Goal: Information Seeking & Learning: Learn about a topic

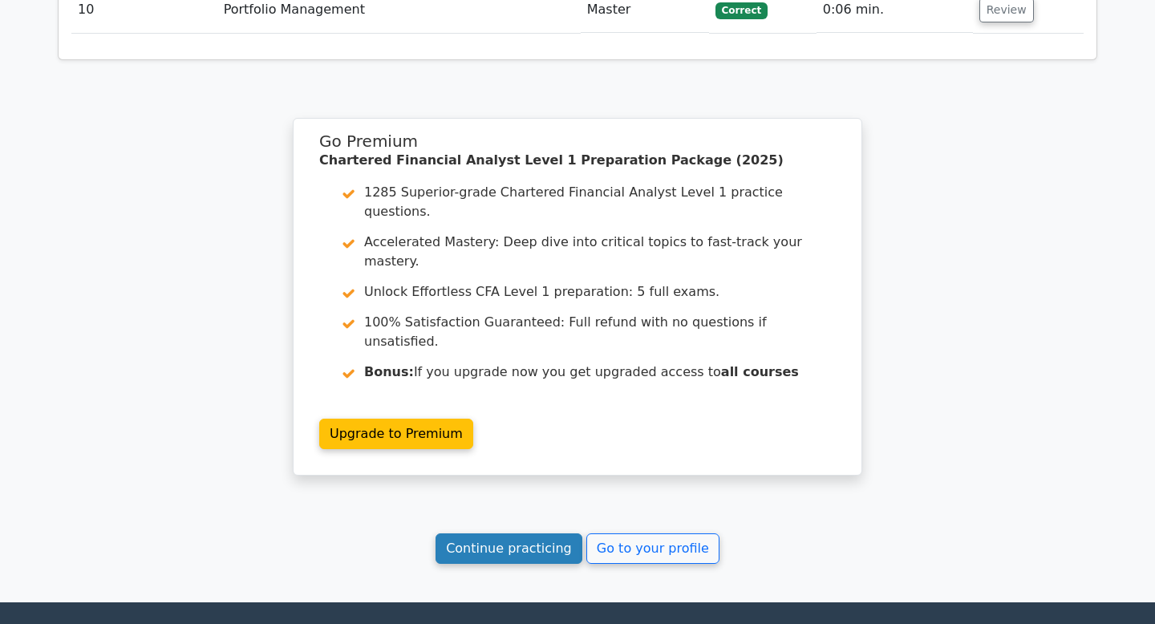
click at [507, 533] on link "Continue practicing" at bounding box center [509, 548] width 147 height 30
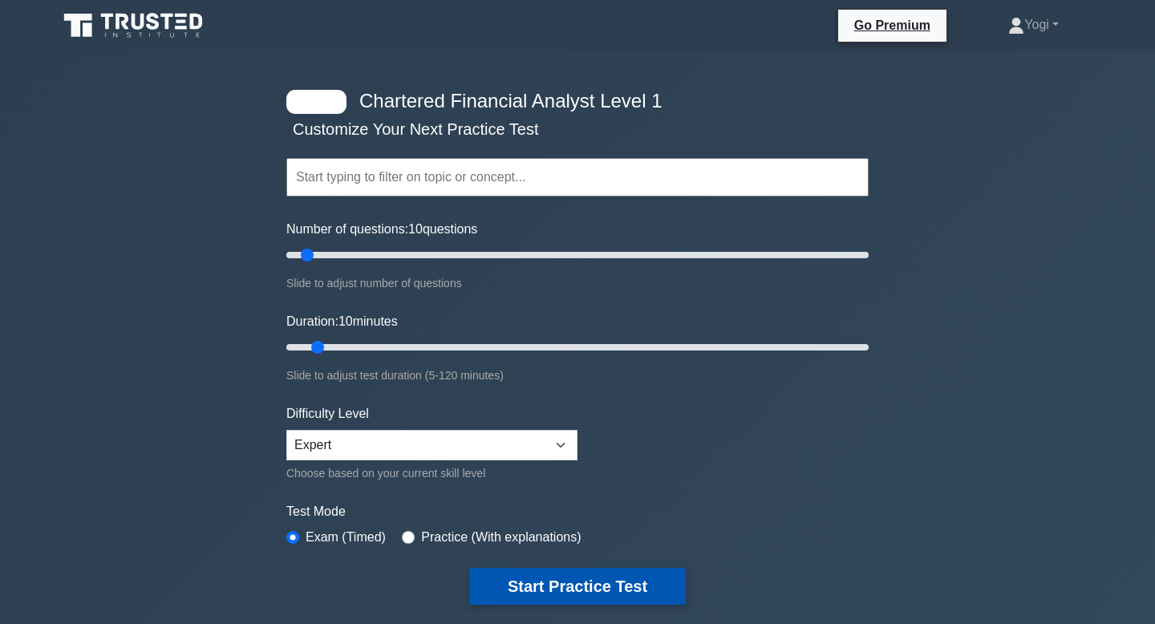
click at [558, 581] on button "Start Practice Test" at bounding box center [577, 586] width 217 height 37
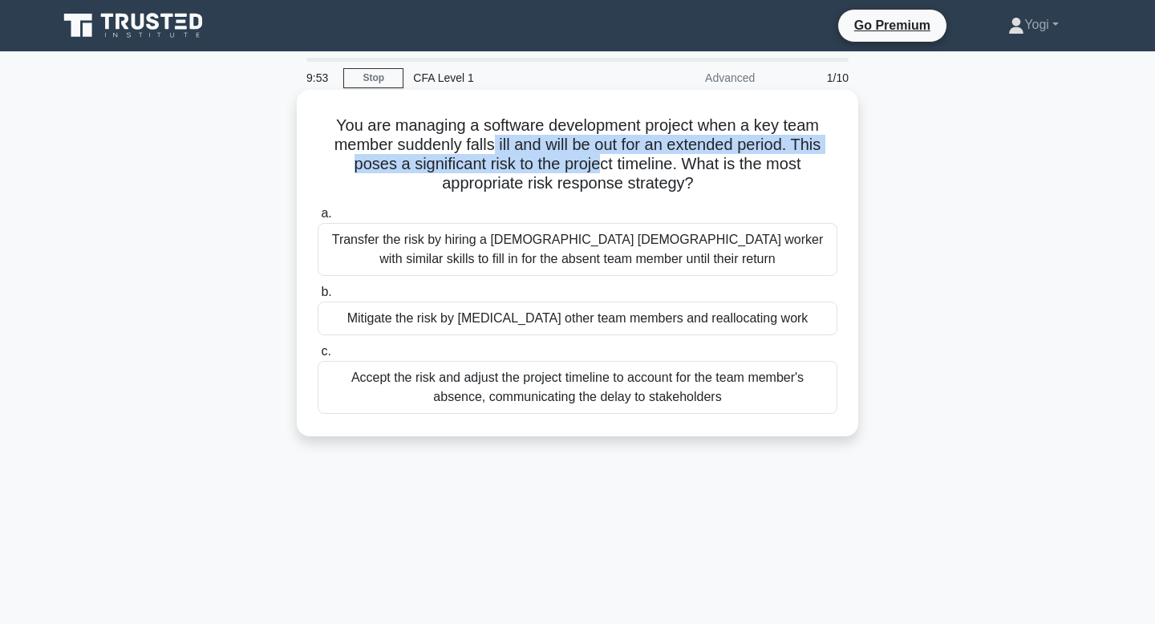
drag, startPoint x: 489, startPoint y: 149, endPoint x: 599, endPoint y: 158, distance: 110.3
click at [600, 159] on h5 "You are managing a software development project when a key team member suddenly…" at bounding box center [577, 155] width 523 height 79
click at [599, 158] on h5 "You are managing a software development project when a key team member suddenly…" at bounding box center [577, 155] width 523 height 79
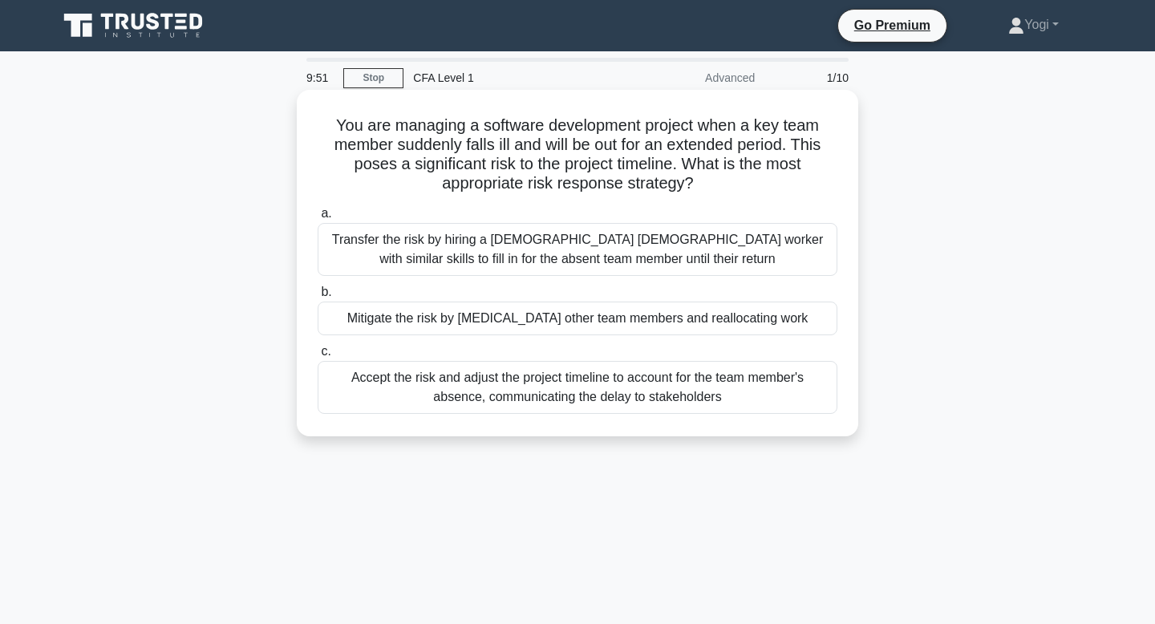
click at [603, 322] on div "Mitigate the risk by cross-training other team members and reallocating work" at bounding box center [578, 319] width 520 height 34
click at [318, 298] on input "b. Mitigate the risk by cross-training other team members and reallocating work" at bounding box center [318, 292] width 0 height 10
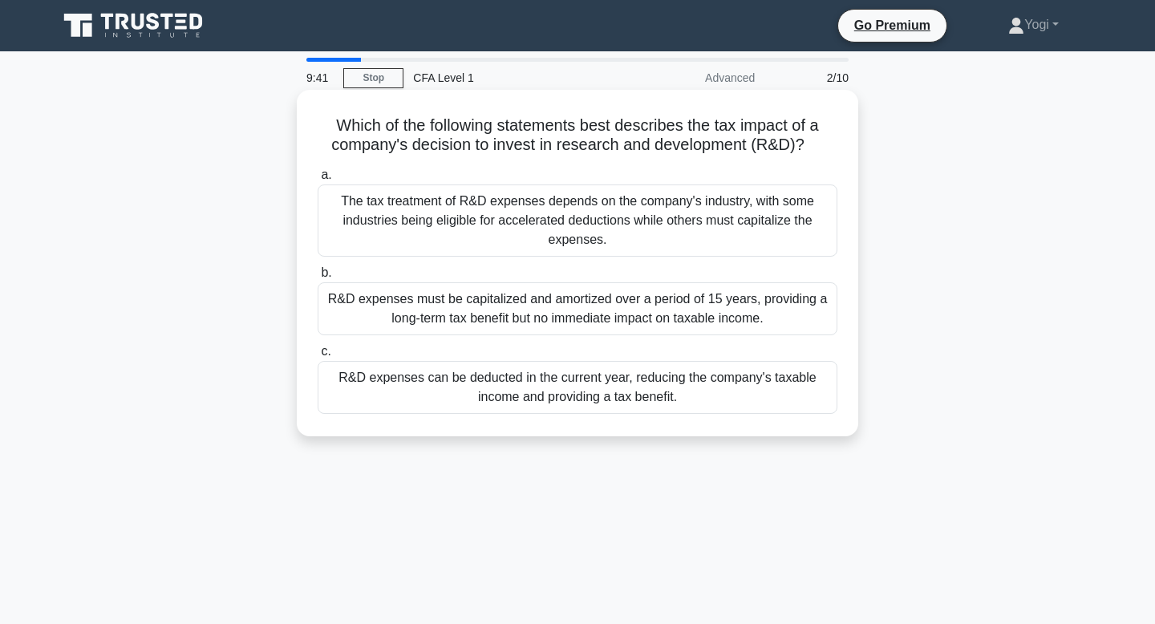
click at [562, 399] on div "R&D expenses can be deducted in the current year, reducing the company's taxabl…" at bounding box center [578, 387] width 520 height 53
click at [318, 357] on input "c. R&D expenses can be deducted in the current year, reducing the company's tax…" at bounding box center [318, 352] width 0 height 10
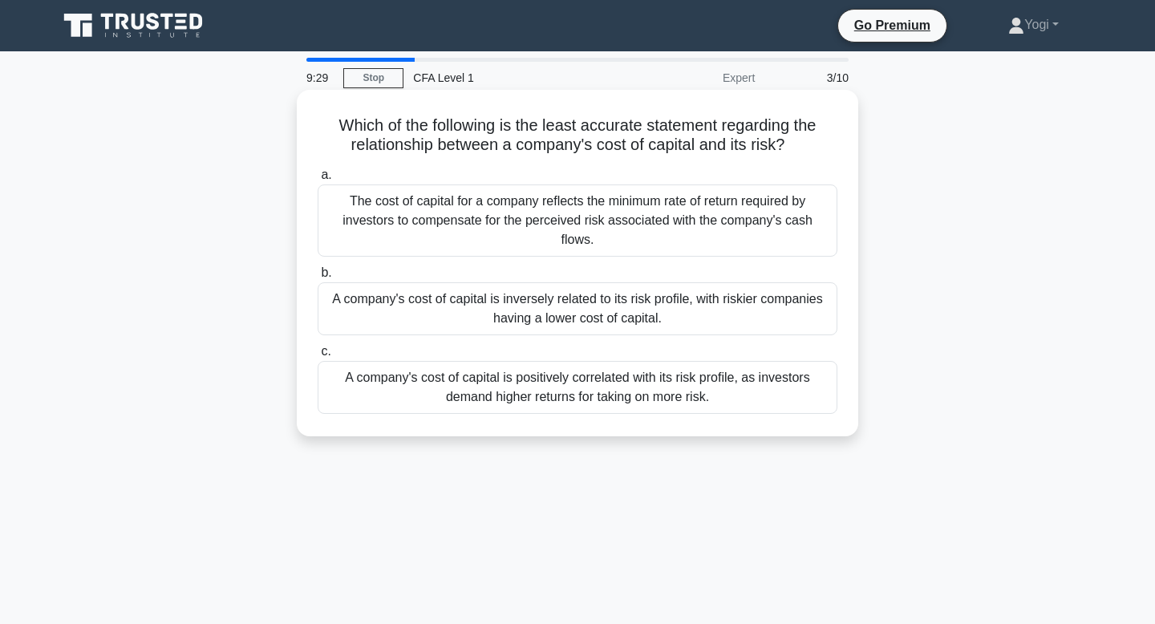
click at [609, 286] on div "A company's cost of capital is inversely related to its risk profile, with risk…" at bounding box center [578, 308] width 520 height 53
click at [318, 278] on input "b. A company's cost of capital is inversely related to its risk profile, with r…" at bounding box center [318, 273] width 0 height 10
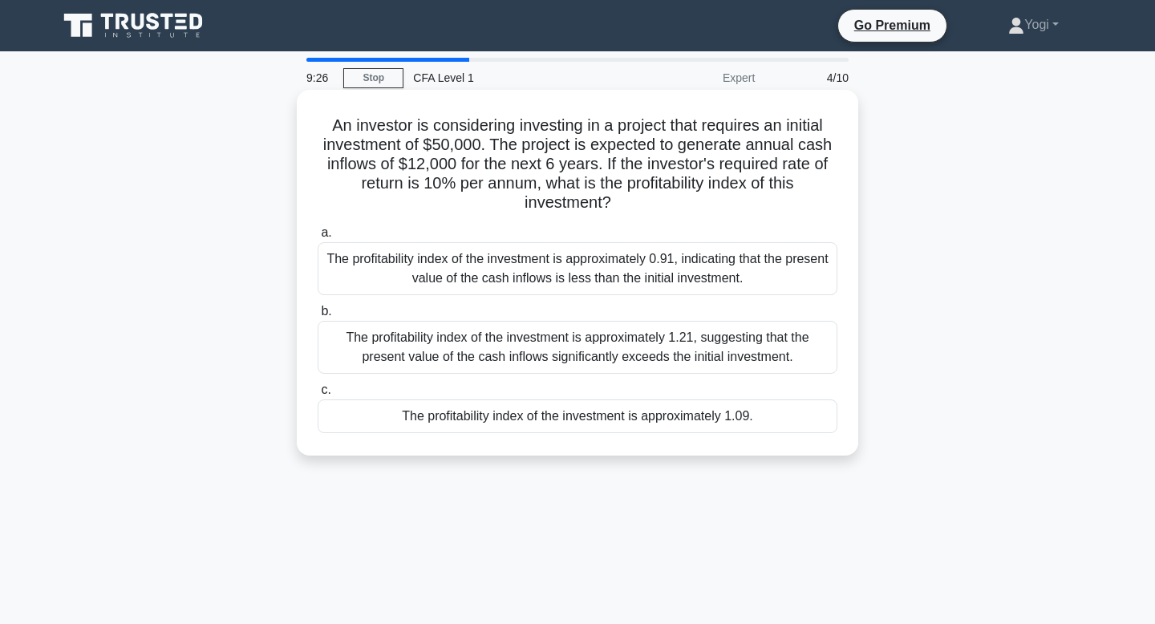
click at [639, 427] on div "The profitability index of the investment is approximately 1.09." at bounding box center [578, 417] width 520 height 34
click at [318, 396] on input "c. The profitability index of the investment is approximately 1.09." at bounding box center [318, 390] width 0 height 10
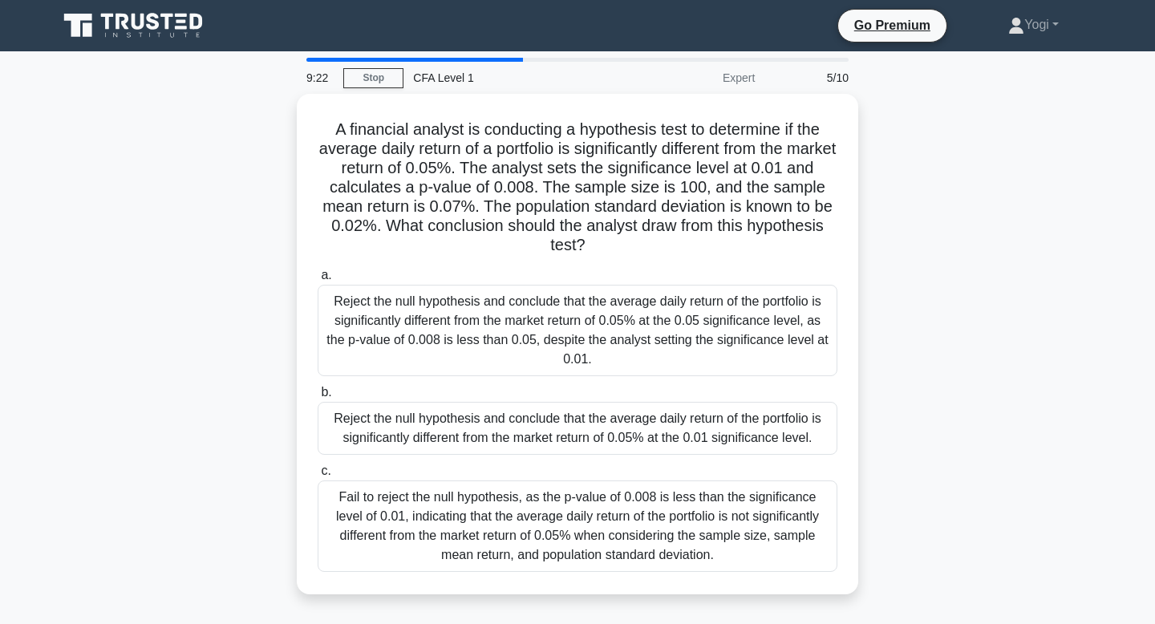
click at [639, 427] on div "Reject the null hypothesis and conclude that the average daily return of the po…" at bounding box center [578, 428] width 520 height 53
click at [318, 398] on input "b. Reject the null hypothesis and conclude that the average daily return of the…" at bounding box center [318, 392] width 0 height 10
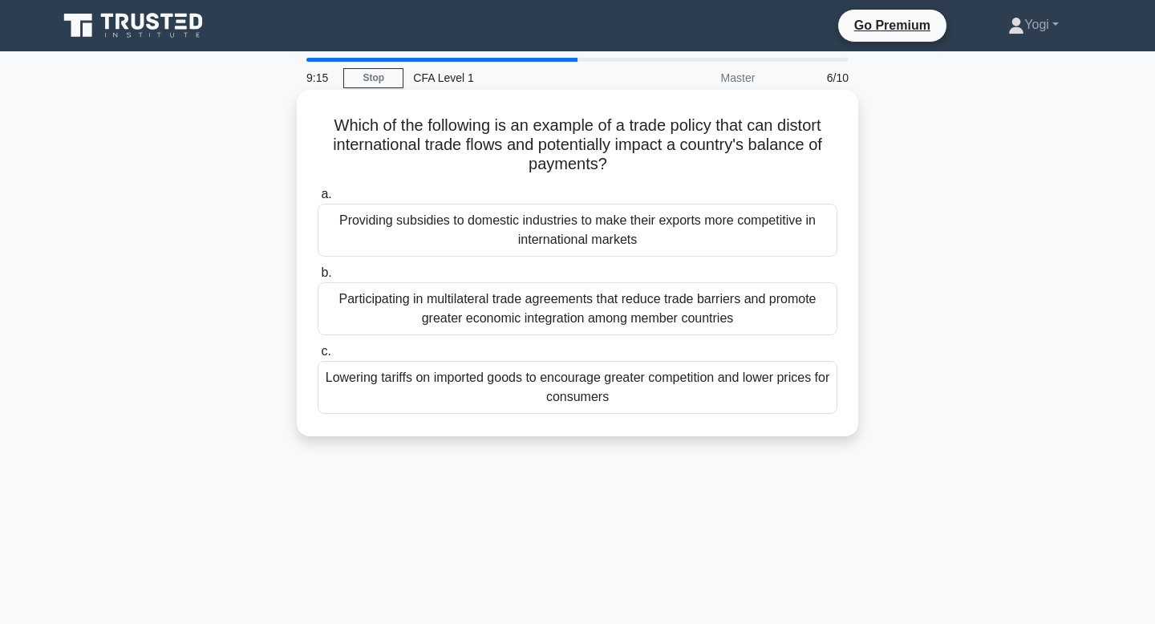
click at [622, 400] on div "Lowering tariffs on imported goods to encourage greater competition and lower p…" at bounding box center [578, 387] width 520 height 53
click at [318, 357] on input "c. Lowering tariffs on imported goods to encourage greater competition and lowe…" at bounding box center [318, 352] width 0 height 10
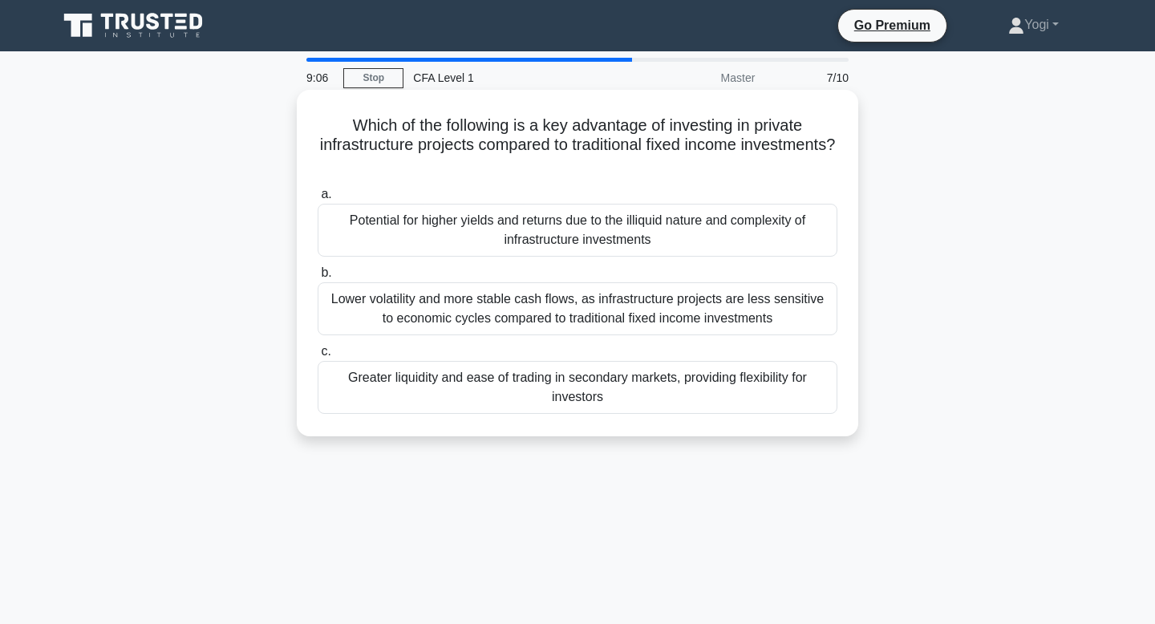
click at [597, 226] on div "Potential for higher yields and returns due to the illiquid nature and complexi…" at bounding box center [578, 230] width 520 height 53
click at [318, 200] on input "a. Potential for higher yields and returns due to the illiquid nature and compl…" at bounding box center [318, 194] width 0 height 10
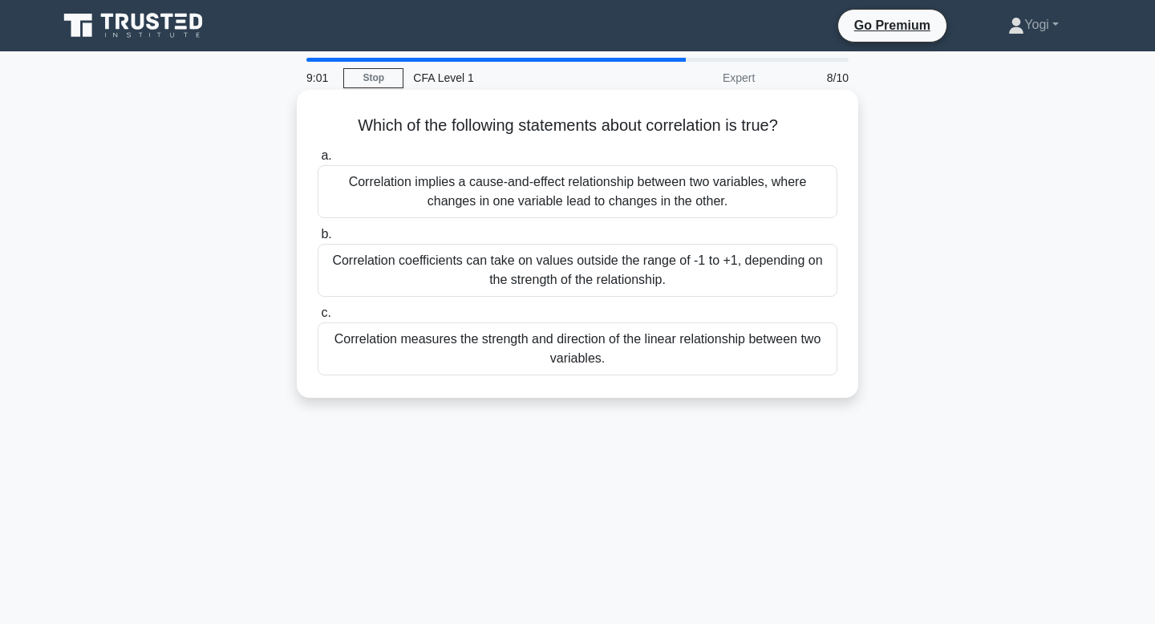
click at [609, 363] on div "Correlation measures the strength and direction of the linear relationship betw…" at bounding box center [578, 349] width 520 height 53
click at [318, 318] on input "c. Correlation measures the strength and direction of the linear relationship b…" at bounding box center [318, 313] width 0 height 10
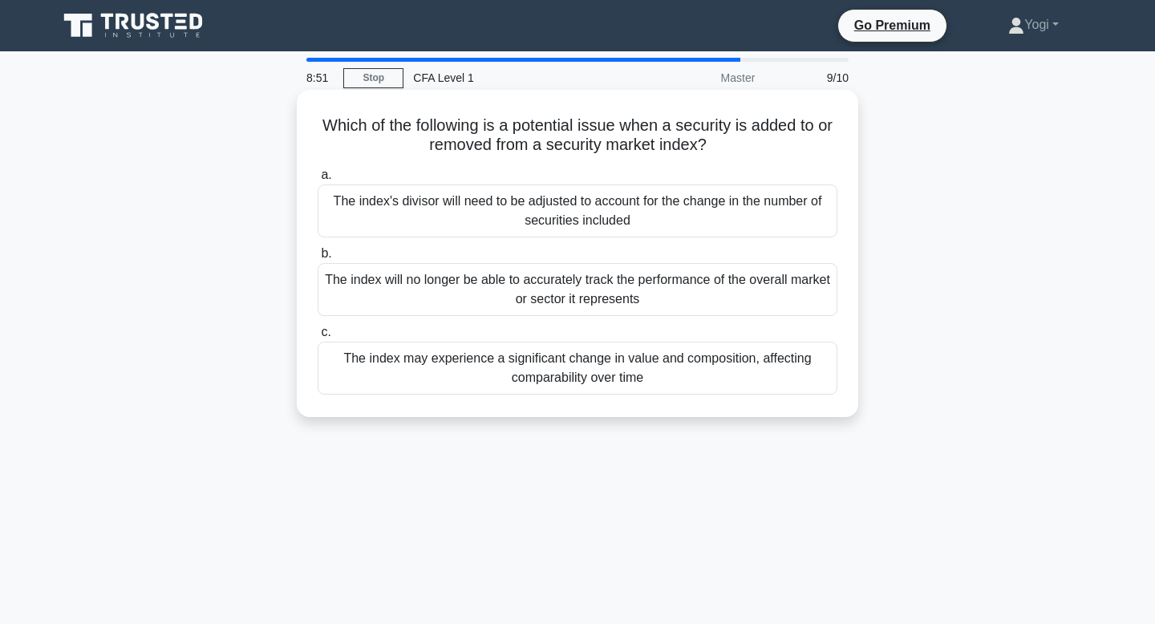
click at [599, 205] on div "The index's divisor will need to be adjusted to account for the change in the n…" at bounding box center [578, 211] width 520 height 53
click at [318, 181] on input "a. The index's divisor will need to be adjusted to account for the change in th…" at bounding box center [318, 175] width 0 height 10
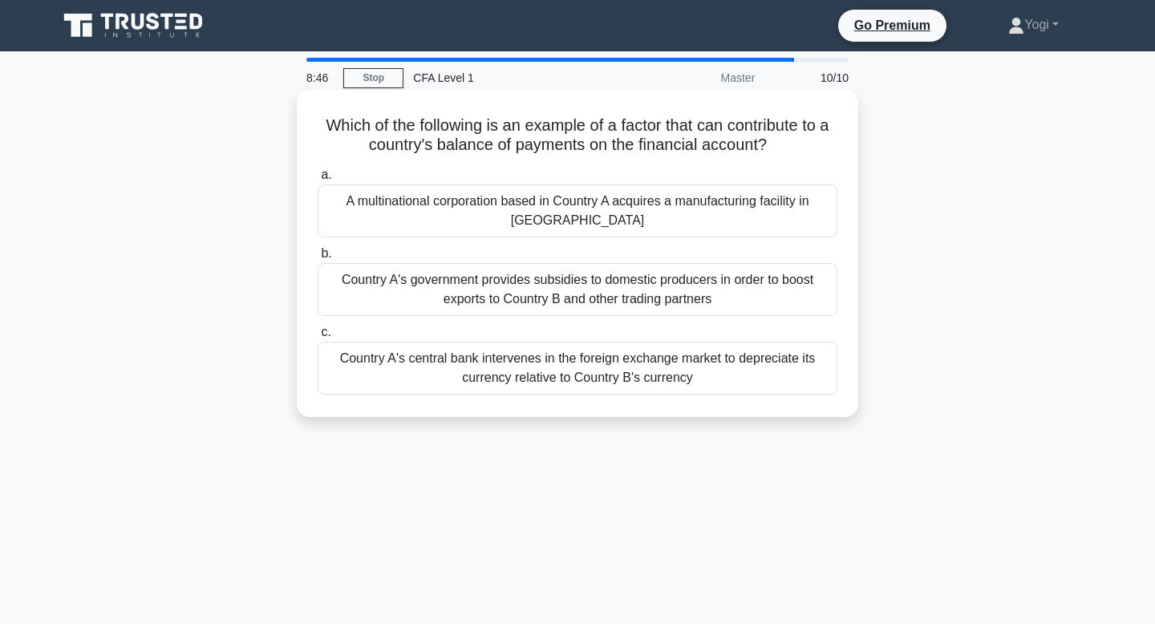
click at [629, 369] on div "Country A's central bank intervenes in the foreign exchange market to depreciat…" at bounding box center [578, 368] width 520 height 53
click at [318, 338] on input "c. Country A's central bank intervenes in the foreign exchange market to deprec…" at bounding box center [318, 332] width 0 height 10
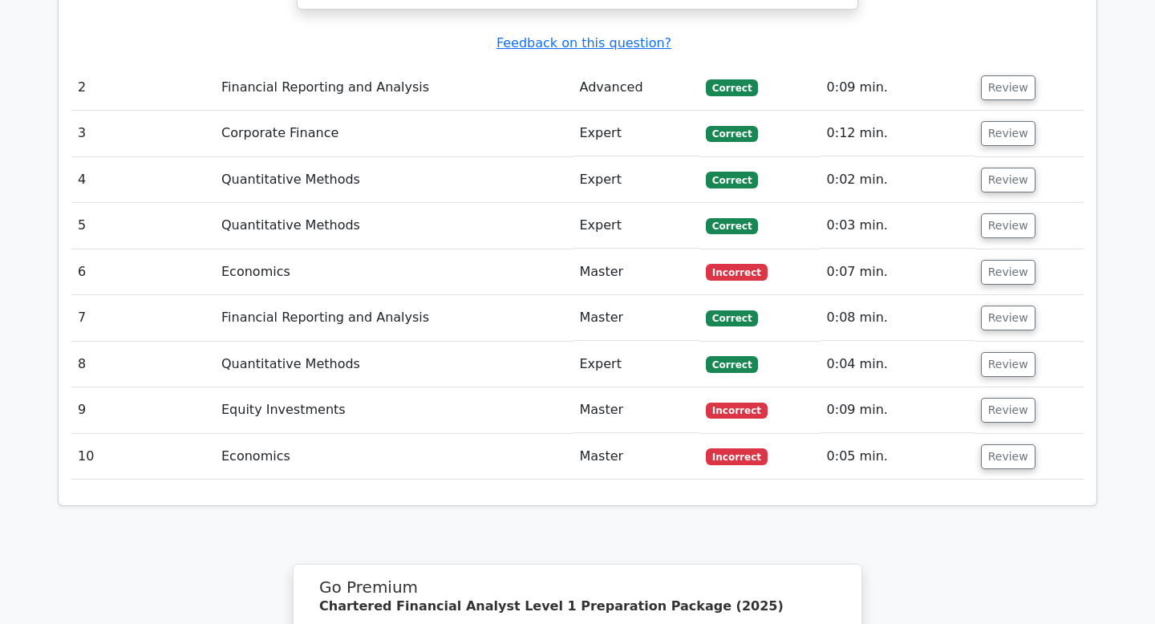
scroll to position [1901, 0]
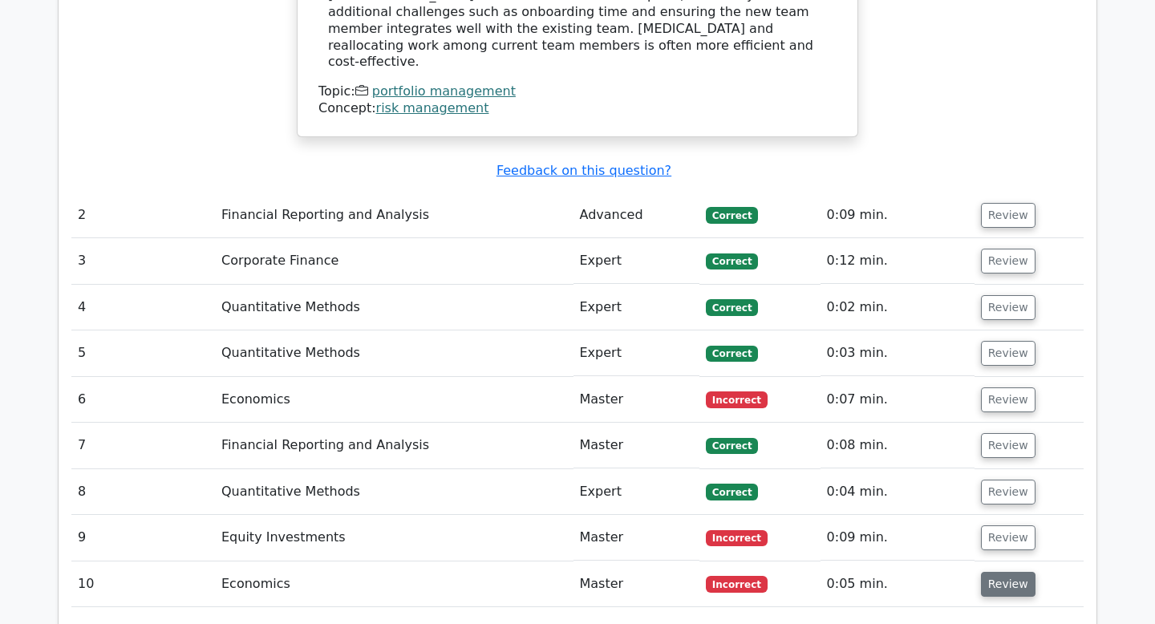
click at [1011, 572] on button "Review" at bounding box center [1008, 584] width 55 height 25
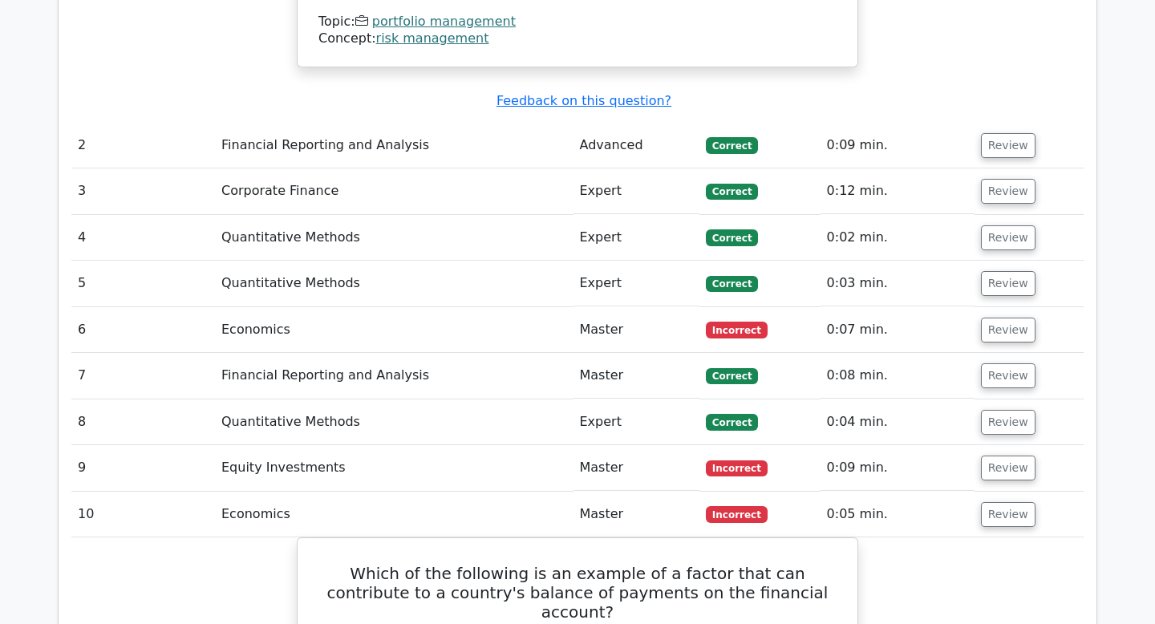
scroll to position [1948, 0]
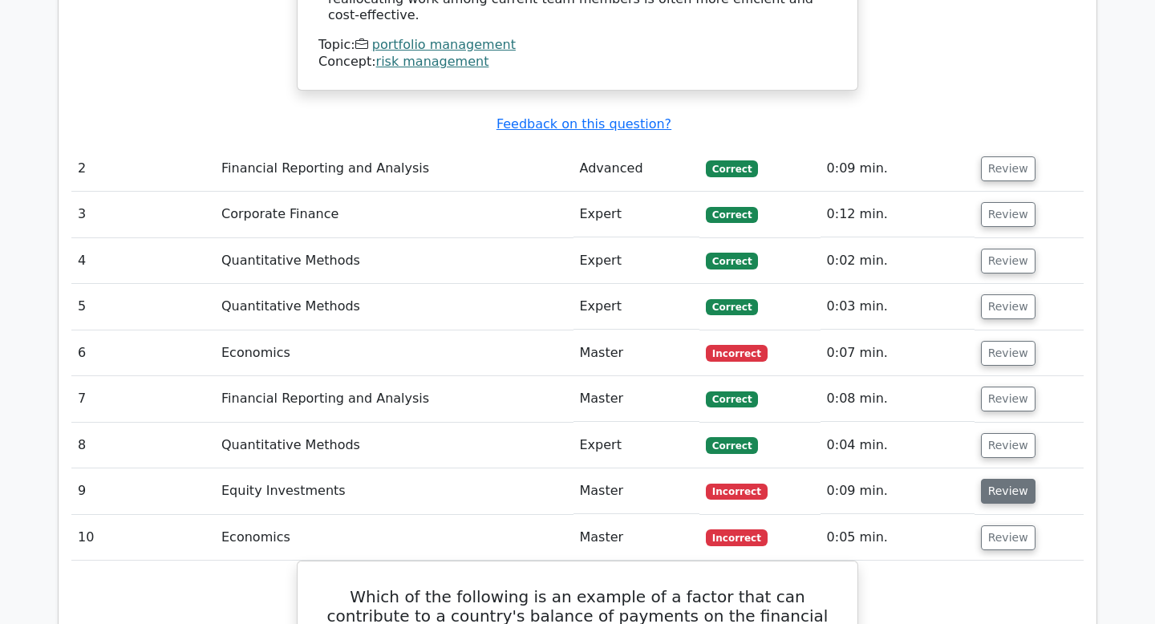
click at [1007, 479] on button "Review" at bounding box center [1008, 491] width 55 height 25
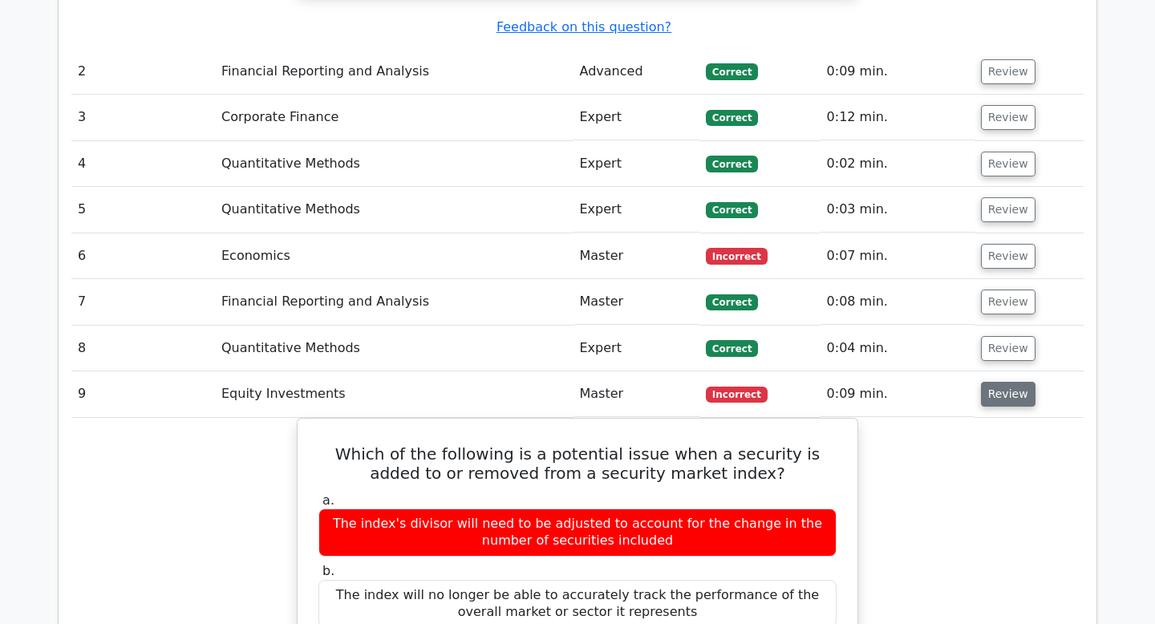
scroll to position [1994, 0]
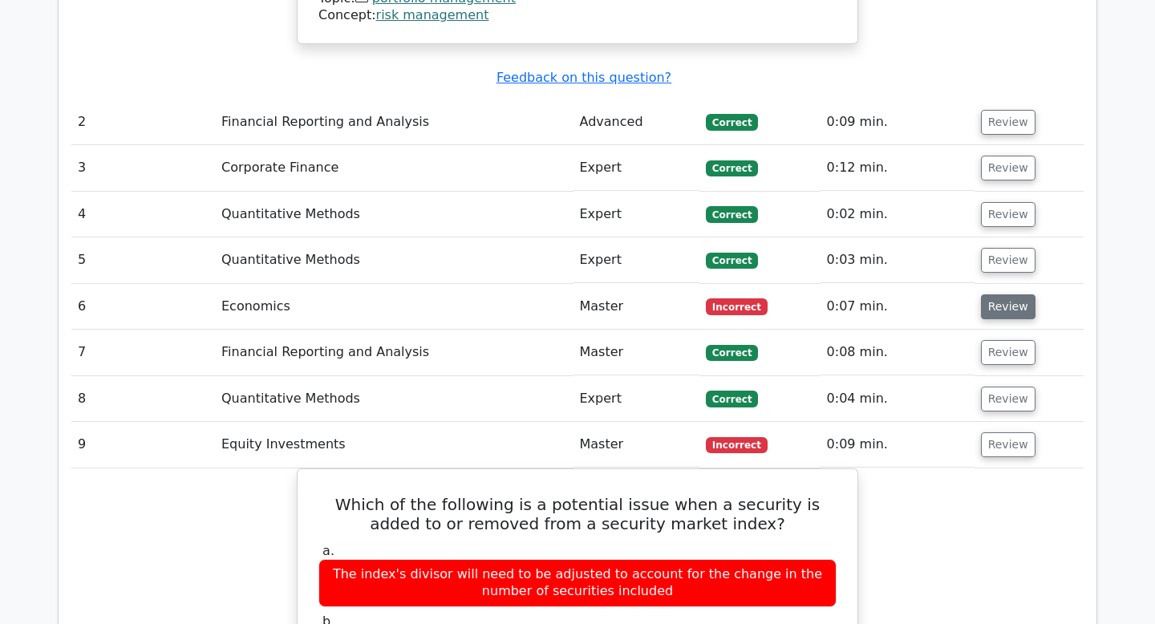
click at [1009, 294] on button "Review" at bounding box center [1008, 306] width 55 height 25
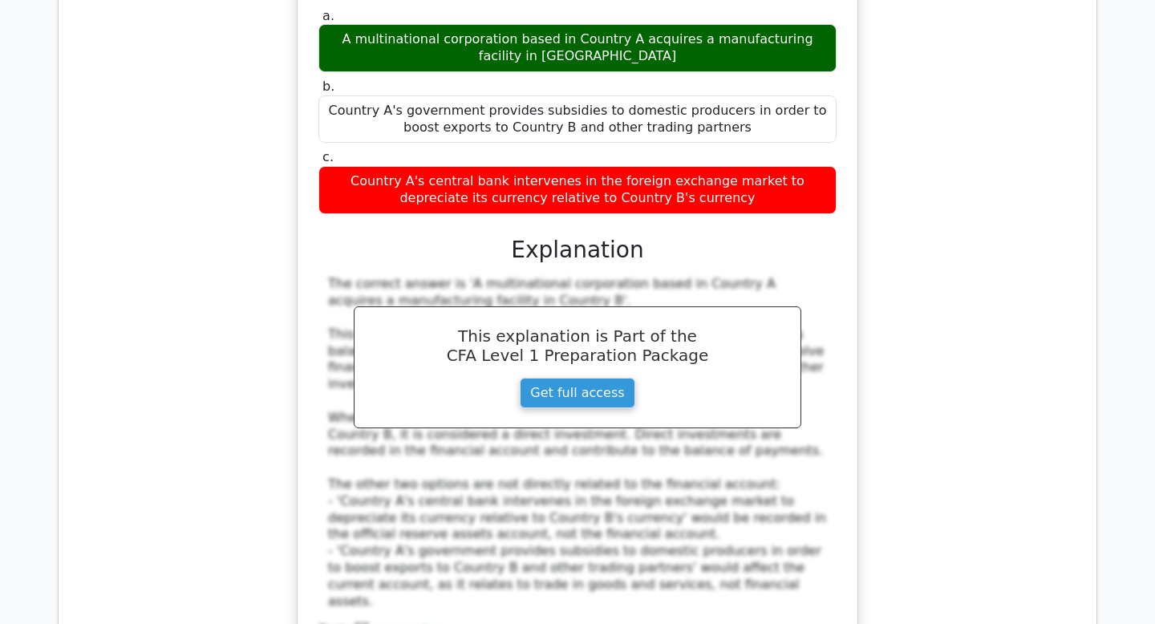
scroll to position [4378, 0]
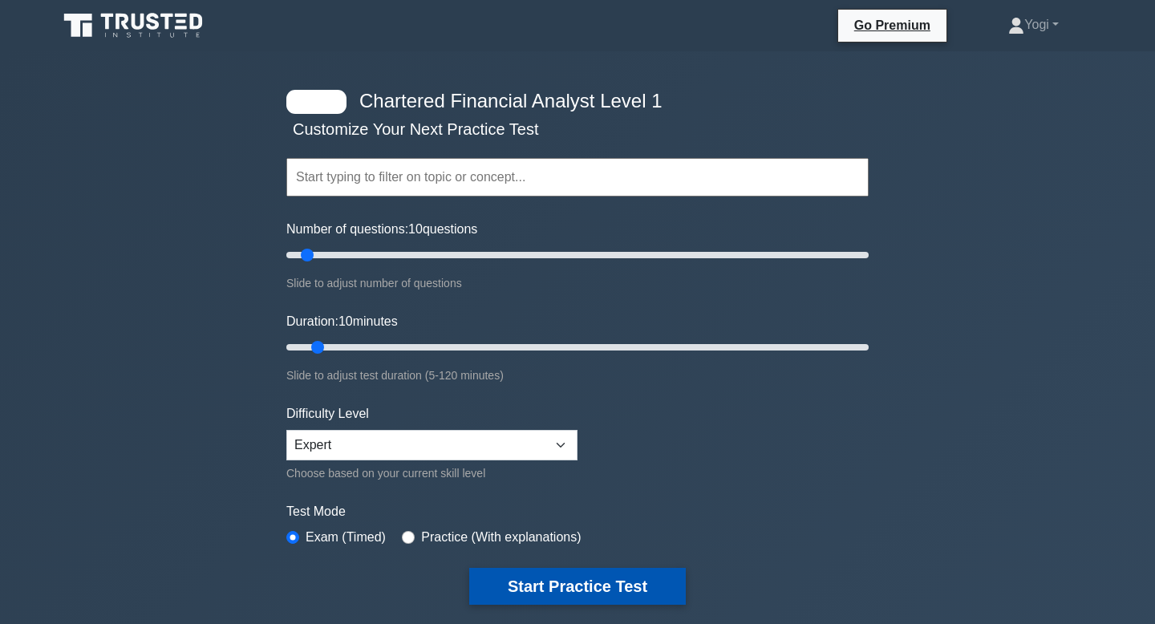
click at [564, 600] on button "Start Practice Test" at bounding box center [577, 586] width 217 height 37
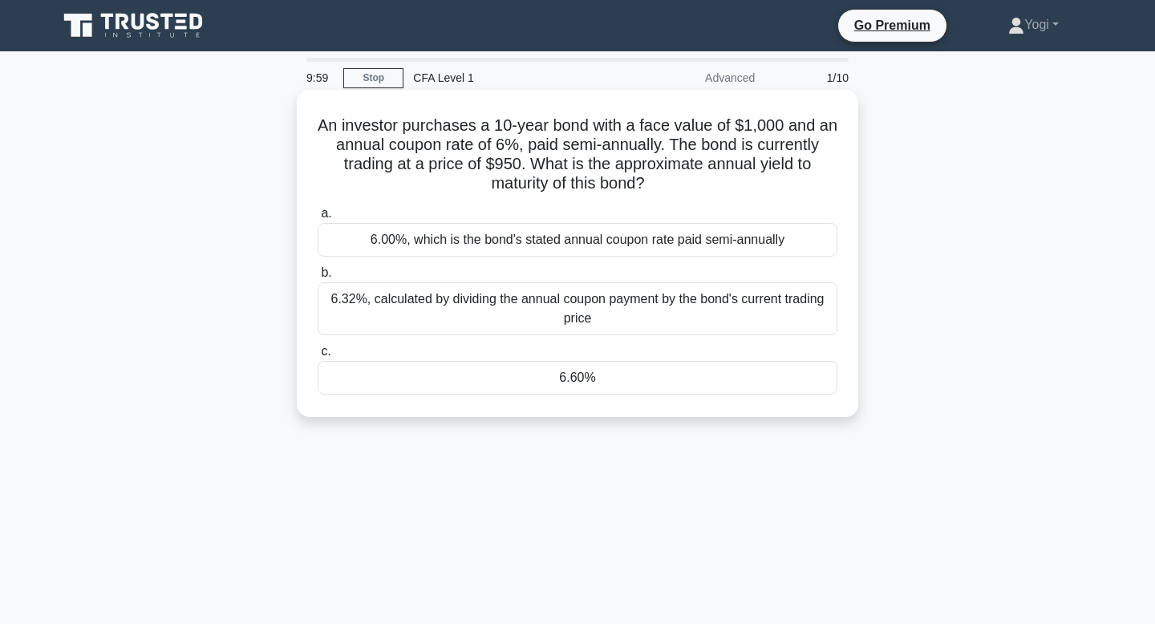
click at [596, 380] on div "6.60%" at bounding box center [578, 378] width 520 height 34
click at [318, 357] on input "c. 6.60%" at bounding box center [318, 352] width 0 height 10
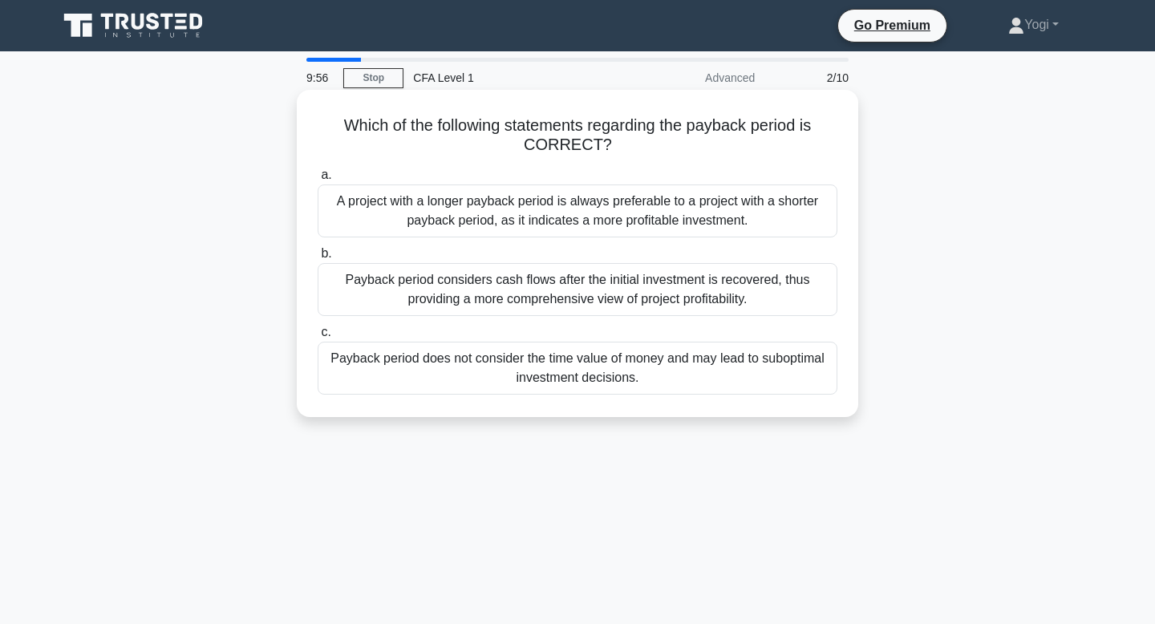
click at [594, 371] on div "Payback period does not consider the time value of money and may lead to subopt…" at bounding box center [578, 368] width 520 height 53
click at [318, 338] on input "c. Payback period does not consider the time value of money and may lead to sub…" at bounding box center [318, 332] width 0 height 10
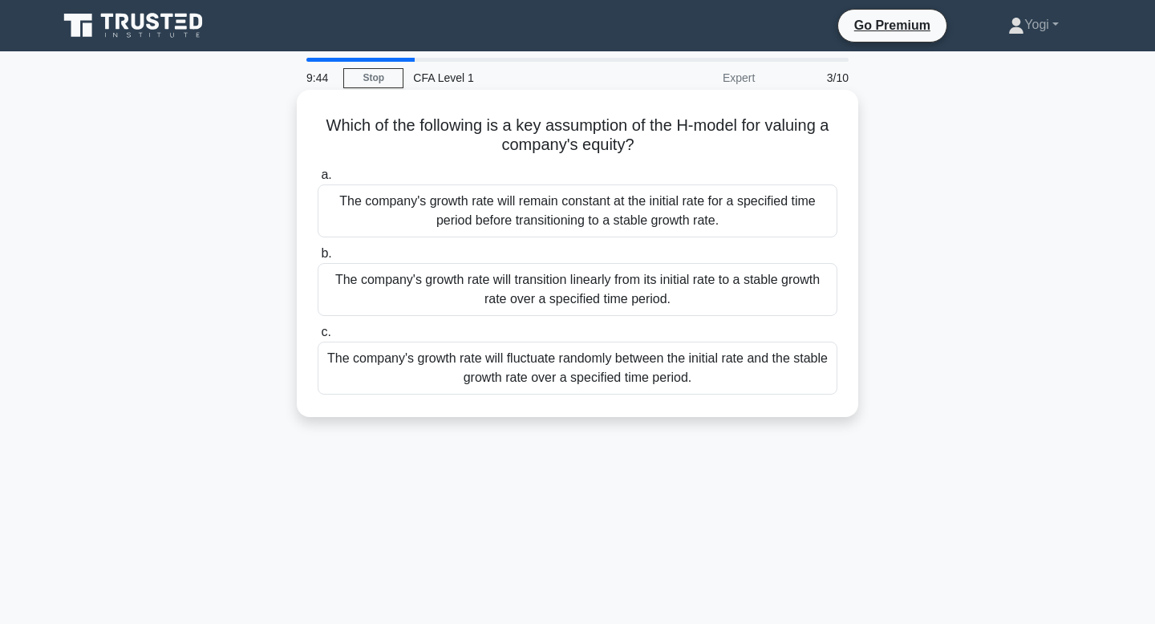
click at [582, 300] on div "The company's growth rate will transition linearly from its initial rate to a s…" at bounding box center [578, 289] width 520 height 53
click at [318, 259] on input "b. The company's growth rate will transition linearly from its initial rate to …" at bounding box center [318, 254] width 0 height 10
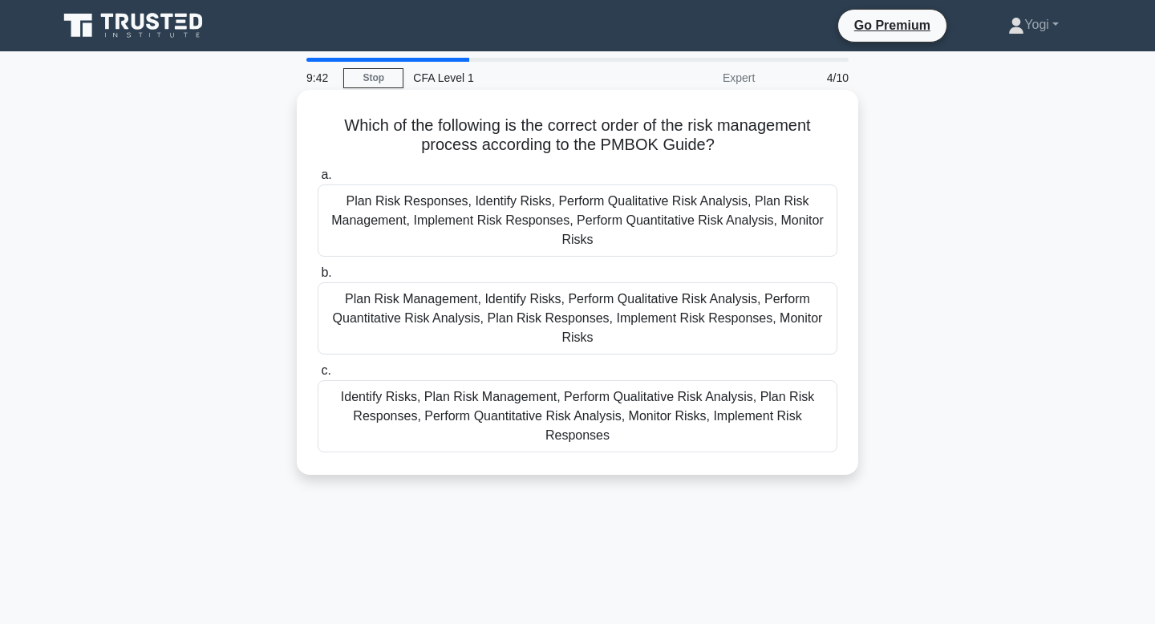
click at [570, 324] on div "Plan Risk Management, Identify Risks, Perform Qualitative Risk Analysis, Perfor…" at bounding box center [578, 318] width 520 height 72
click at [318, 278] on input "b. Plan Risk Management, Identify Risks, Perform Qualitative Risk Analysis, Per…" at bounding box center [318, 273] width 0 height 10
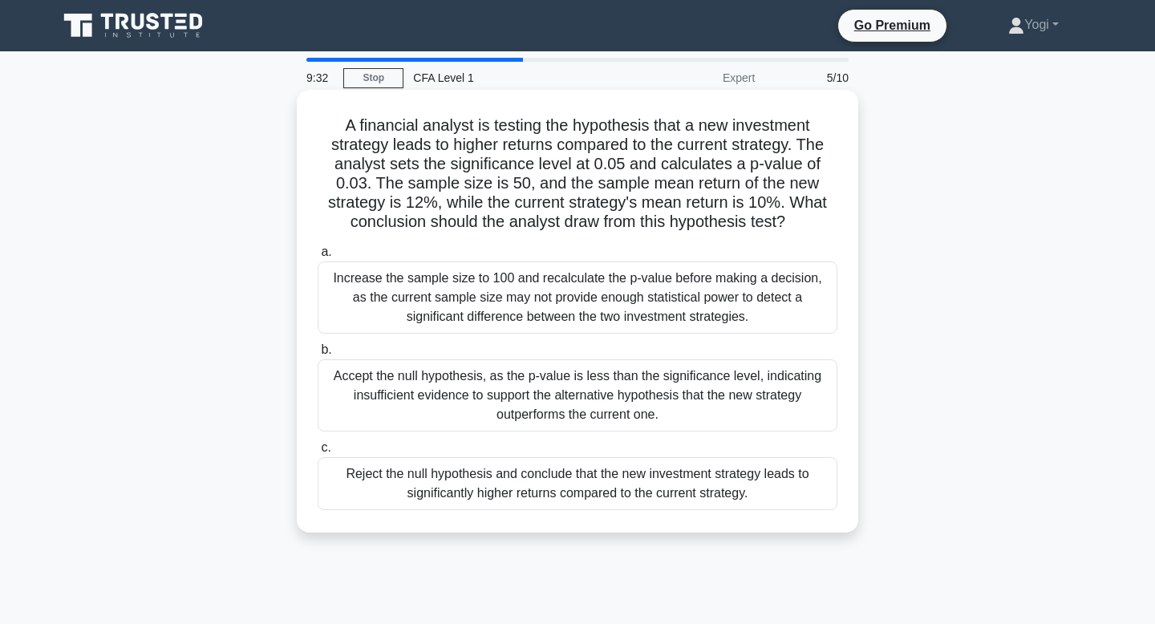
click at [612, 484] on div "Reject the null hypothesis and conclude that the new investment strategy leads …" at bounding box center [578, 483] width 520 height 53
click at [318, 453] on input "c. Reject the null hypothesis and conclude that the new investment strategy lea…" at bounding box center [318, 448] width 0 height 10
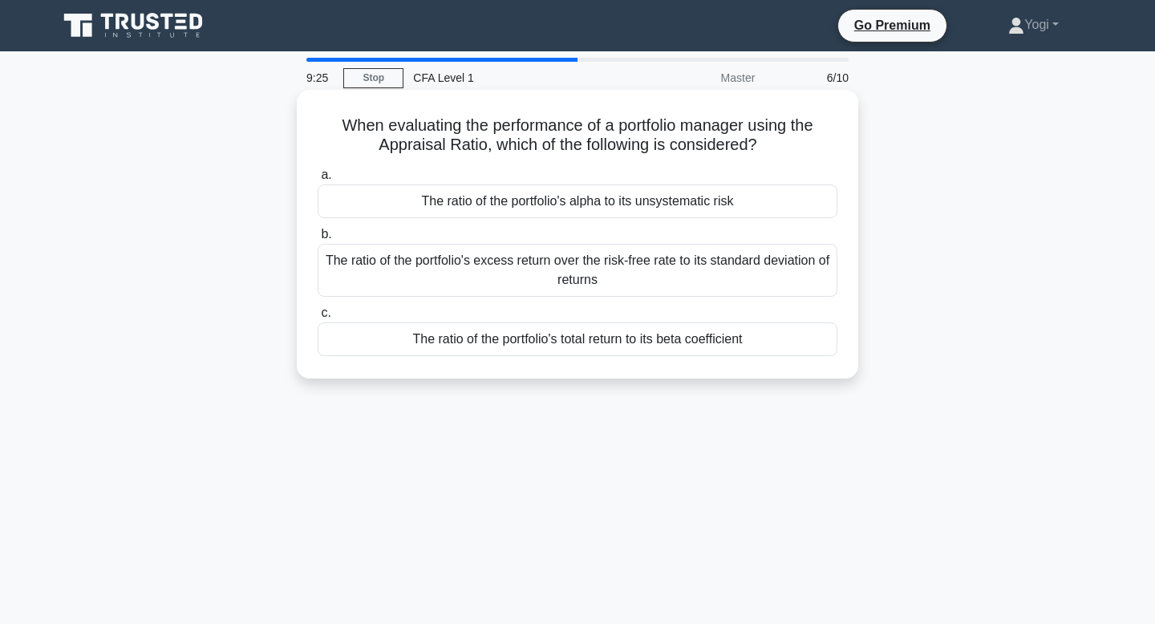
click at [609, 201] on div "The ratio of the portfolio's alpha to its unsystematic risk" at bounding box center [578, 202] width 520 height 34
click at [318, 181] on input "a. The ratio of the portfolio's alpha to its unsystematic risk" at bounding box center [318, 175] width 0 height 10
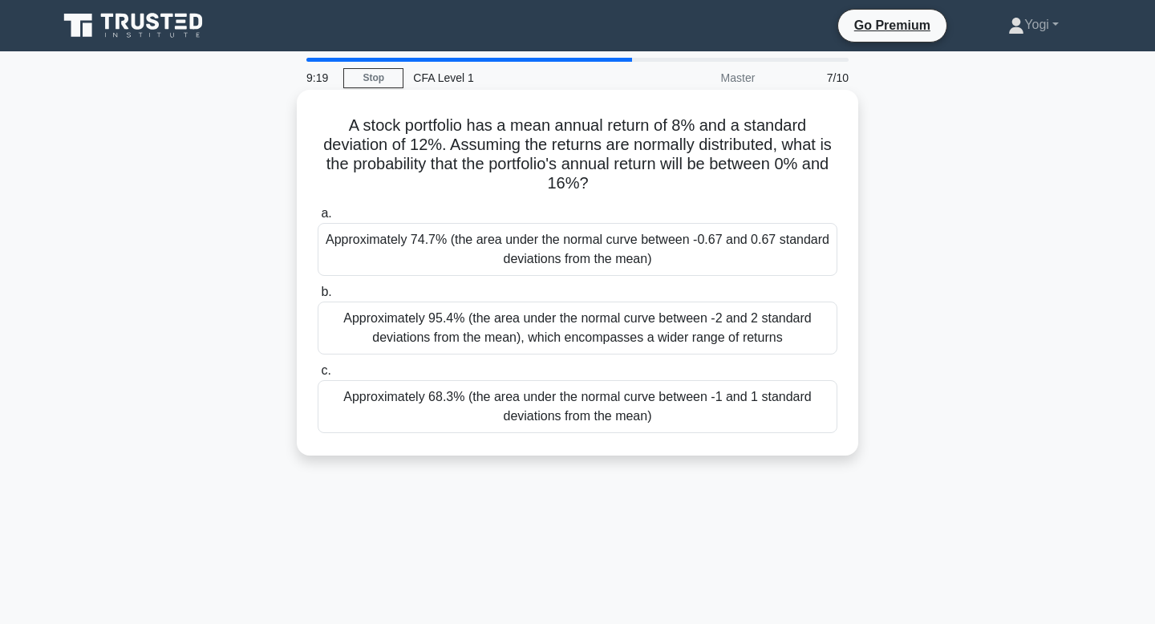
click at [597, 410] on div "Approximately 68.3% (the area under the normal curve between -1 and 1 standard …" at bounding box center [578, 406] width 520 height 53
click at [318, 376] on input "c. Approximately 68.3% (the area under the normal curve between -1 and 1 standa…" at bounding box center [318, 371] width 0 height 10
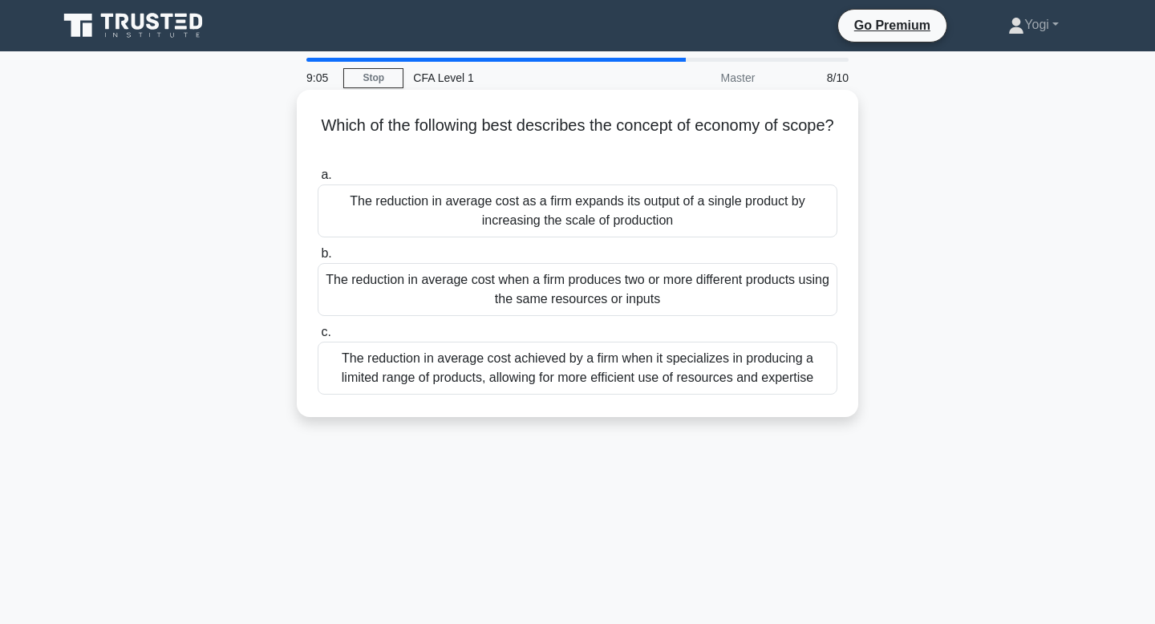
click at [684, 298] on div "The reduction in average cost when a firm produces two or more different produc…" at bounding box center [578, 289] width 520 height 53
click at [318, 259] on input "b. The reduction in average cost when a firm produces two or more different pro…" at bounding box center [318, 254] width 0 height 10
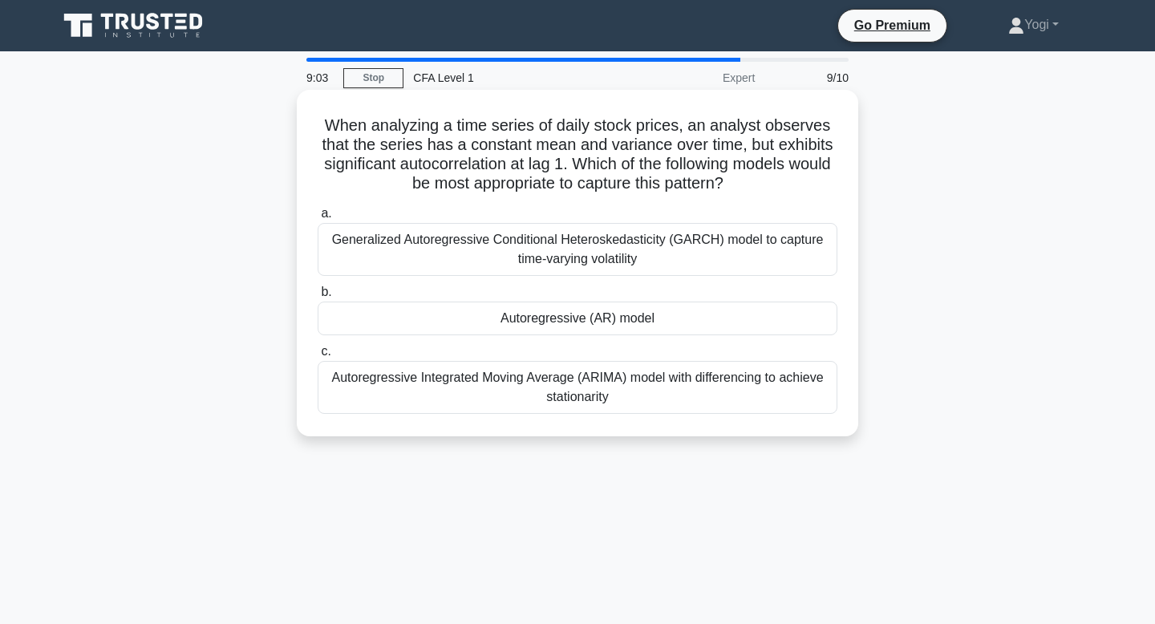
click at [680, 319] on div "Autoregressive (AR) model" at bounding box center [578, 319] width 520 height 34
click at [318, 298] on input "b. Autoregressive (AR) model" at bounding box center [318, 292] width 0 height 10
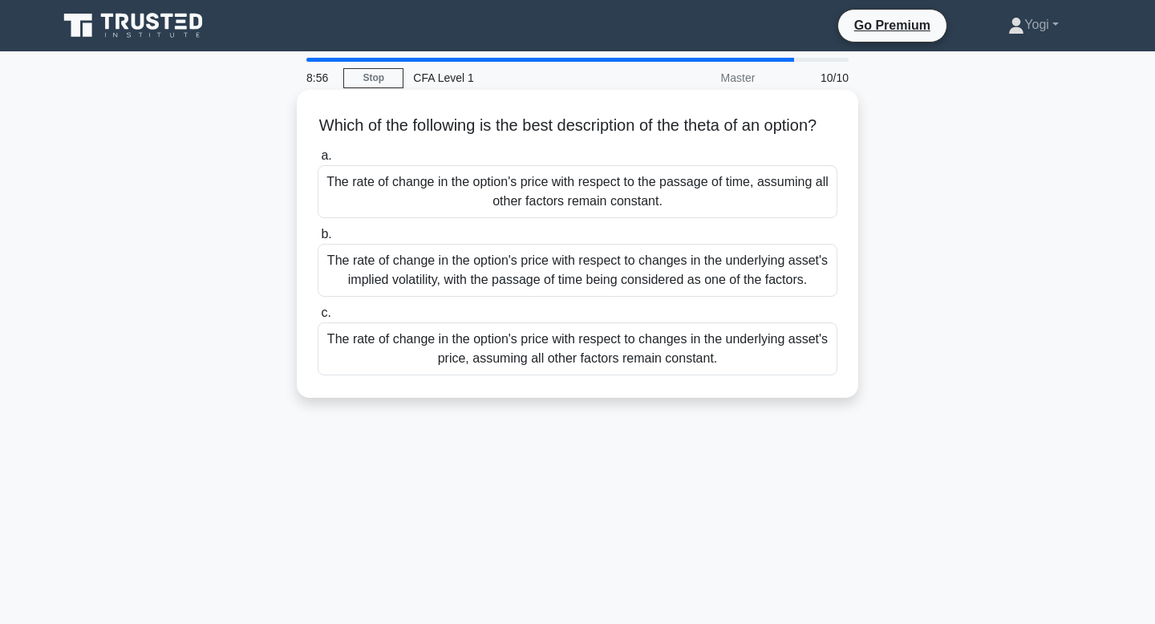
click at [642, 218] on div "The rate of change in the option's price with respect to the passage of time, a…" at bounding box center [578, 191] width 520 height 53
click at [318, 161] on input "a. The rate of change in the option's price with respect to the passage of time…" at bounding box center [318, 156] width 0 height 10
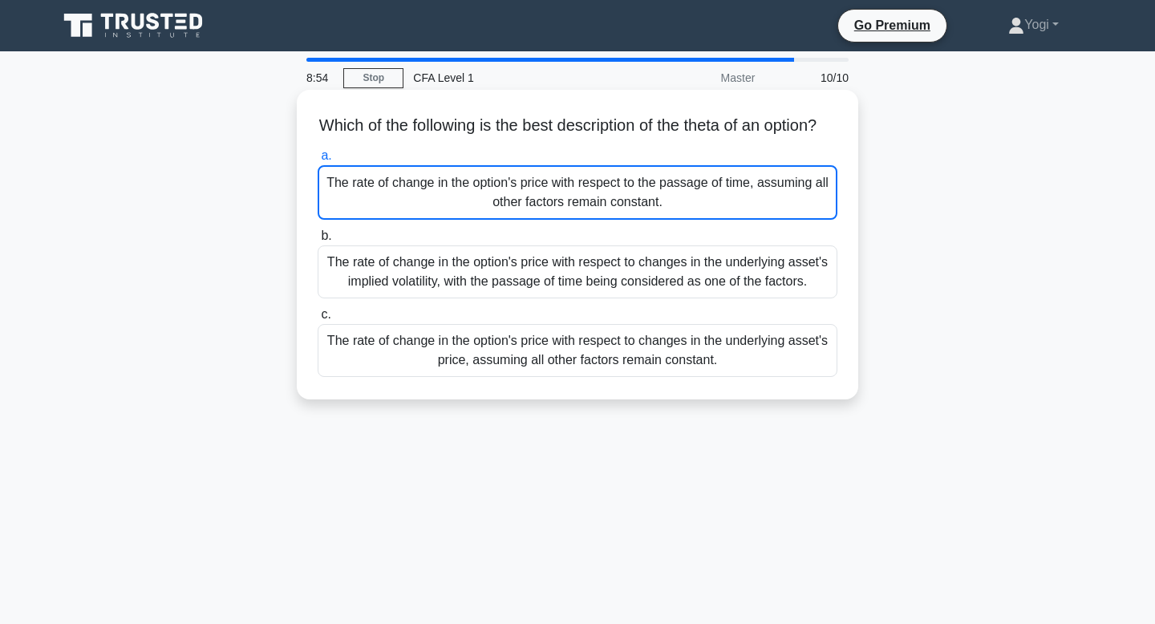
scroll to position [15, 0]
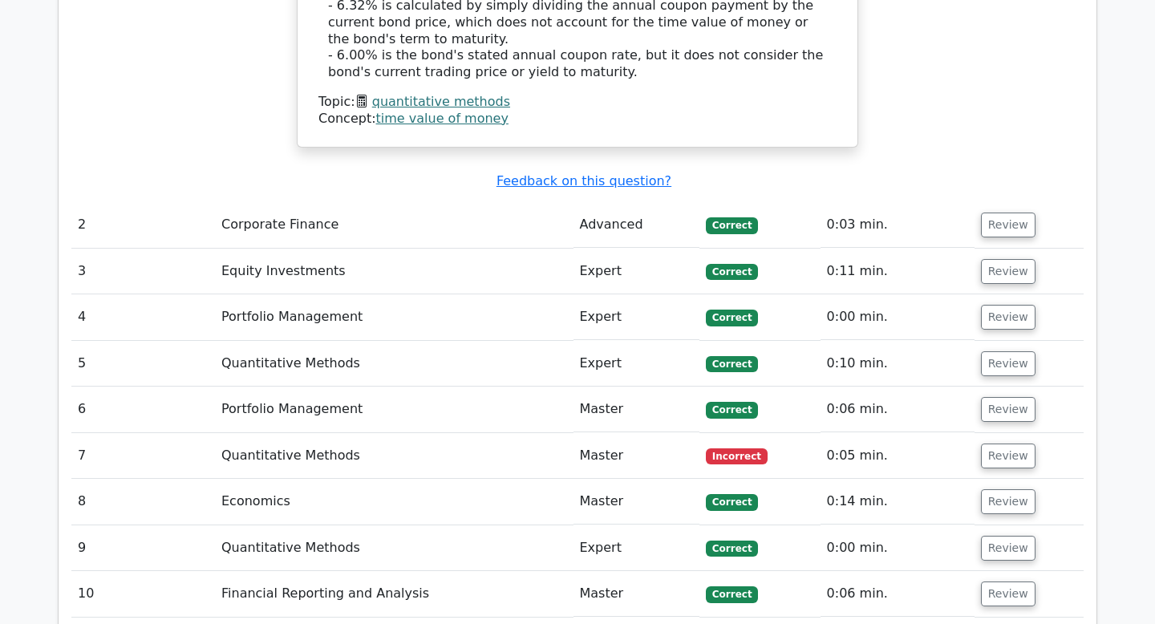
scroll to position [1995, 0]
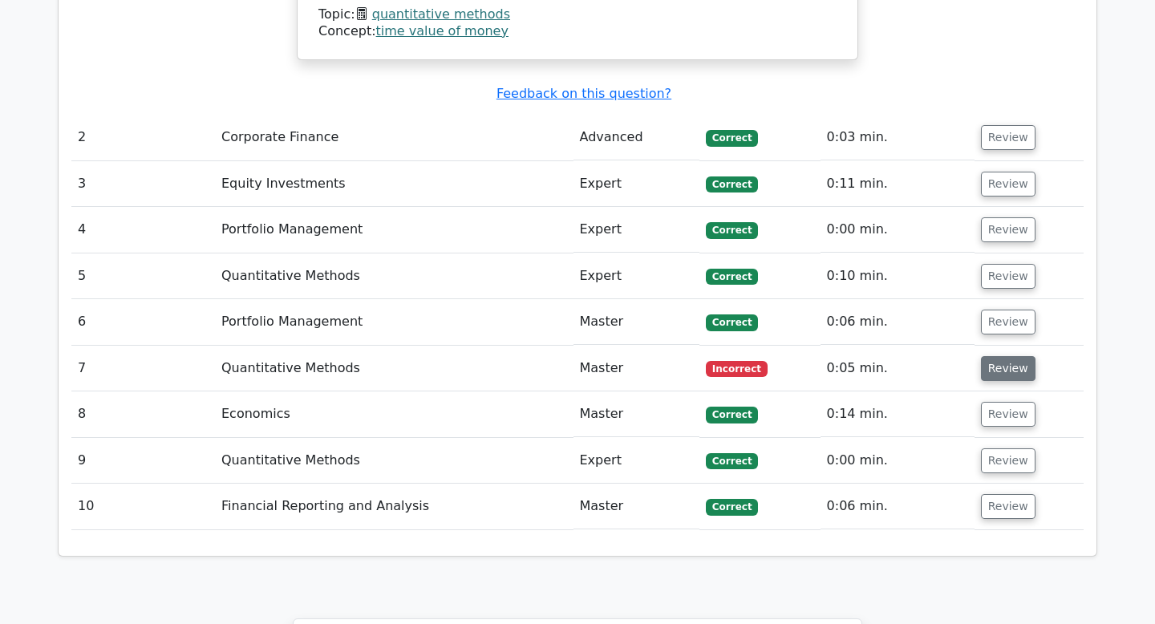
click at [1006, 356] on button "Review" at bounding box center [1008, 368] width 55 height 25
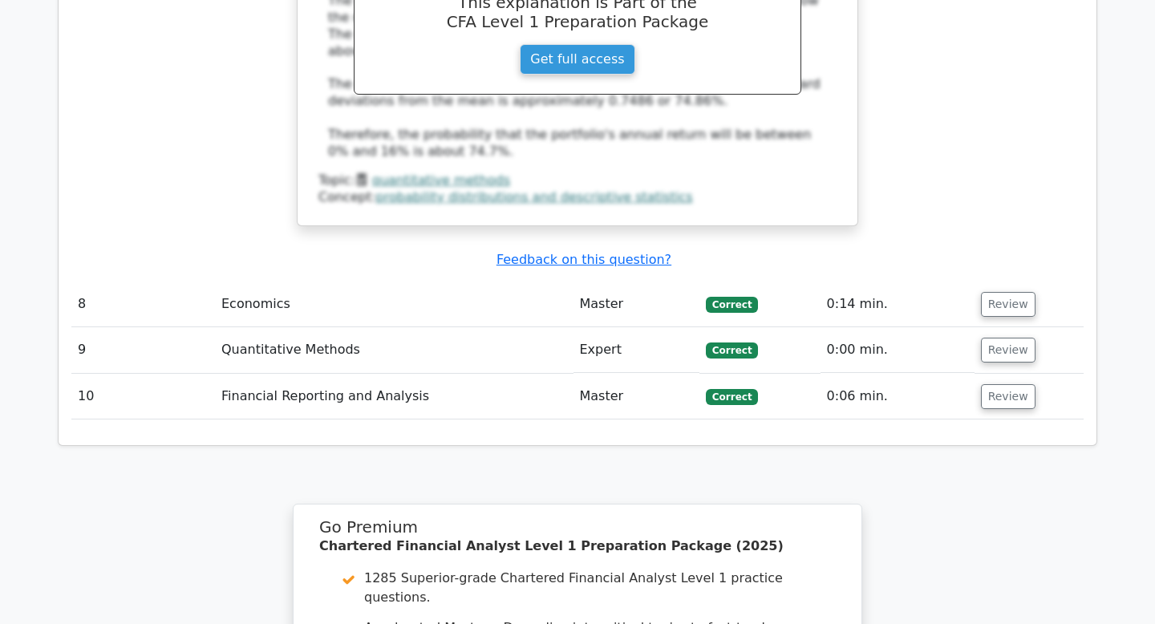
scroll to position [3235, 0]
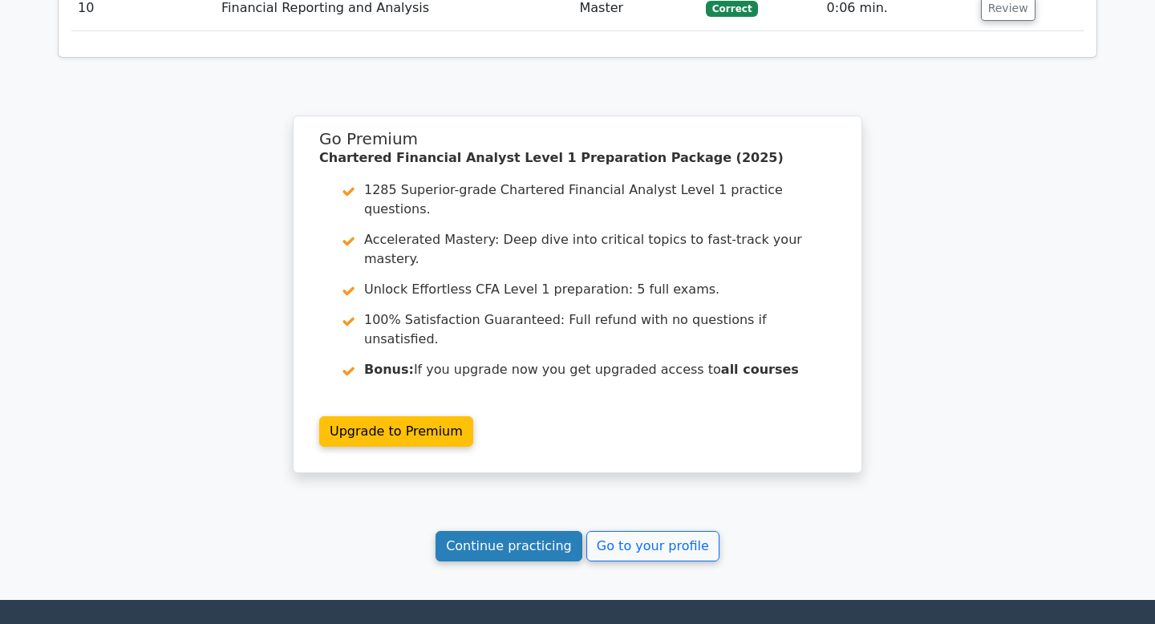
click at [546, 531] on link "Continue practicing" at bounding box center [509, 546] width 147 height 30
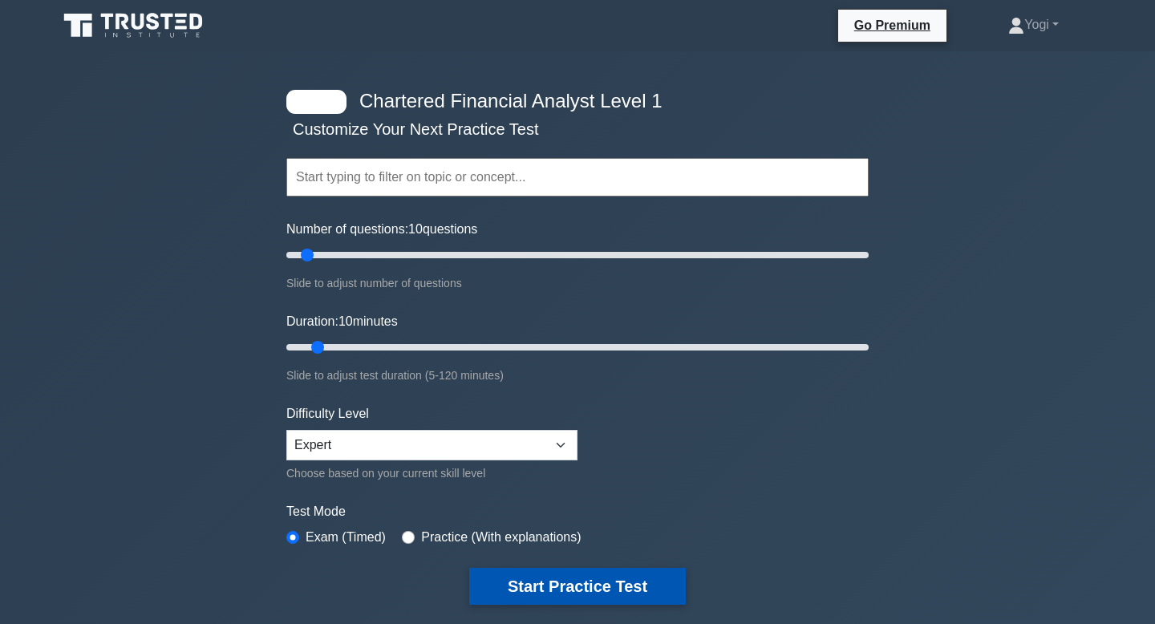
click at [565, 582] on button "Start Practice Test" at bounding box center [577, 586] width 217 height 37
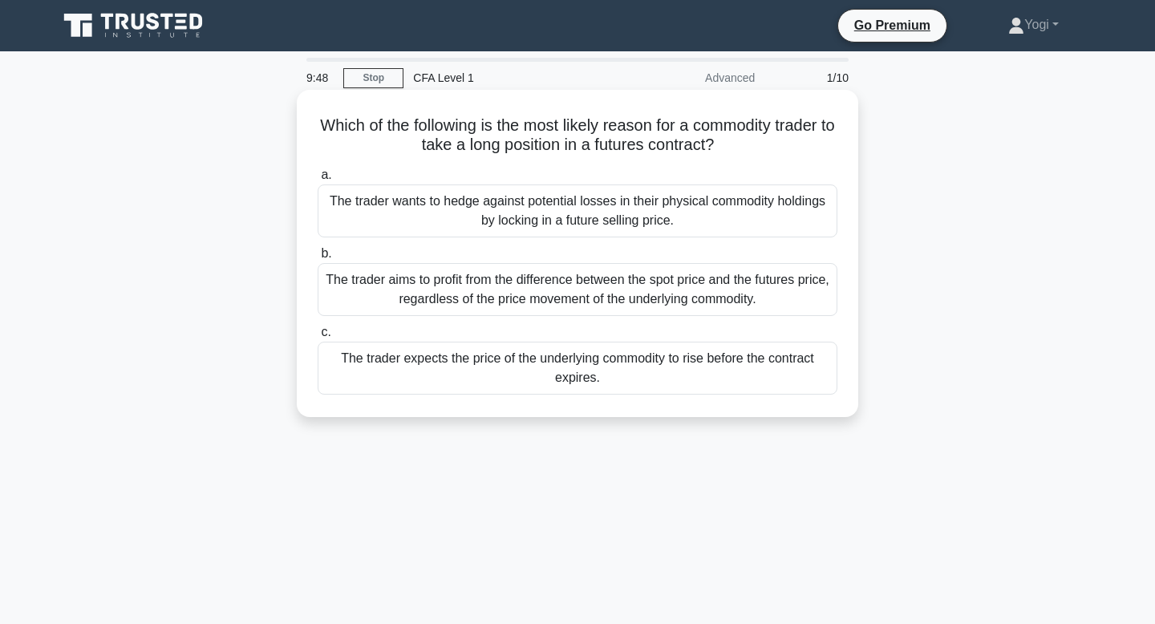
click at [554, 389] on div "The trader expects the price of the underlying commodity to rise before the con…" at bounding box center [578, 368] width 520 height 53
click at [318, 338] on input "c. The trader expects the price of the underlying commodity to rise before the …" at bounding box center [318, 332] width 0 height 10
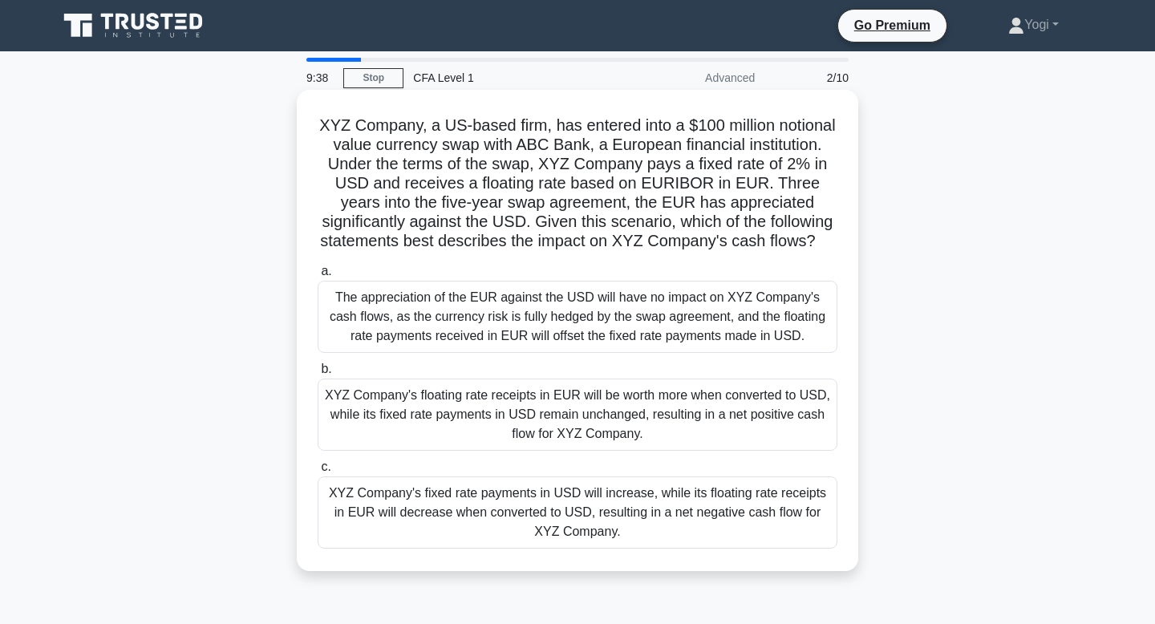
click at [552, 529] on div "XYZ Company's fixed rate payments in USD will increase, while its floating rate…" at bounding box center [578, 513] width 520 height 72
click at [318, 473] on input "c. XYZ Company's fixed rate payments in USD will increase, while its floating r…" at bounding box center [318, 467] width 0 height 10
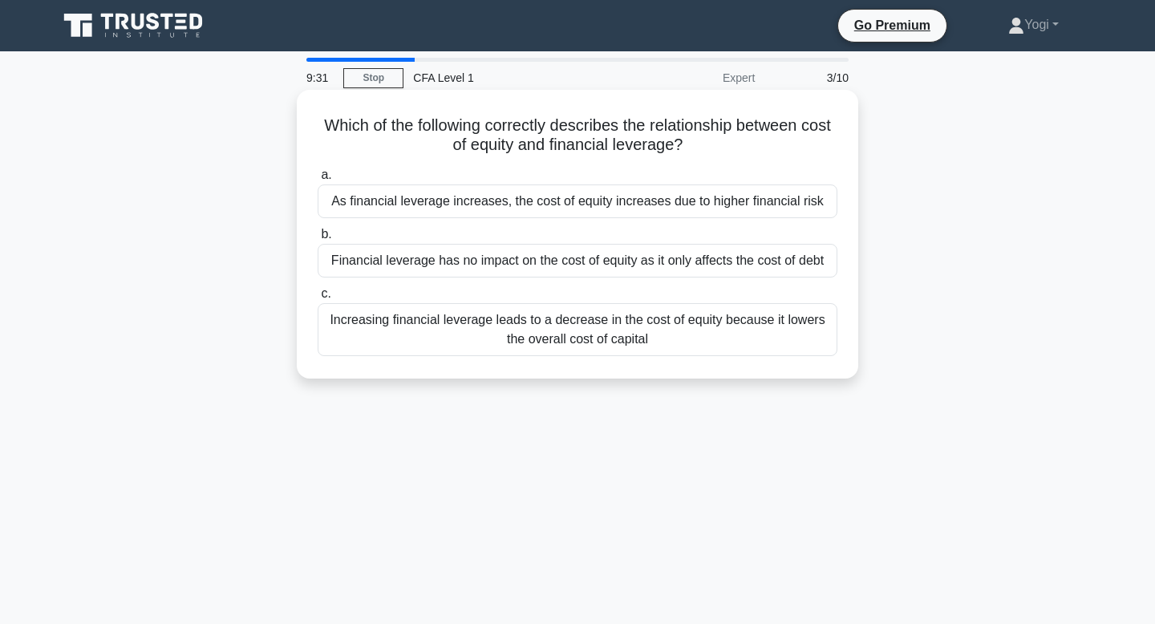
click at [590, 215] on div "As financial leverage increases, the cost of equity increases due to higher fin…" at bounding box center [578, 202] width 520 height 34
click at [318, 181] on input "a. As financial leverage increases, the cost of equity increases due to higher …" at bounding box center [318, 175] width 0 height 10
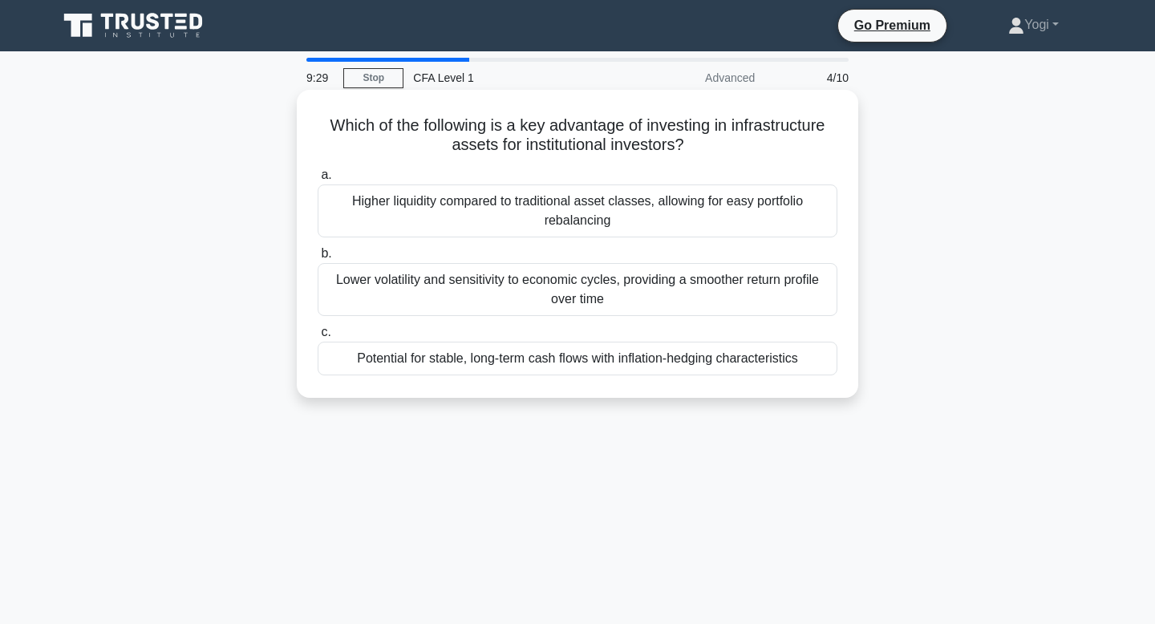
click at [590, 363] on div "Potential for stable, long-term cash flows with inflation-hedging characteristi…" at bounding box center [578, 359] width 520 height 34
click at [318, 338] on input "c. Potential for stable, long-term cash flows with inflation-hedging characteri…" at bounding box center [318, 332] width 0 height 10
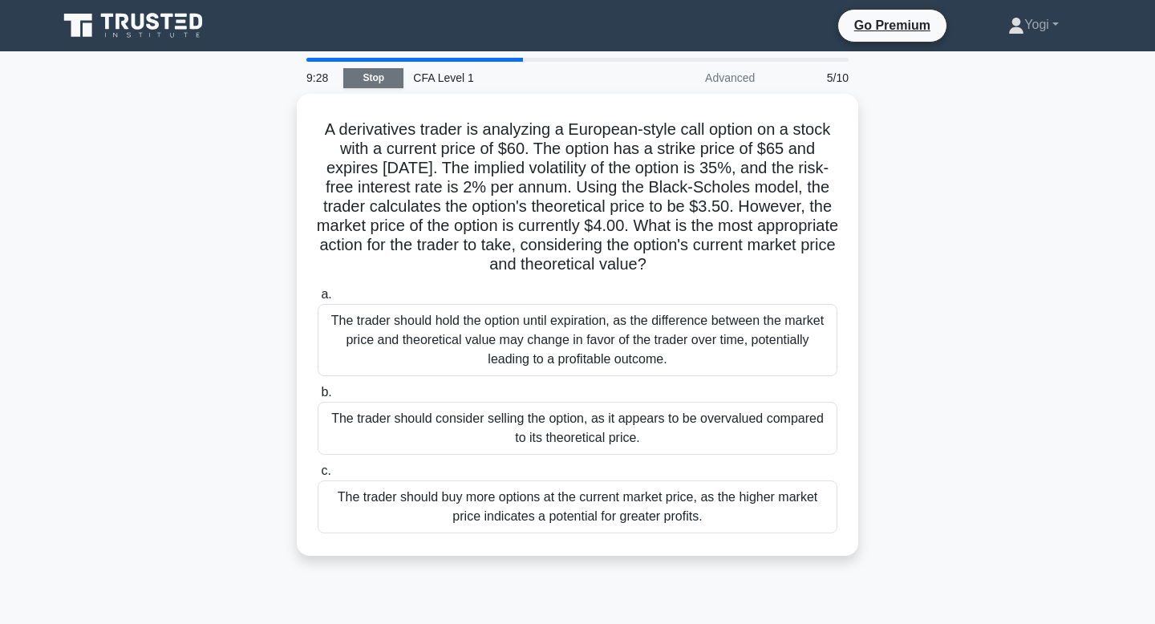
click at [384, 87] on link "Stop" at bounding box center [373, 78] width 60 height 20
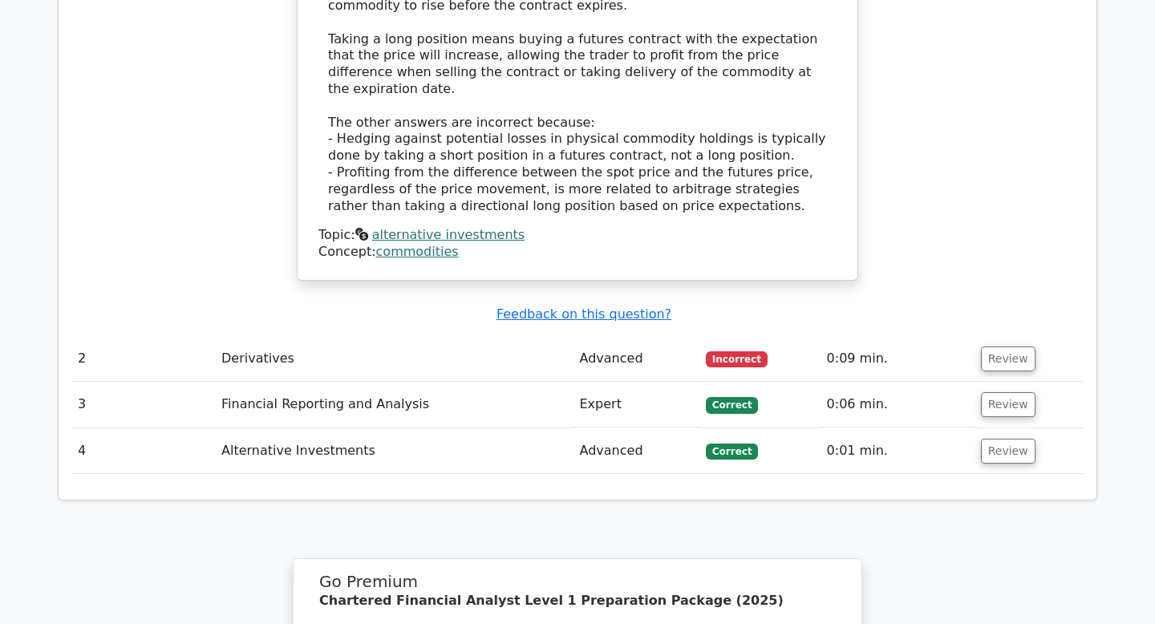
scroll to position [1667, 0]
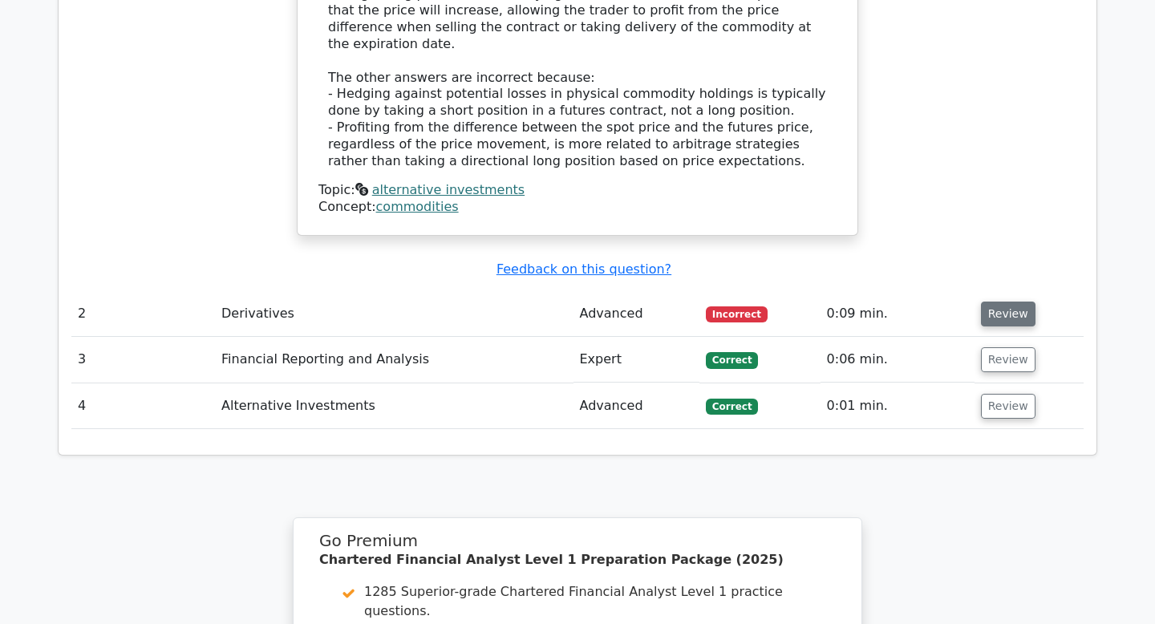
click at [1026, 302] on button "Review" at bounding box center [1008, 314] width 55 height 25
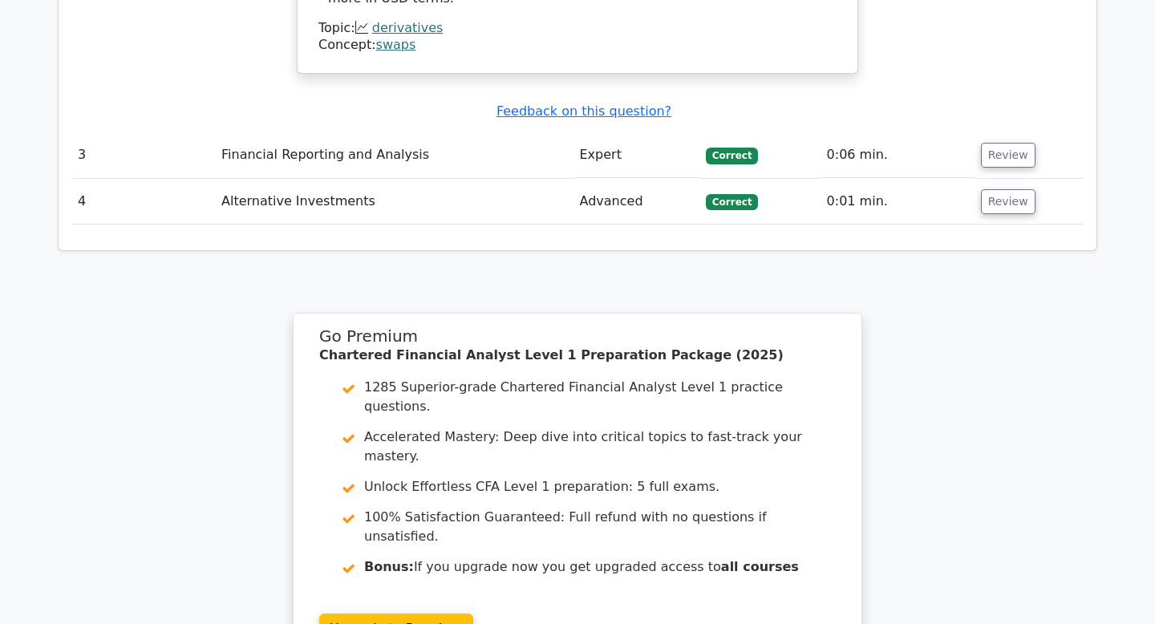
scroll to position [3048, 0]
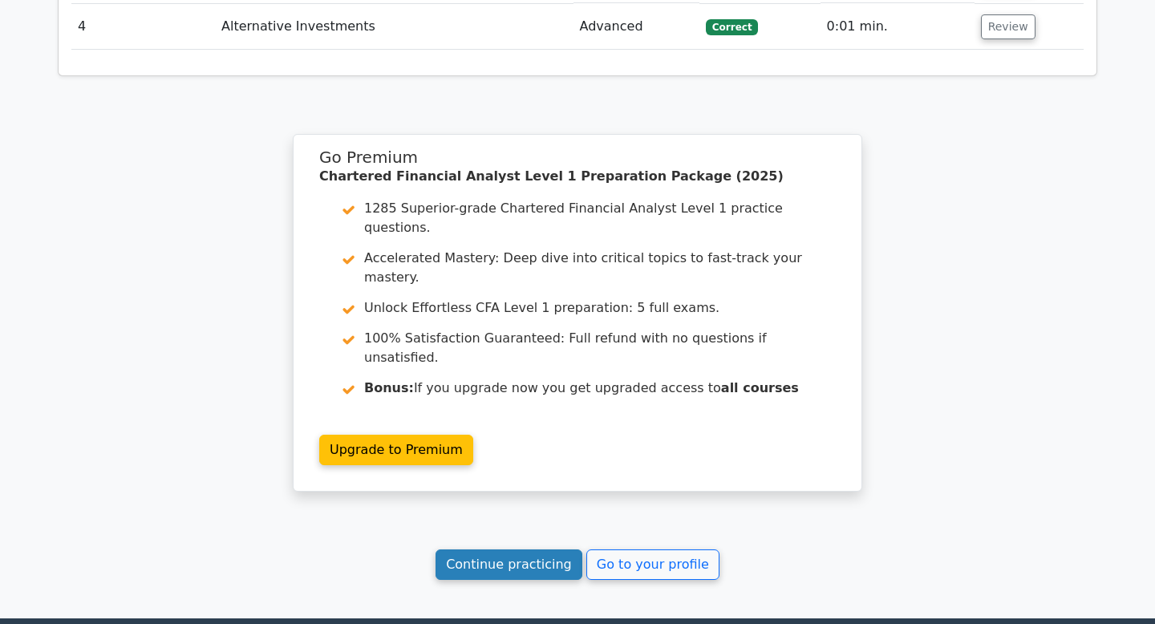
click at [534, 550] on link "Continue practicing" at bounding box center [509, 565] width 147 height 30
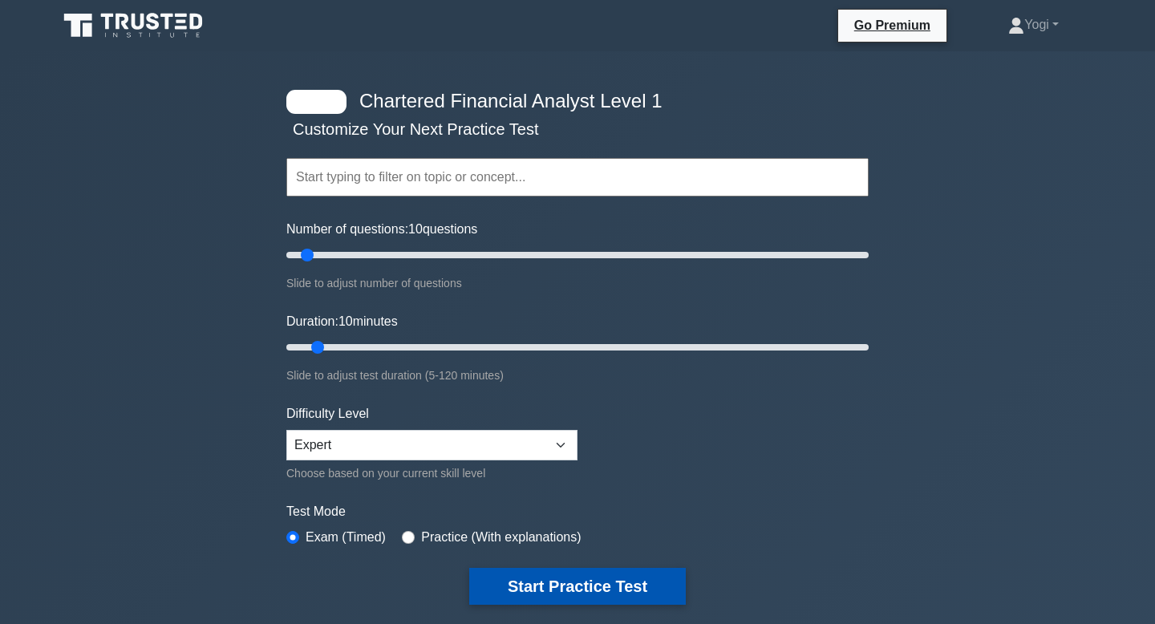
click at [615, 576] on button "Start Practice Test" at bounding box center [577, 586] width 217 height 37
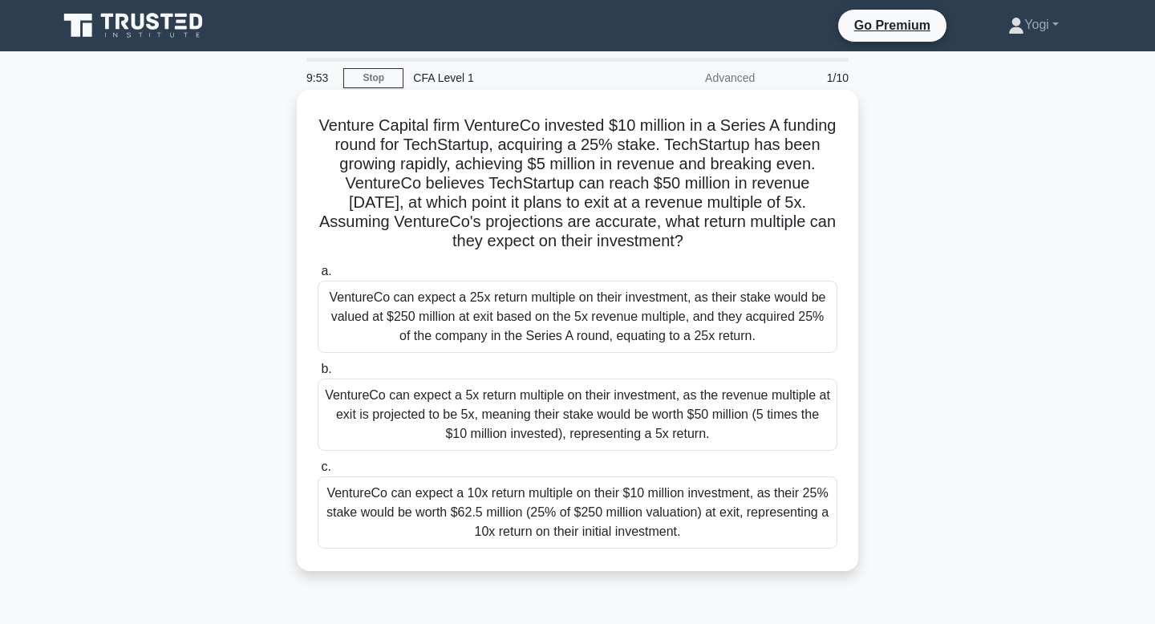
click at [602, 418] on div "VentureCo can expect a 5x return multiple on their investment, as the revenue m…" at bounding box center [578, 415] width 520 height 72
click at [318, 375] on input "b. VentureCo can expect a 5x return multiple on their investment, as the revenu…" at bounding box center [318, 369] width 0 height 10
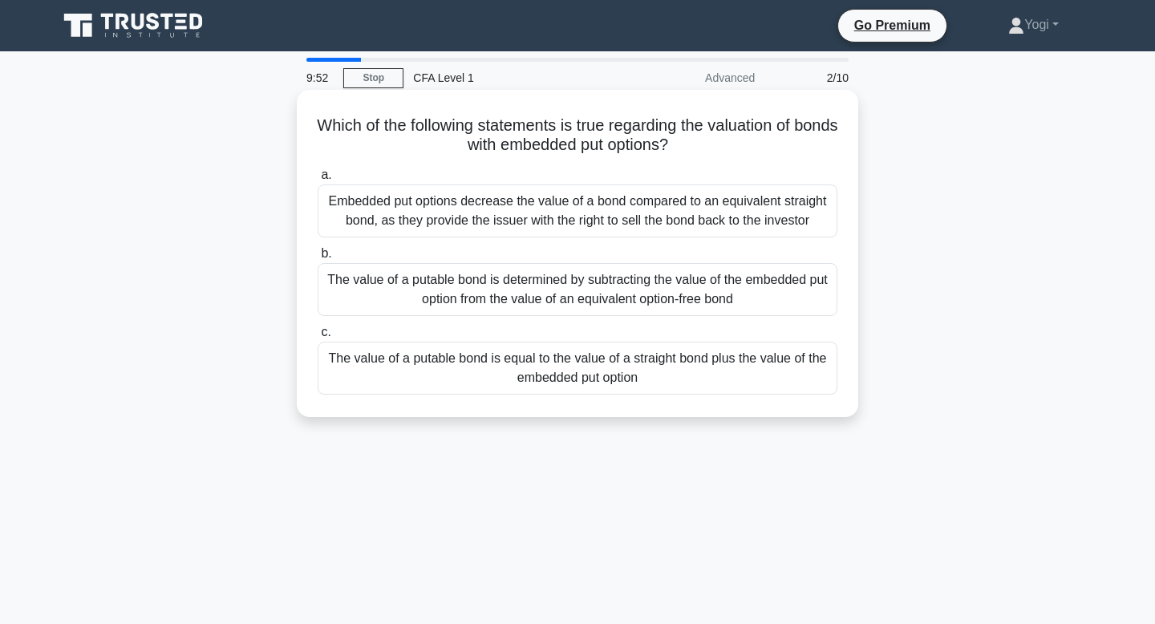
click at [607, 371] on div "The value of a putable bond is equal to the value of a straight bond plus the v…" at bounding box center [578, 368] width 520 height 53
click at [318, 338] on input "c. The value of a putable bond is equal to the value of a straight bond plus th…" at bounding box center [318, 332] width 0 height 10
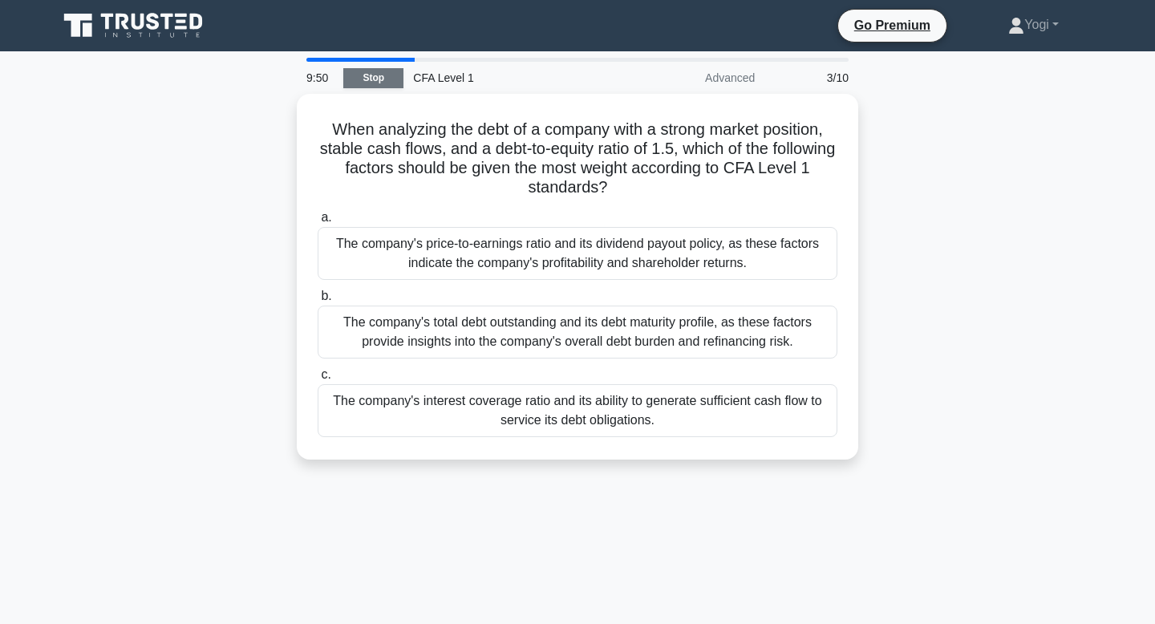
click at [391, 74] on link "Stop" at bounding box center [373, 78] width 60 height 20
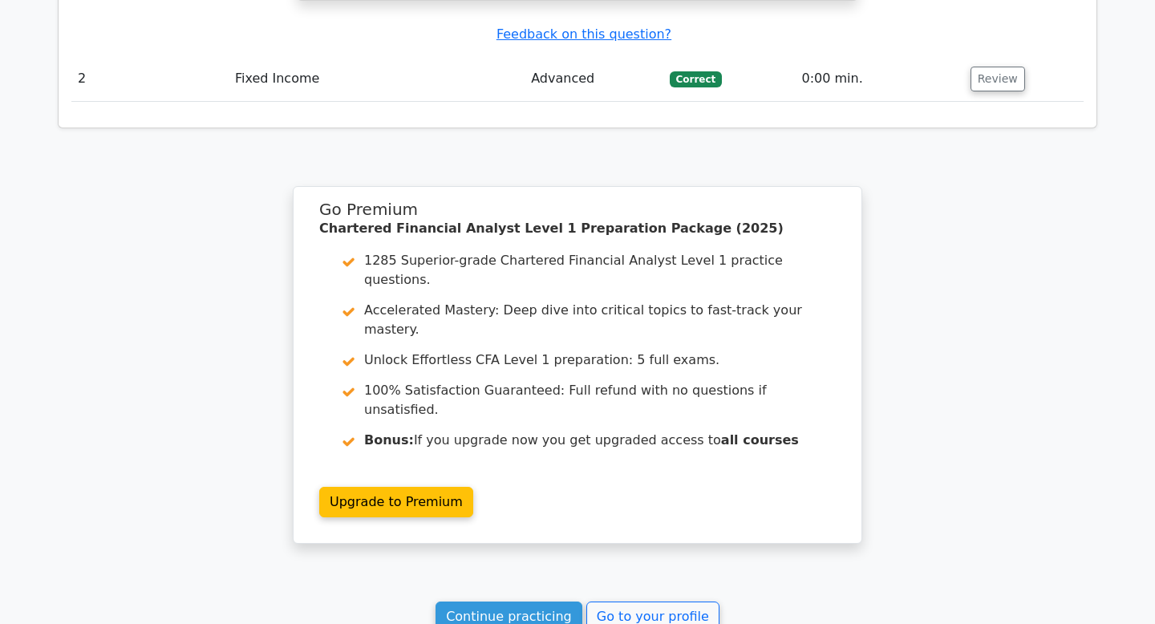
scroll to position [2223, 0]
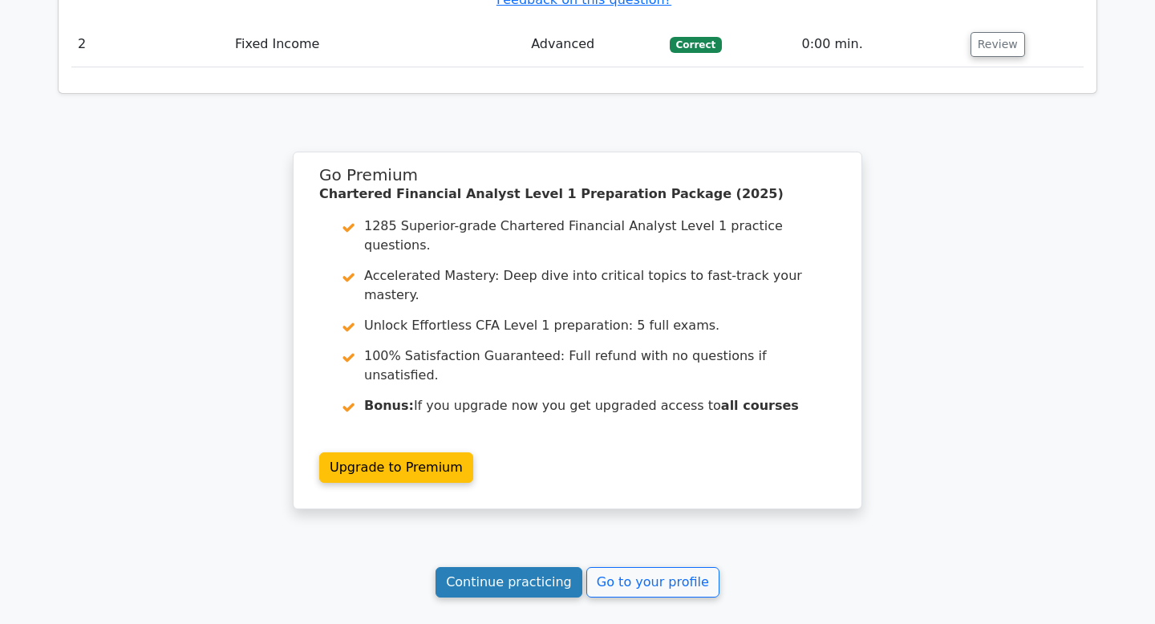
click at [493, 567] on link "Continue practicing" at bounding box center [509, 582] width 147 height 30
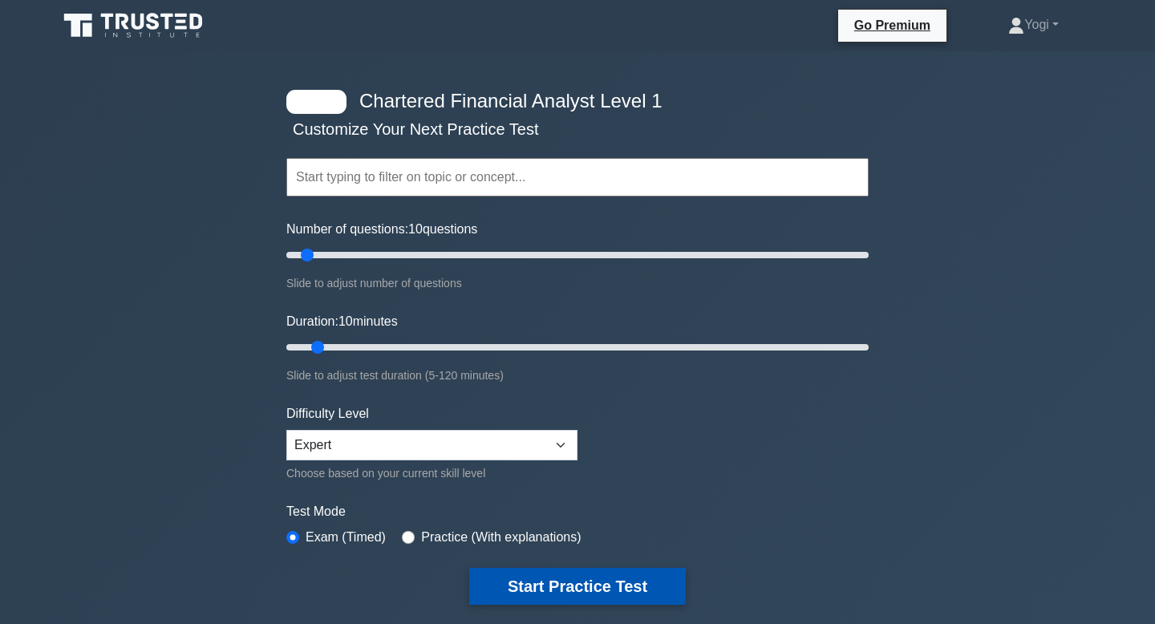
click at [637, 576] on button "Start Practice Test" at bounding box center [577, 586] width 217 height 37
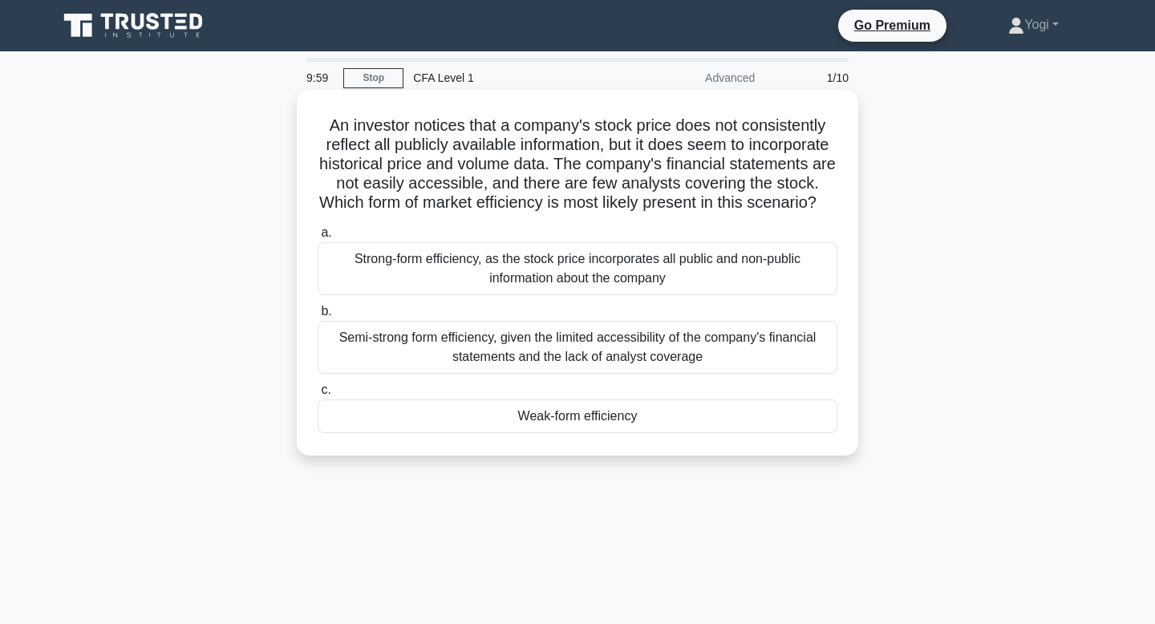
click at [595, 419] on div "Weak-form efficiency" at bounding box center [578, 417] width 520 height 34
click at [318, 396] on input "c. Weak-form efficiency" at bounding box center [318, 390] width 0 height 10
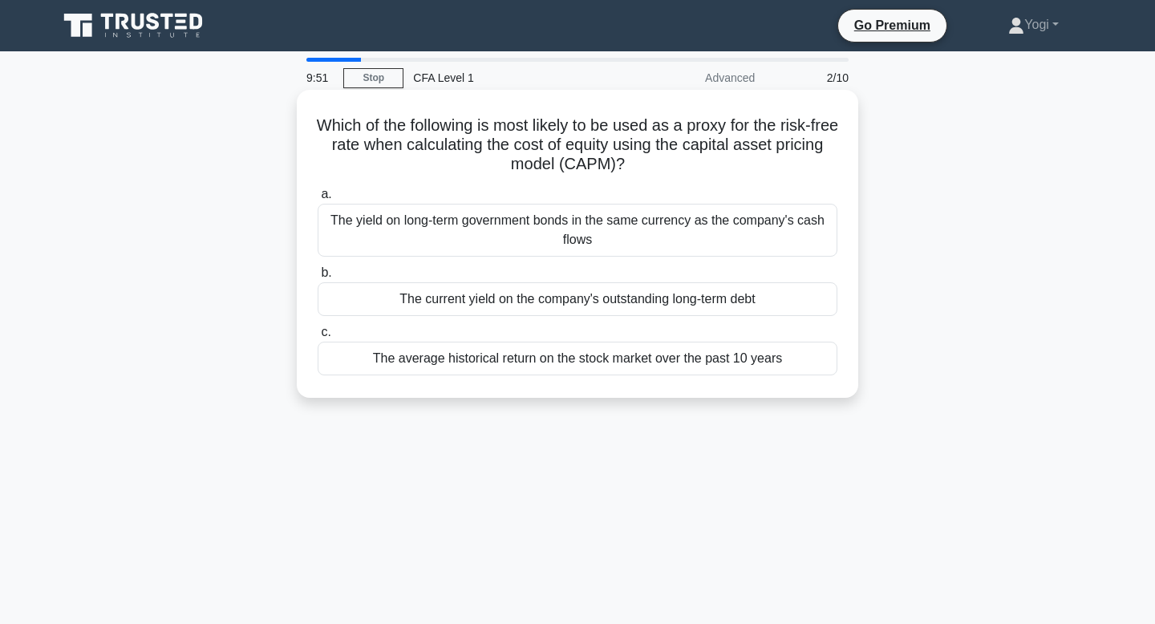
click at [596, 229] on div "The yield on long-term government bonds in the same currency as the company's c…" at bounding box center [578, 230] width 520 height 53
click at [318, 200] on input "a. The yield on long-term government bonds in the same currency as the company'…" at bounding box center [318, 194] width 0 height 10
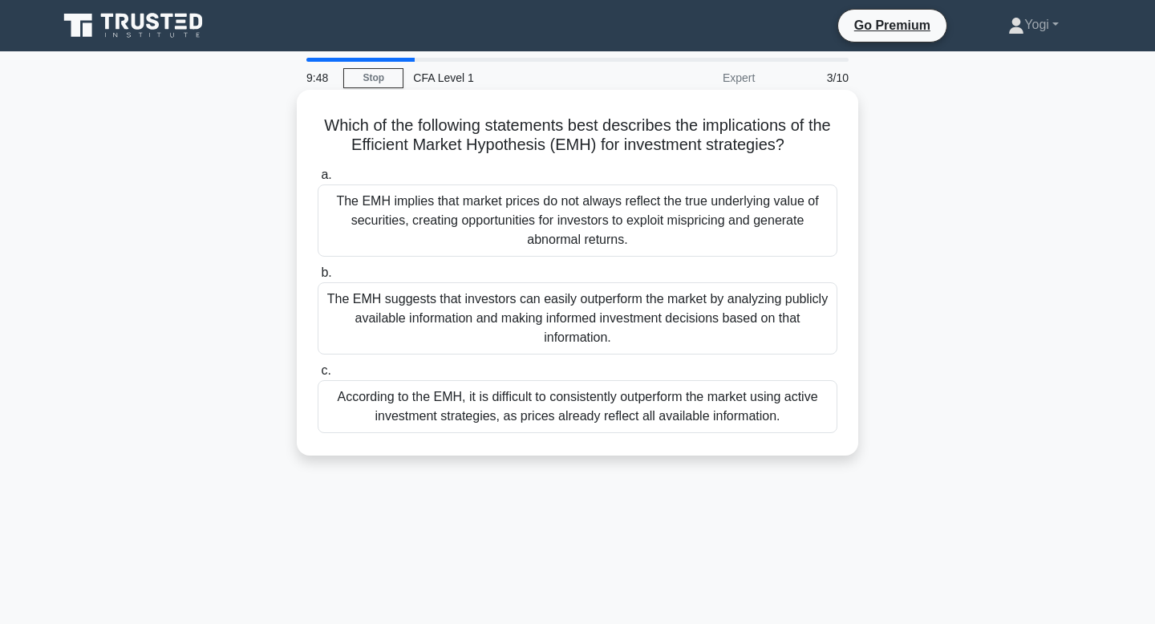
click at [615, 404] on div "According to the EMH, it is difficult to consistently outperform the market usi…" at bounding box center [578, 406] width 520 height 53
click at [318, 376] on input "c. According to the EMH, it is difficult to consistently outperform the market …" at bounding box center [318, 371] width 0 height 10
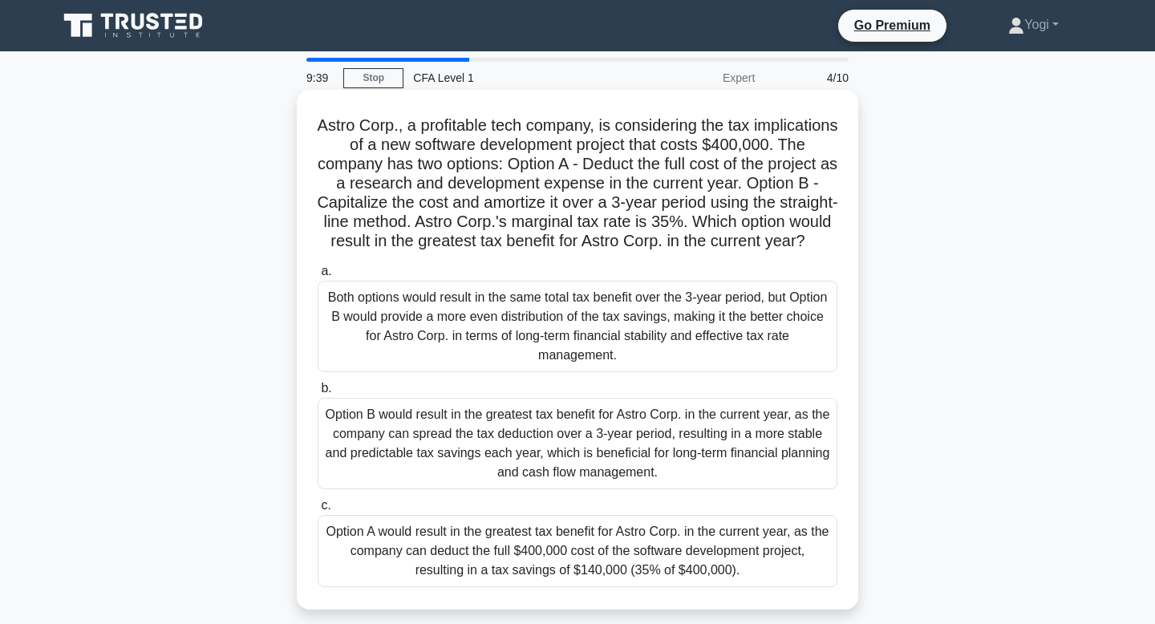
click at [623, 559] on div "Option A would result in the greatest tax benefit for Astro Corp. in the curren…" at bounding box center [578, 551] width 520 height 72
click at [318, 511] on input "c. Option A would result in the greatest tax benefit for Astro Corp. in the cur…" at bounding box center [318, 506] width 0 height 10
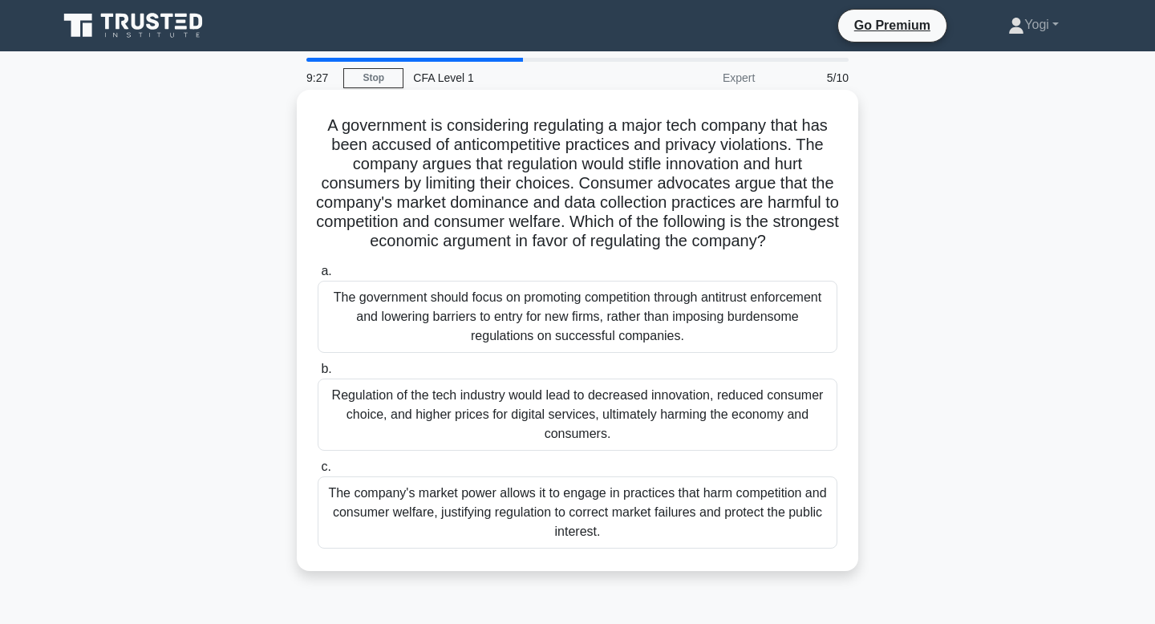
click at [620, 520] on div "The company's market power allows it to engage in practices that harm competiti…" at bounding box center [578, 513] width 520 height 72
click at [318, 473] on input "c. The company's market power allows it to engage in practices that harm compet…" at bounding box center [318, 467] width 0 height 10
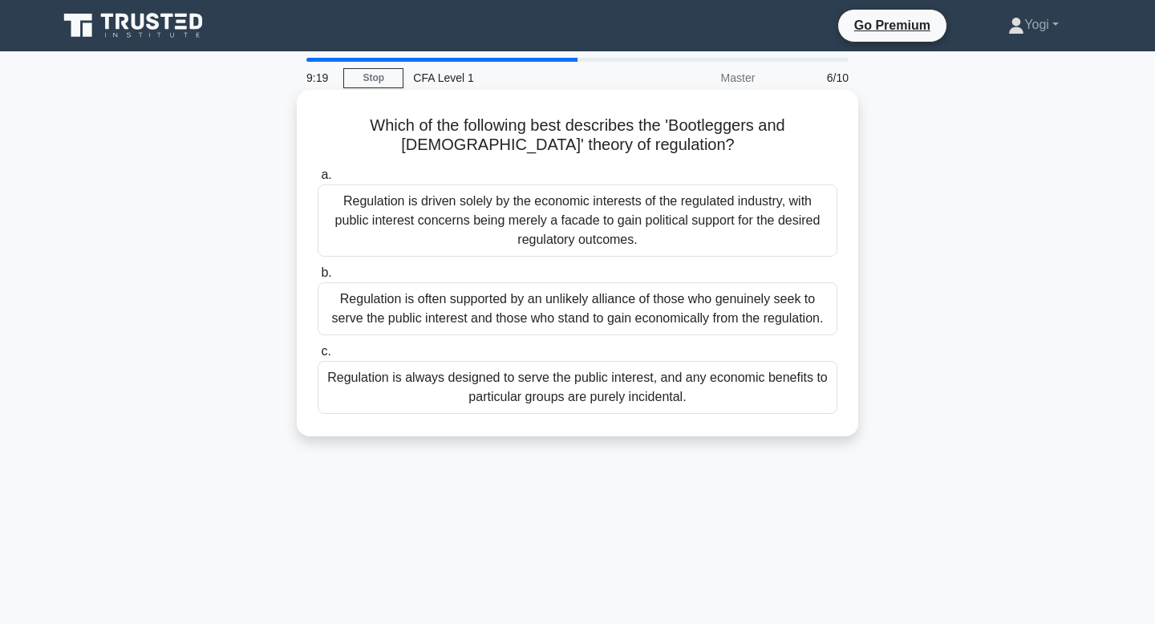
click at [639, 402] on div "Regulation is always designed to serve the public interest, and any economic be…" at bounding box center [578, 387] width 520 height 53
click at [318, 357] on input "c. Regulation is always designed to serve the public interest, and any economic…" at bounding box center [318, 352] width 0 height 10
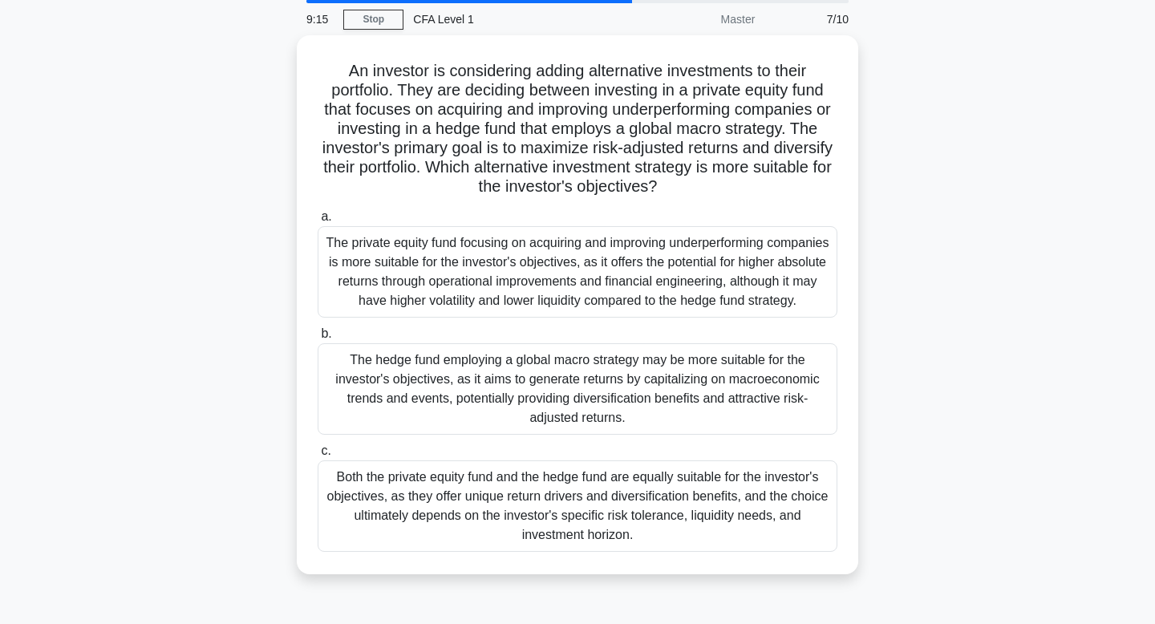
scroll to position [61, 0]
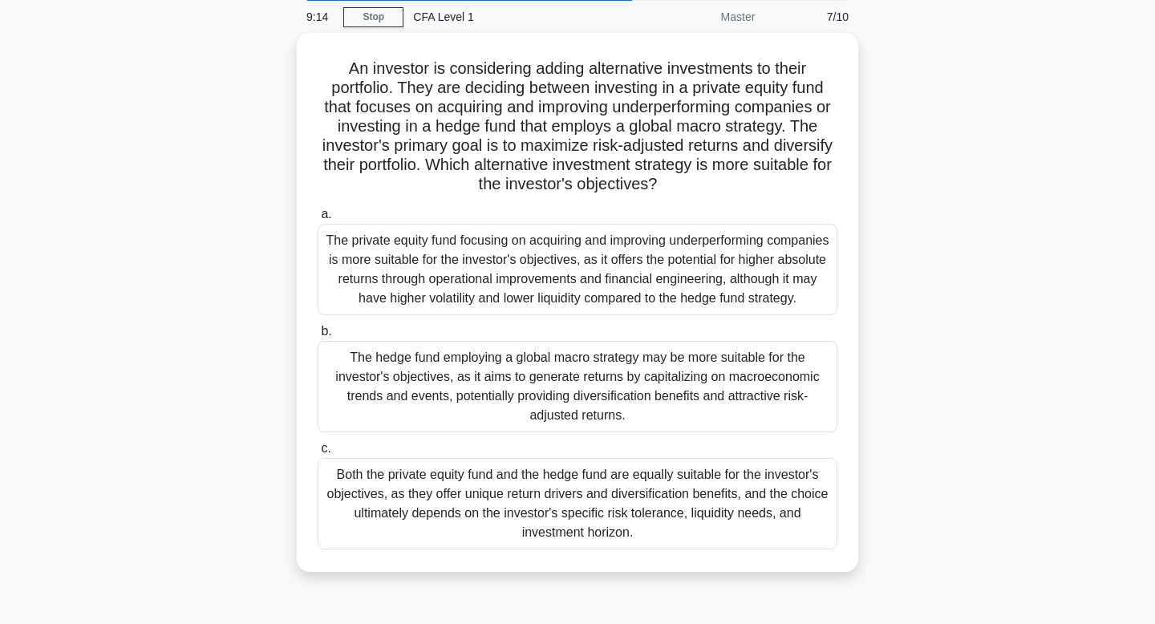
click at [639, 402] on div "The hedge fund employing a global macro strategy may be more suitable for the i…" at bounding box center [578, 386] width 520 height 91
click at [318, 337] on input "b. The hedge fund employing a global macro strategy may be more suitable for th…" at bounding box center [318, 332] width 0 height 10
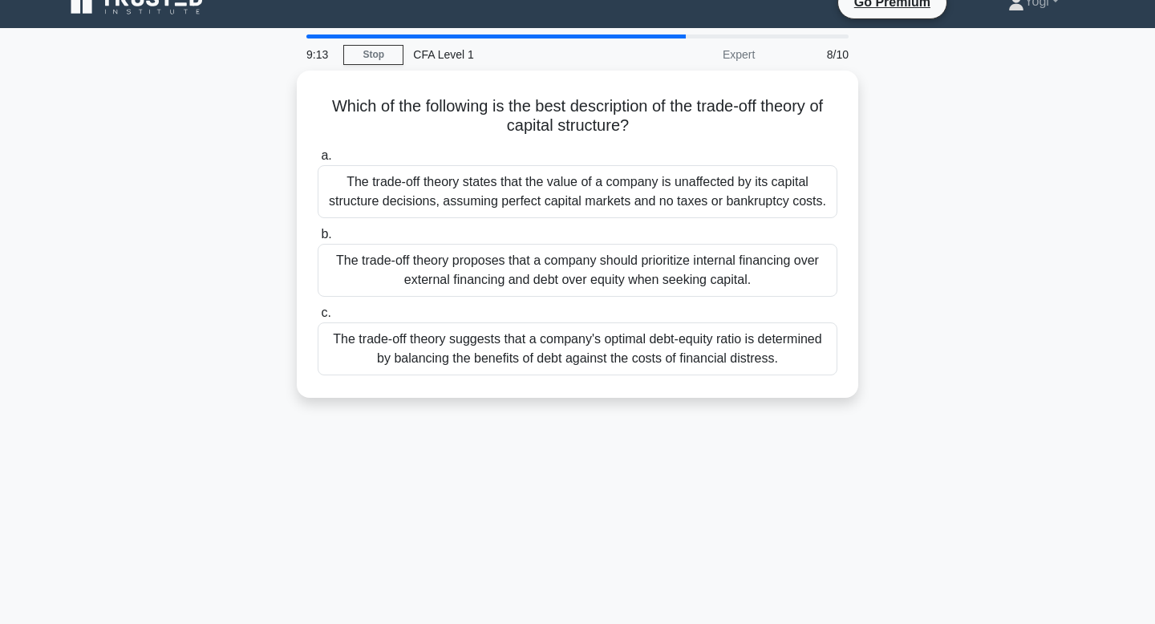
scroll to position [0, 0]
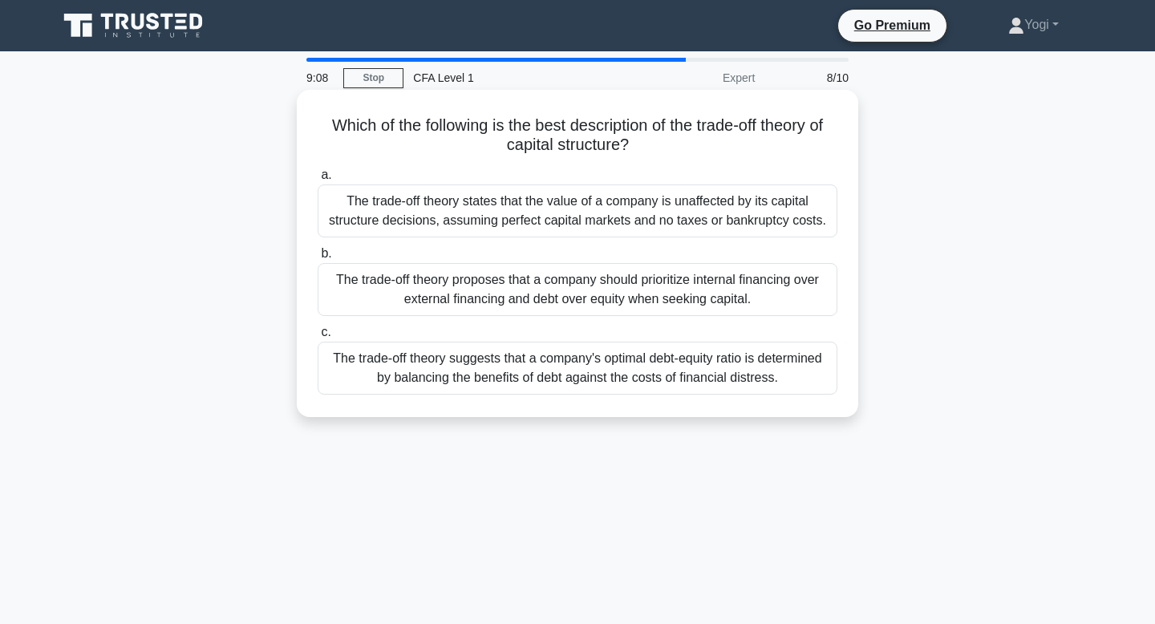
click at [647, 286] on div "The trade-off theory proposes that a company should prioritize internal financi…" at bounding box center [578, 289] width 520 height 53
click at [318, 259] on input "b. The trade-off theory proposes that a company should prioritize internal fina…" at bounding box center [318, 254] width 0 height 10
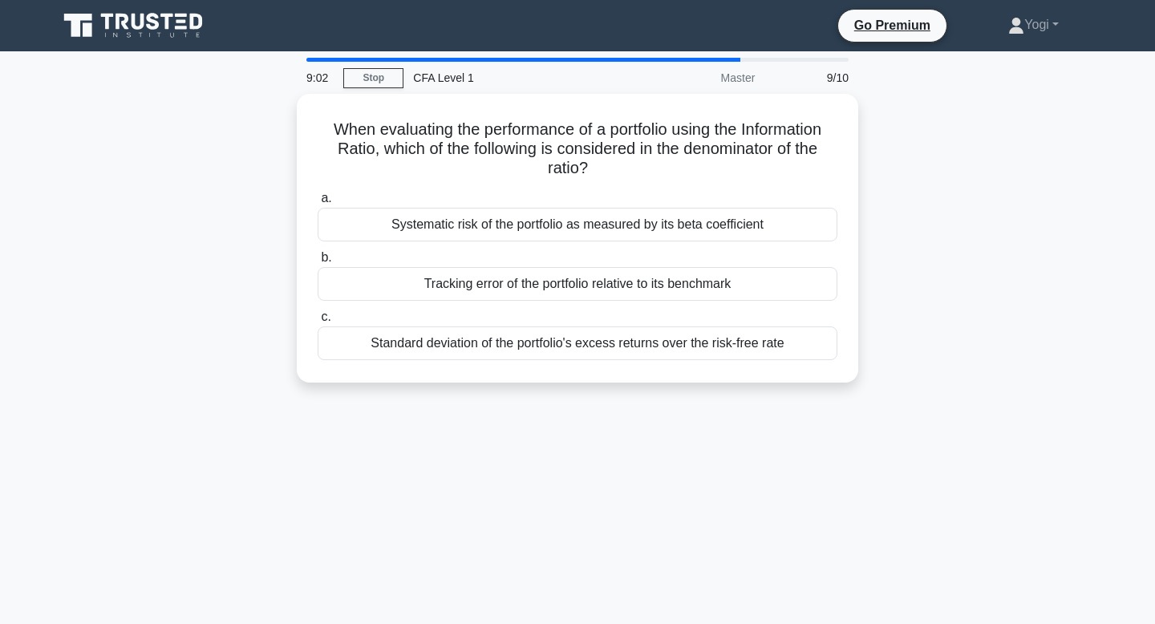
click at [647, 286] on div "Tracking error of the portfolio relative to its benchmark" at bounding box center [578, 284] width 520 height 34
click at [318, 263] on input "b. Tracking error of the portfolio relative to its benchmark" at bounding box center [318, 258] width 0 height 10
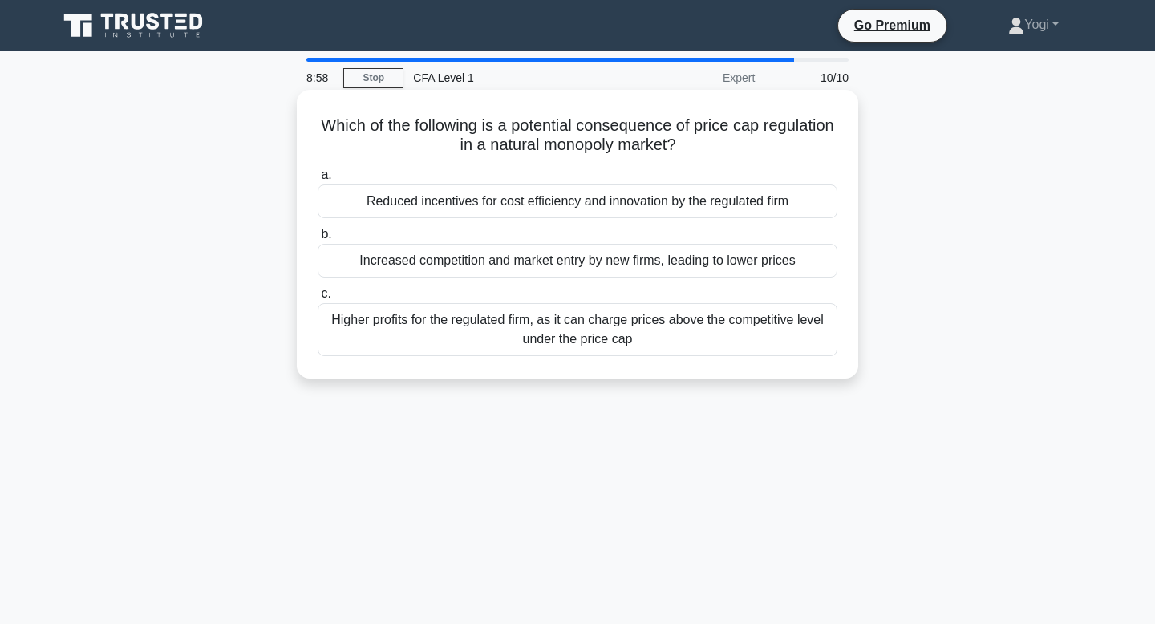
click at [654, 210] on div "Reduced incentives for cost efficiency and innovation by the regulated firm" at bounding box center [578, 202] width 520 height 34
click at [318, 181] on input "a. Reduced incentives for cost efficiency and innovation by the regulated firm" at bounding box center [318, 175] width 0 height 10
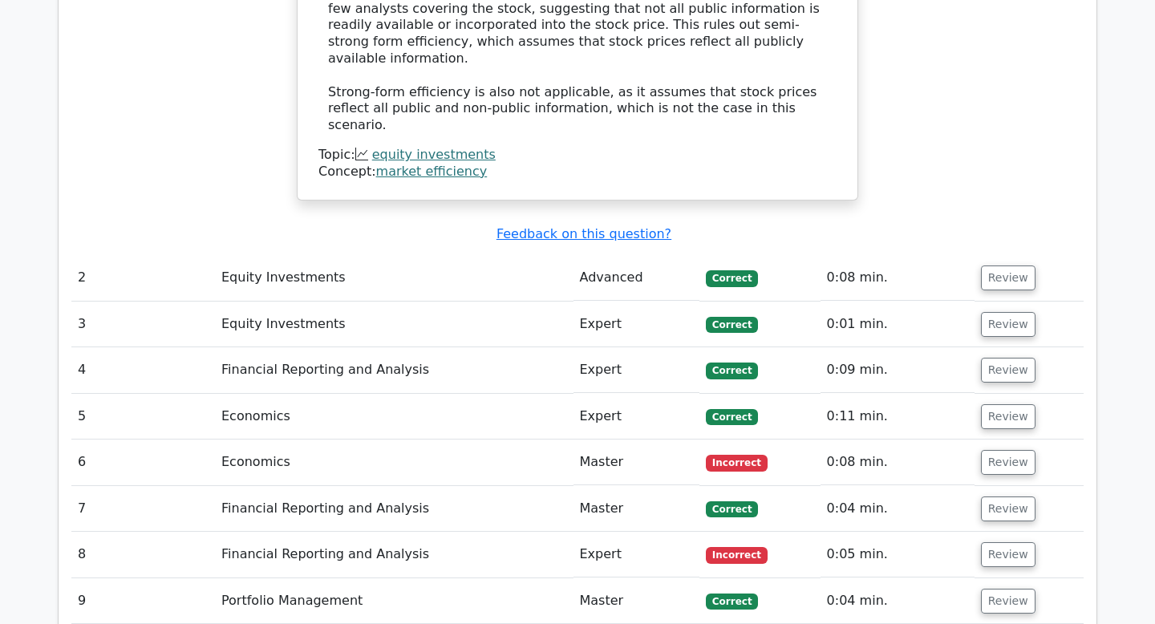
scroll to position [1734, 0]
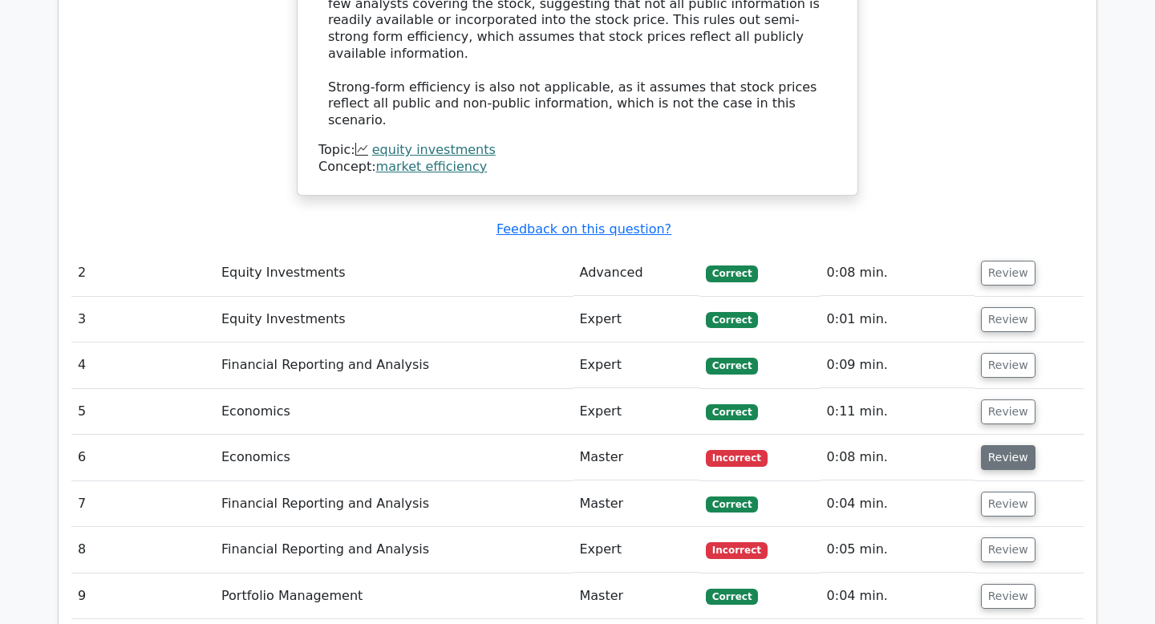
click at [1000, 445] on button "Review" at bounding box center [1008, 457] width 55 height 25
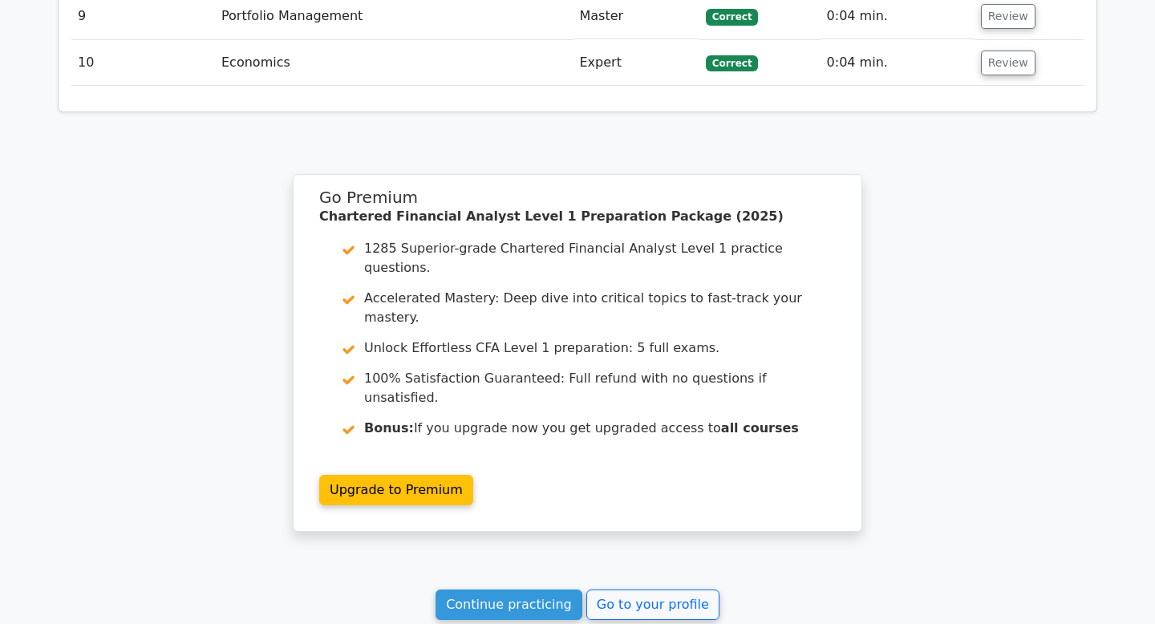
scroll to position [3102, 0]
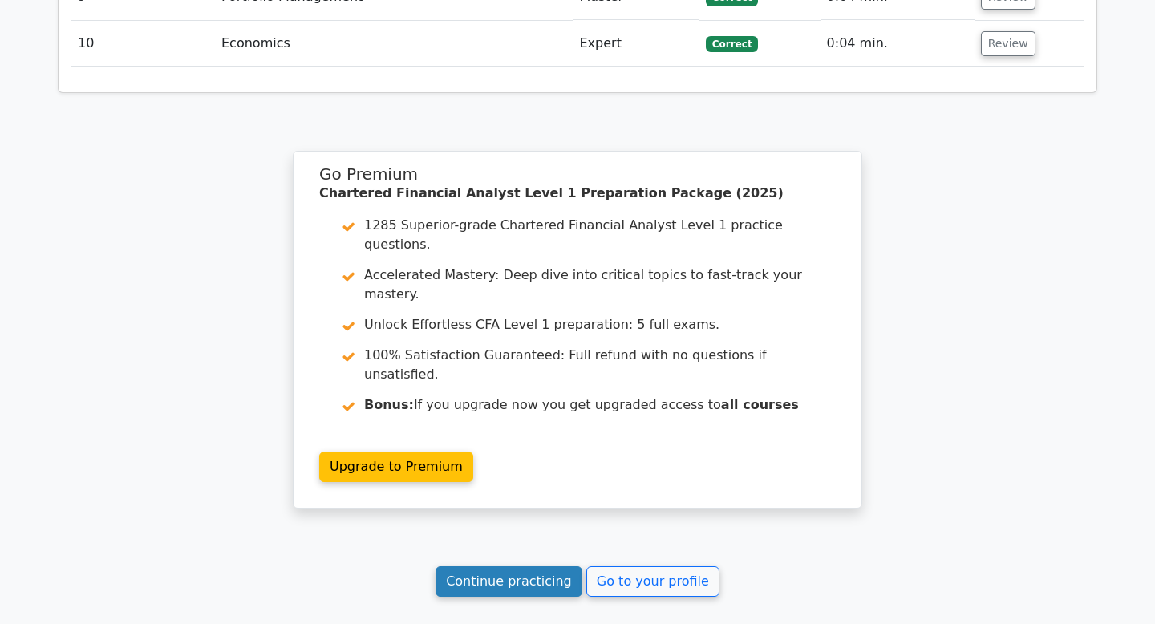
click at [542, 566] on link "Continue practicing" at bounding box center [509, 581] width 147 height 30
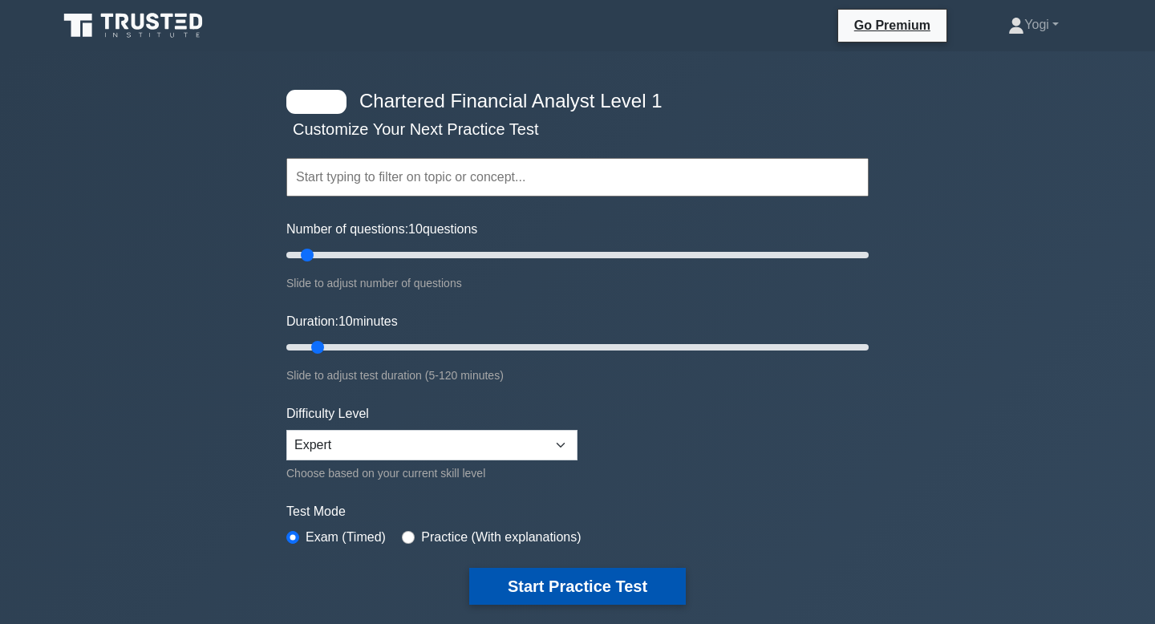
click at [519, 583] on button "Start Practice Test" at bounding box center [577, 586] width 217 height 37
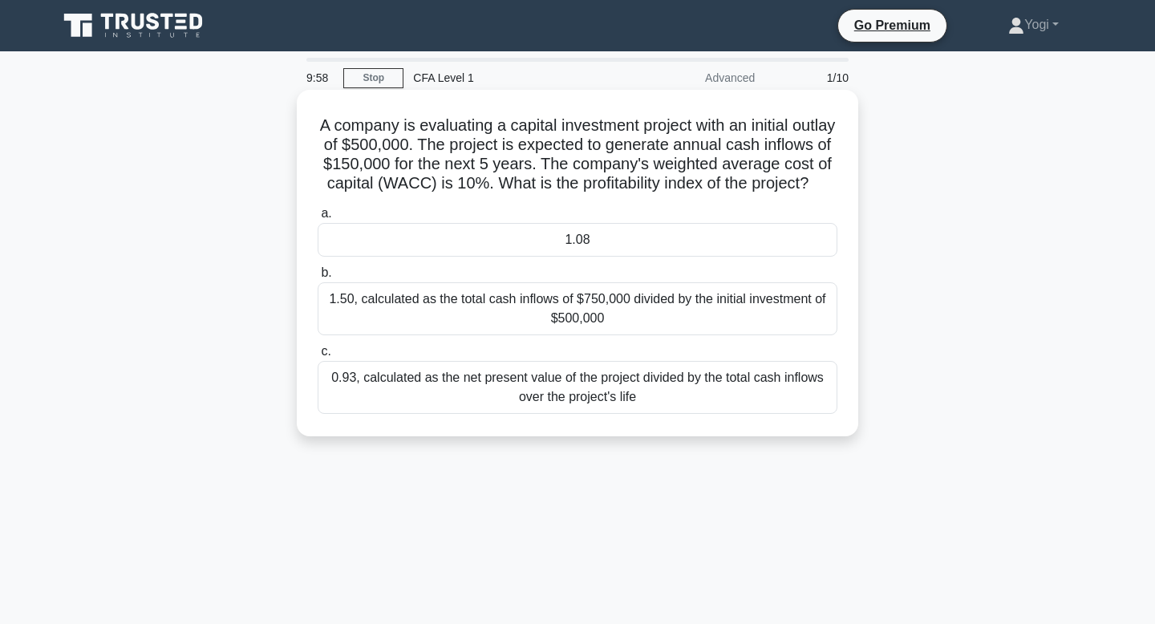
click at [527, 241] on div "1.08" at bounding box center [578, 240] width 520 height 34
click at [318, 219] on input "a. 1.08" at bounding box center [318, 214] width 0 height 10
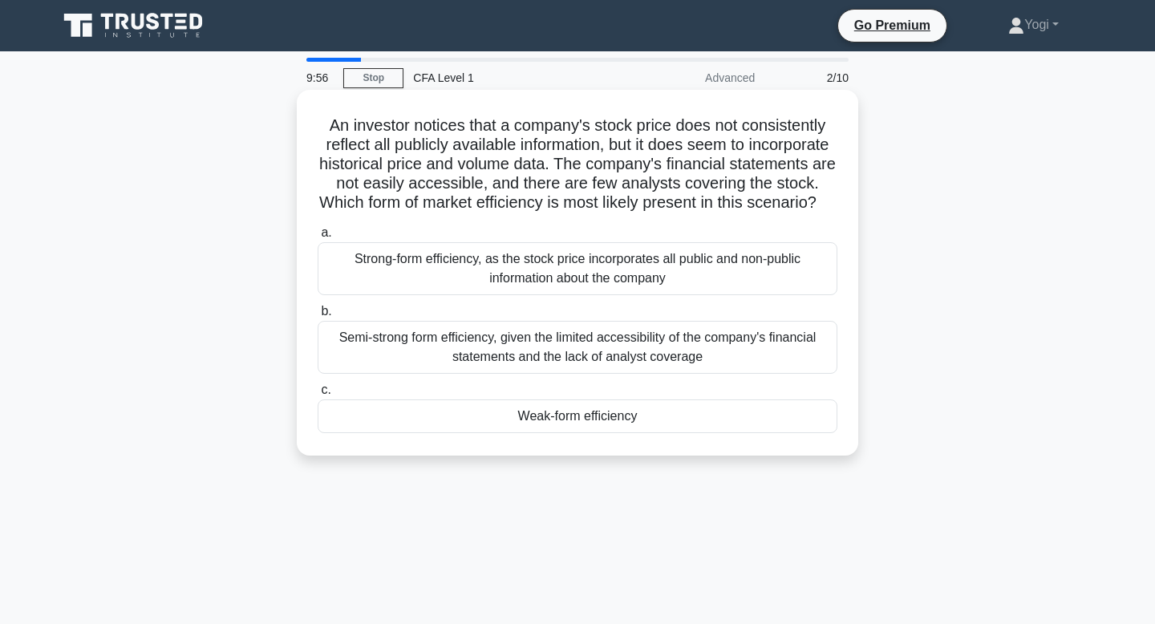
click at [536, 408] on div "Weak-form efficiency" at bounding box center [578, 417] width 520 height 34
click at [318, 396] on input "c. Weak-form efficiency" at bounding box center [318, 390] width 0 height 10
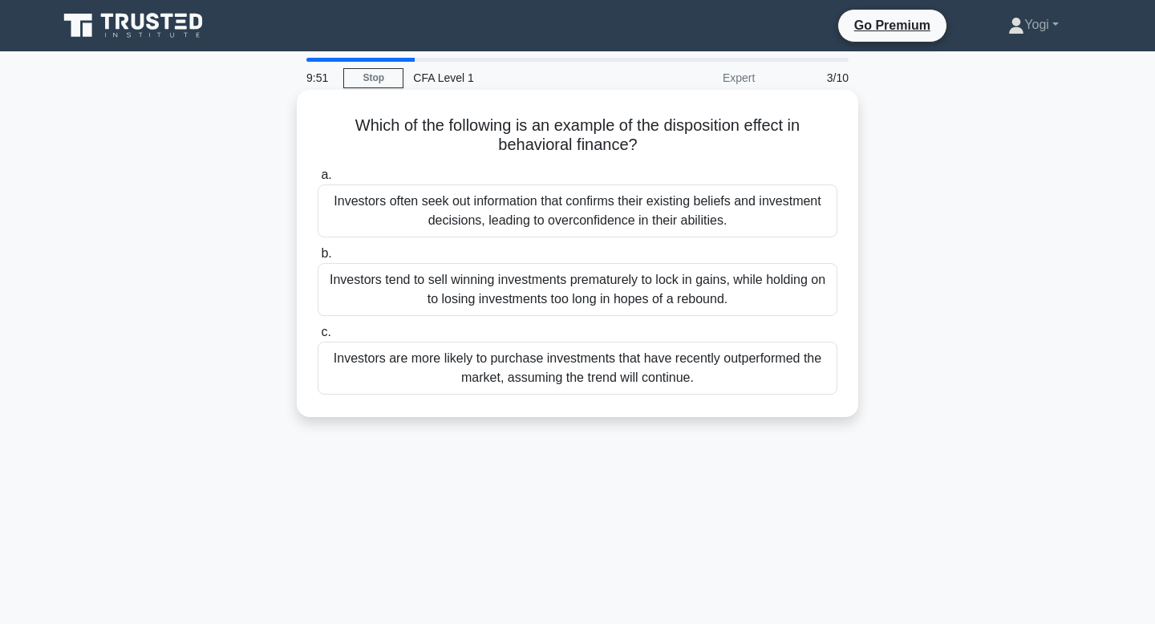
click at [547, 371] on div "Investors are more likely to purchase investments that have recently outperform…" at bounding box center [578, 368] width 520 height 53
click at [318, 338] on input "c. Investors are more likely to purchase investments that have recently outperf…" at bounding box center [318, 332] width 0 height 10
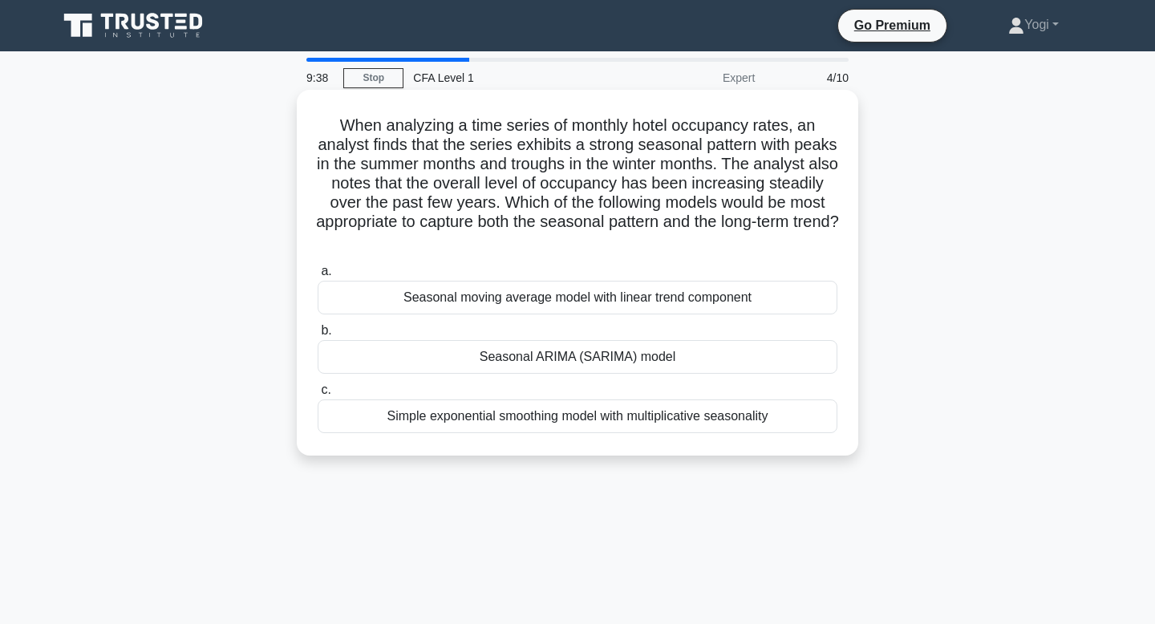
click at [554, 355] on div "Seasonal ARIMA (SARIMA) model" at bounding box center [578, 357] width 520 height 34
click at [318, 336] on input "b. Seasonal ARIMA (SARIMA) model" at bounding box center [318, 331] width 0 height 10
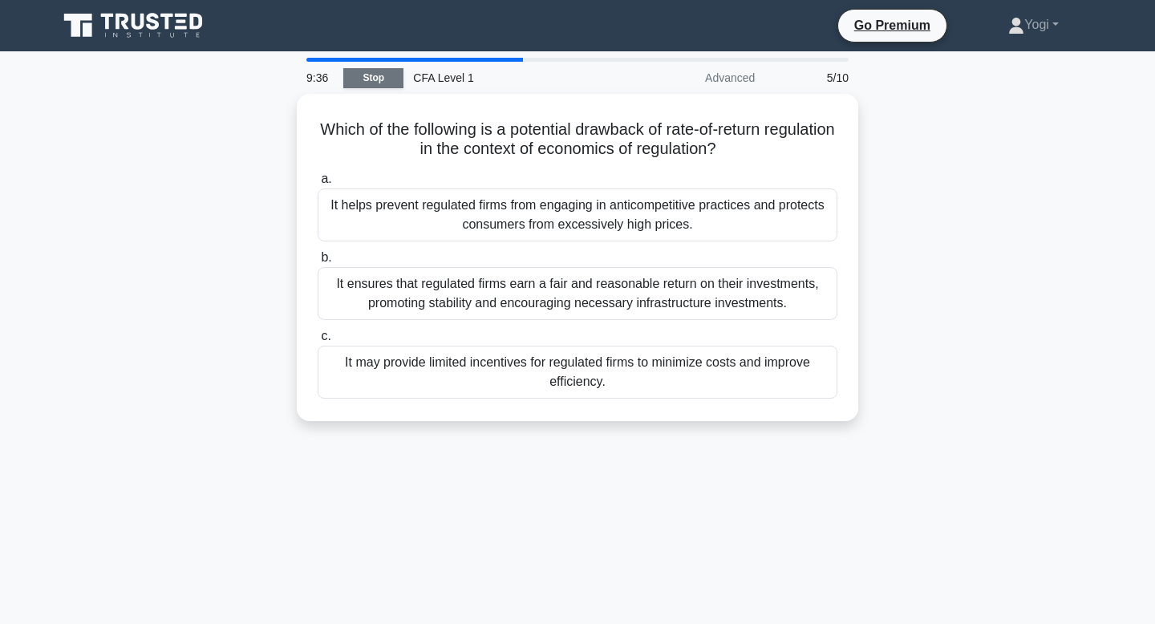
click at [389, 79] on link "Stop" at bounding box center [373, 78] width 60 height 20
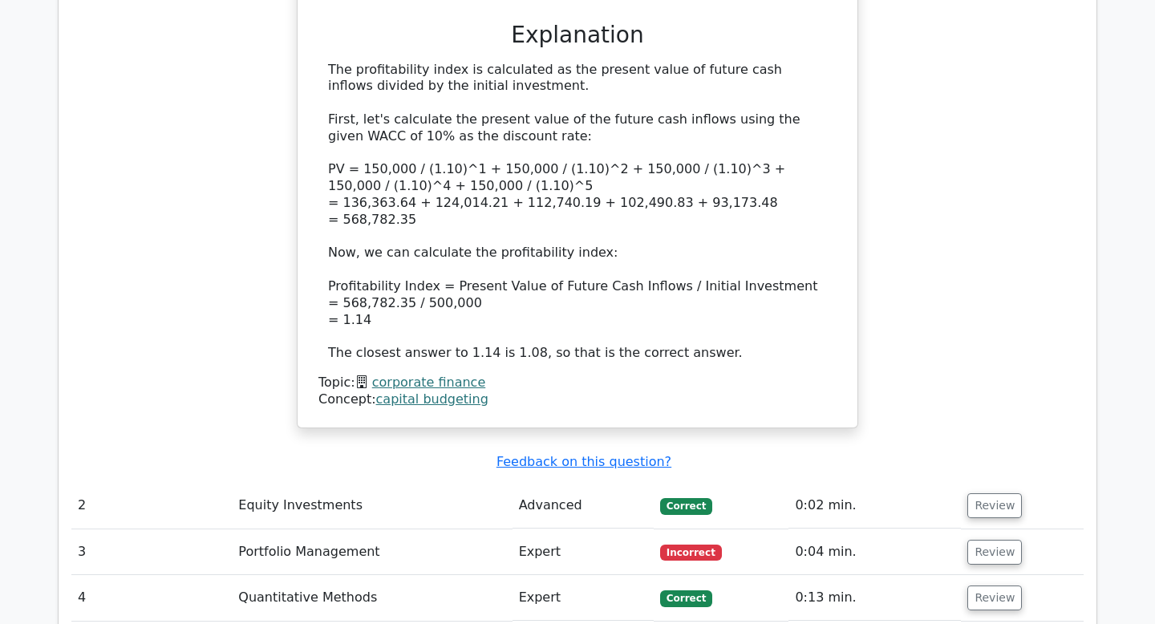
scroll to position [1593, 0]
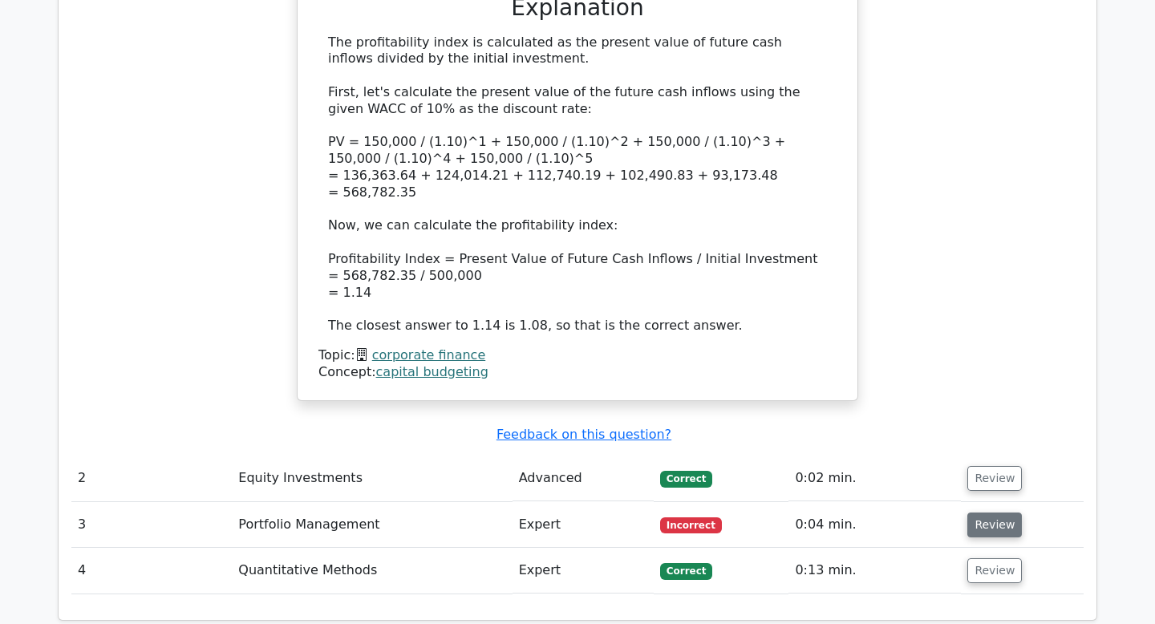
click at [995, 513] on button "Review" at bounding box center [995, 525] width 55 height 25
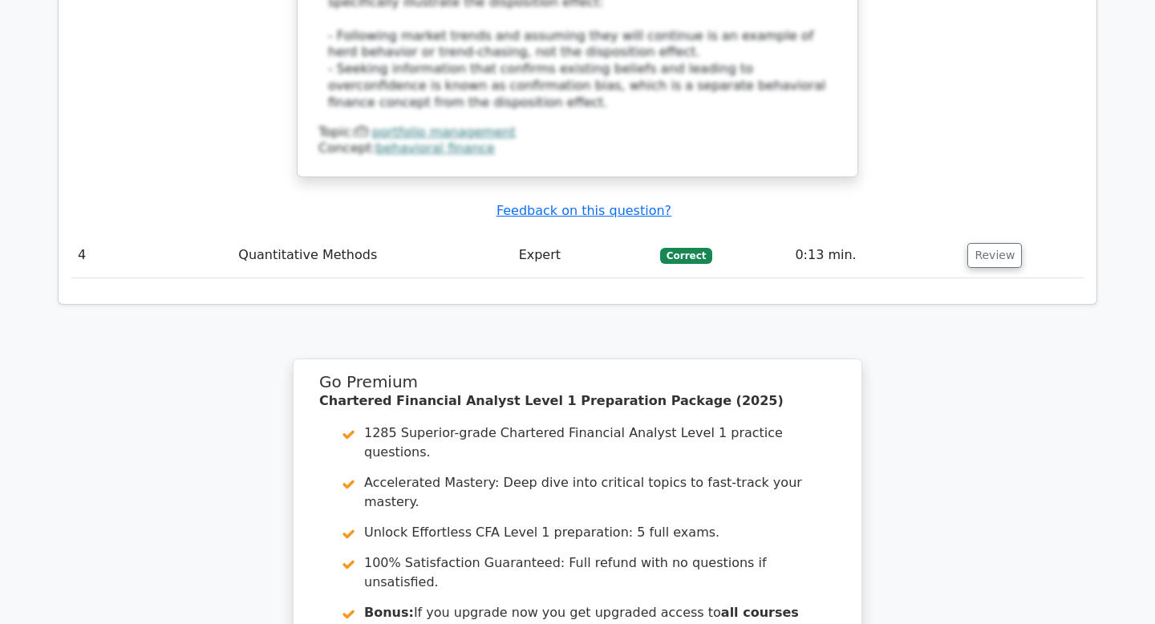
scroll to position [2875, 0]
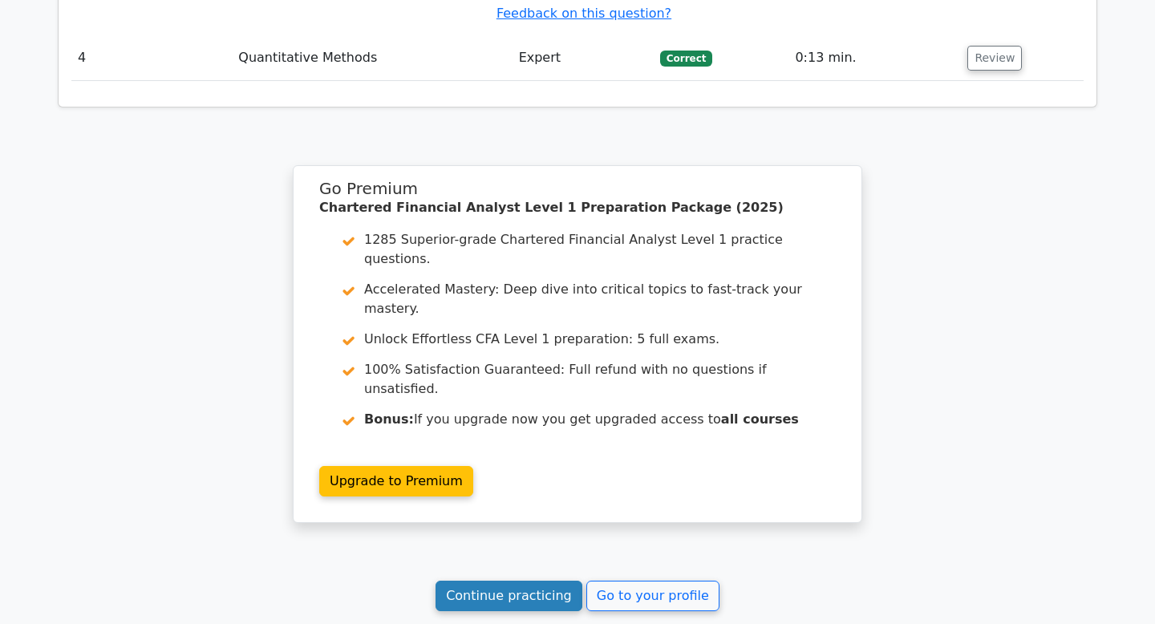
click at [522, 581] on link "Continue practicing" at bounding box center [509, 596] width 147 height 30
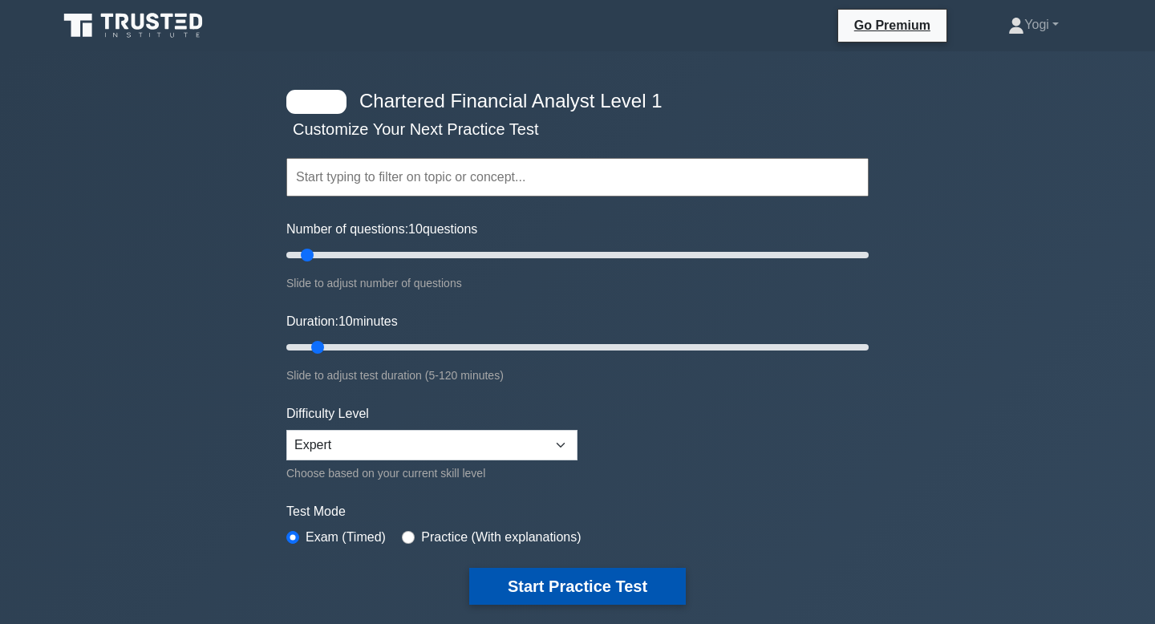
click at [637, 574] on button "Start Practice Test" at bounding box center [577, 586] width 217 height 37
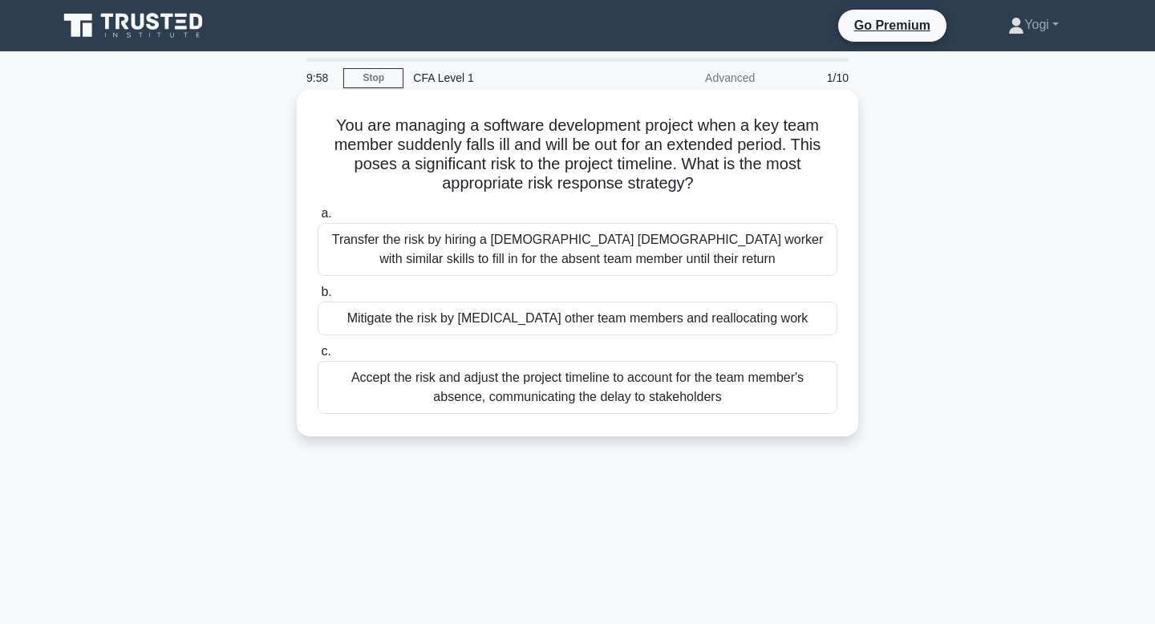
click at [665, 328] on div "Mitigate the risk by [MEDICAL_DATA] other team members and reallocating work" at bounding box center [578, 319] width 520 height 34
click at [318, 298] on input "b. Mitigate the risk by [MEDICAL_DATA] other team members and reallocating work" at bounding box center [318, 292] width 0 height 10
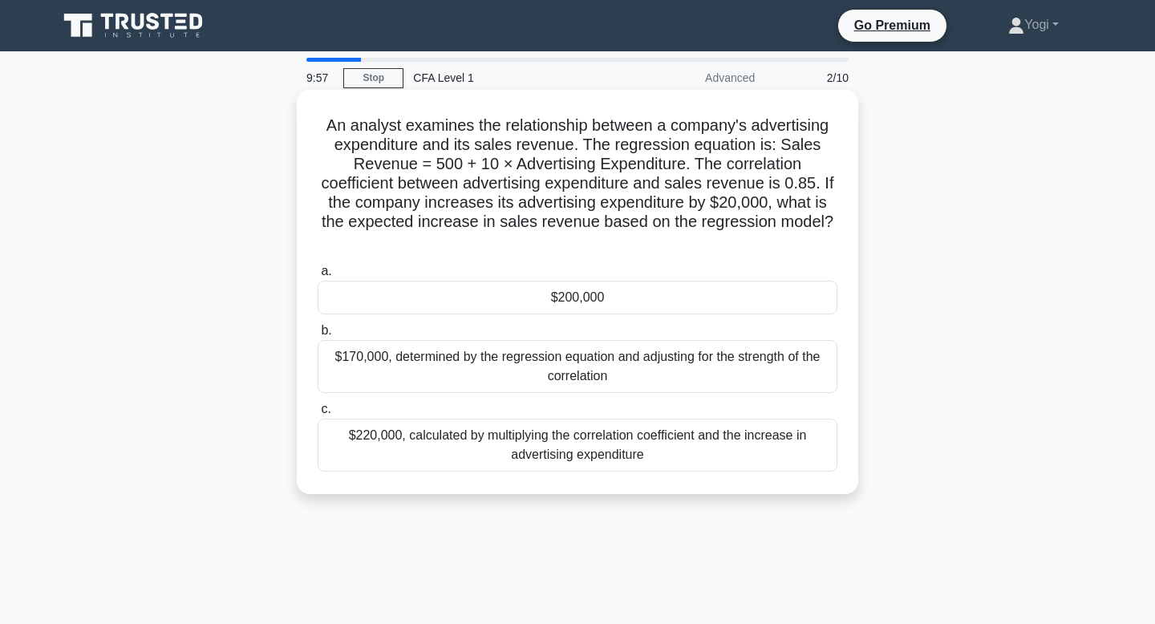
click at [676, 293] on div "$200,000" at bounding box center [578, 298] width 520 height 34
click at [318, 277] on input "a. $200,000" at bounding box center [318, 271] width 0 height 10
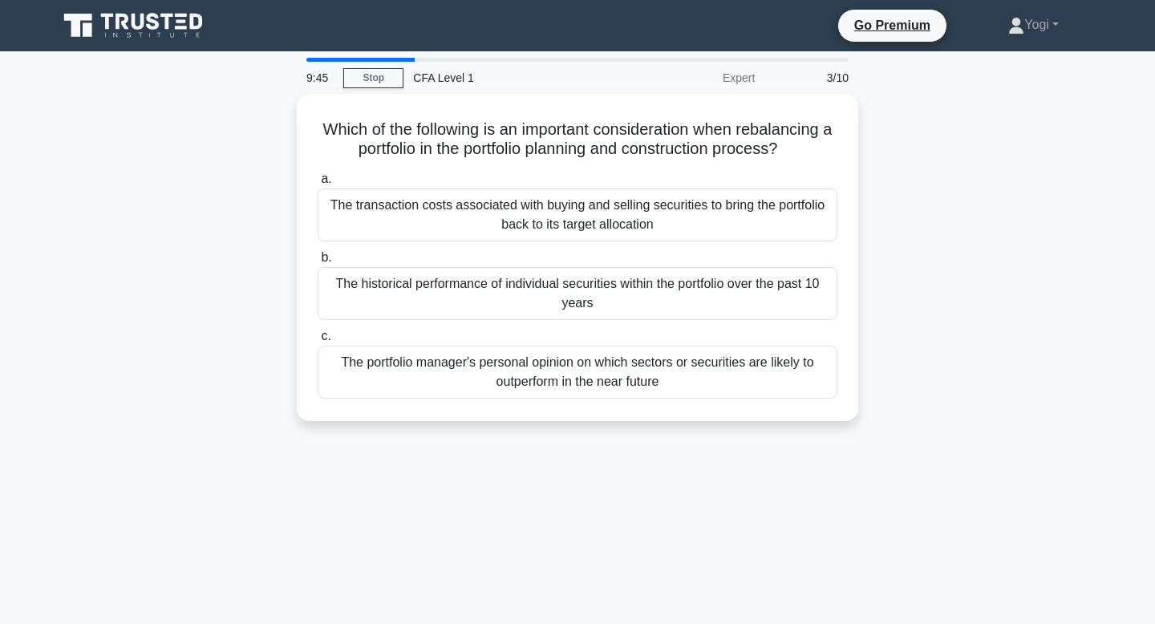
click at [676, 293] on div "The historical performance of individual securities within the portfolio over t…" at bounding box center [578, 293] width 520 height 53
click at [318, 263] on input "b. The historical performance of individual securities within the portfolio ove…" at bounding box center [318, 258] width 0 height 10
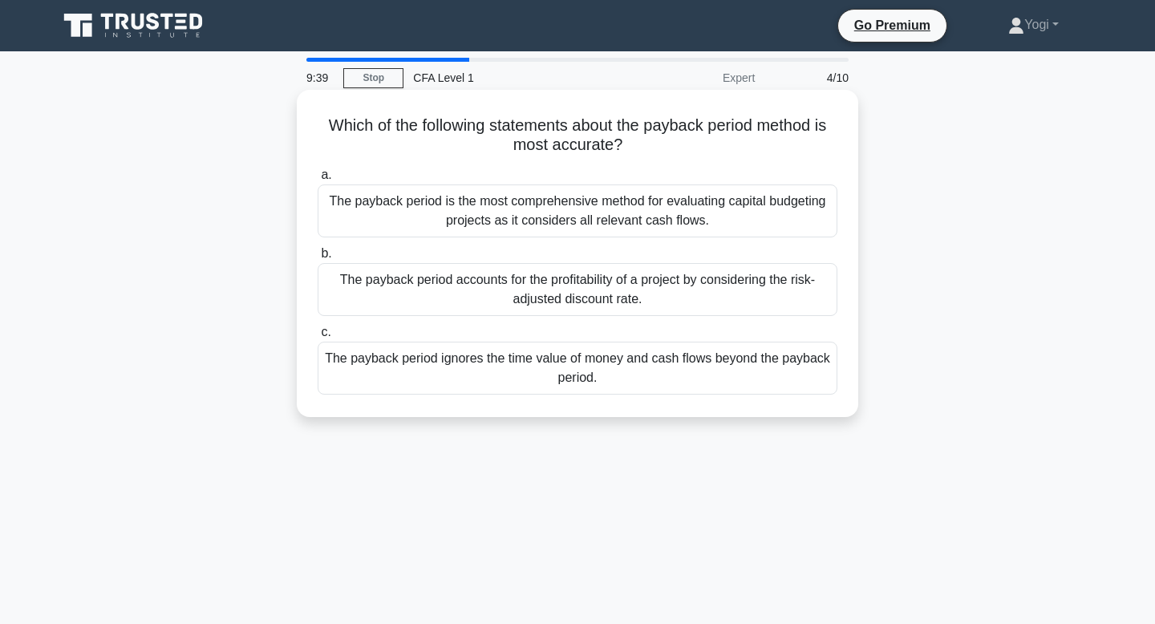
click at [688, 376] on div "The payback period ignores the time value of money and cash flows beyond the pa…" at bounding box center [578, 368] width 520 height 53
click at [318, 338] on input "c. The payback period ignores the time value of money and cash flows beyond the…" at bounding box center [318, 332] width 0 height 10
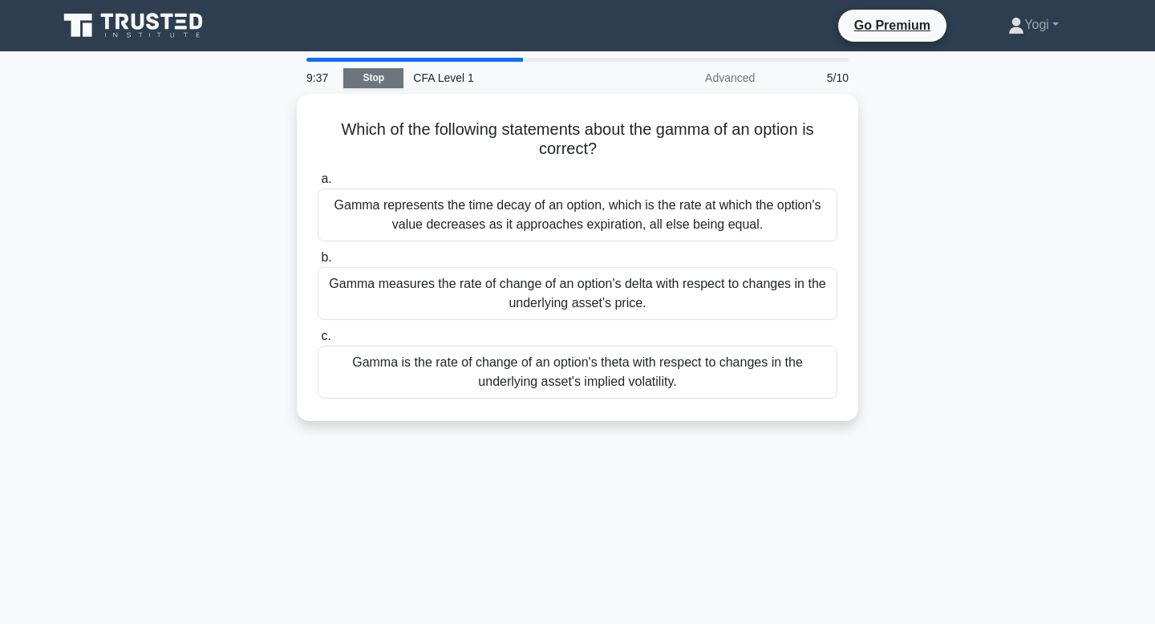
click at [363, 85] on link "Stop" at bounding box center [373, 78] width 60 height 20
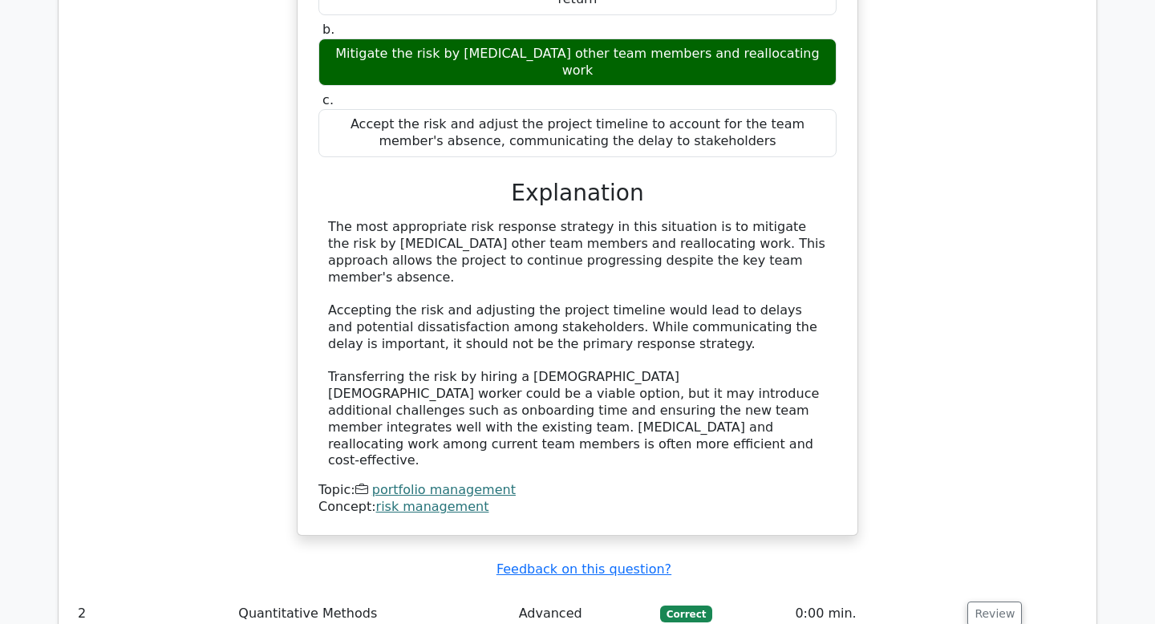
scroll to position [1483, 0]
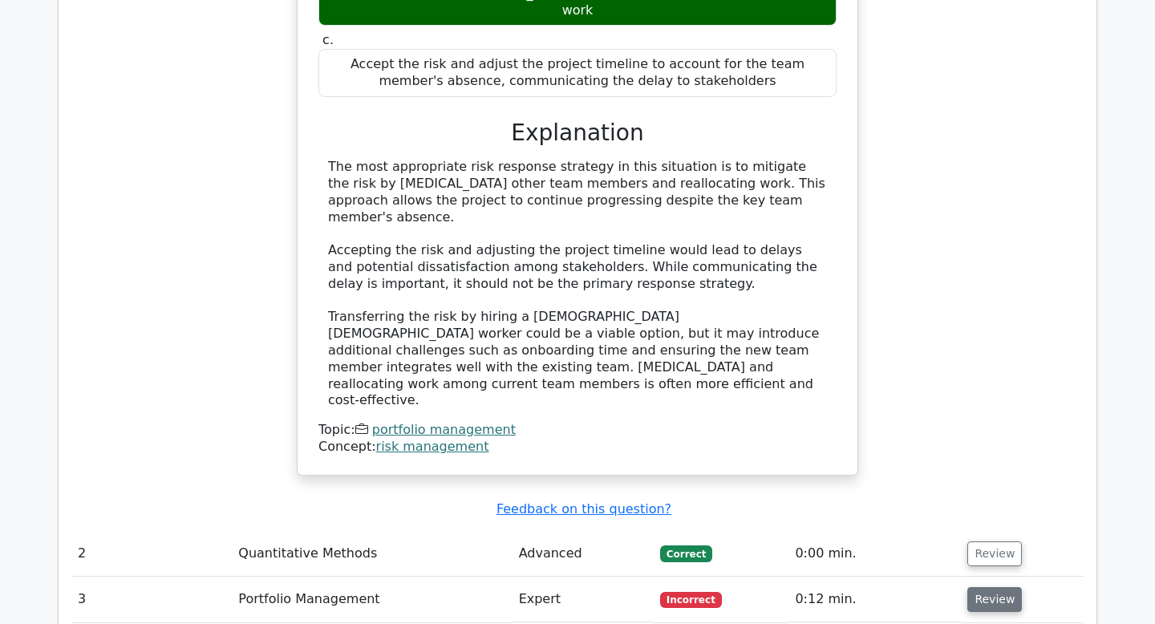
click at [992, 587] on button "Review" at bounding box center [995, 599] width 55 height 25
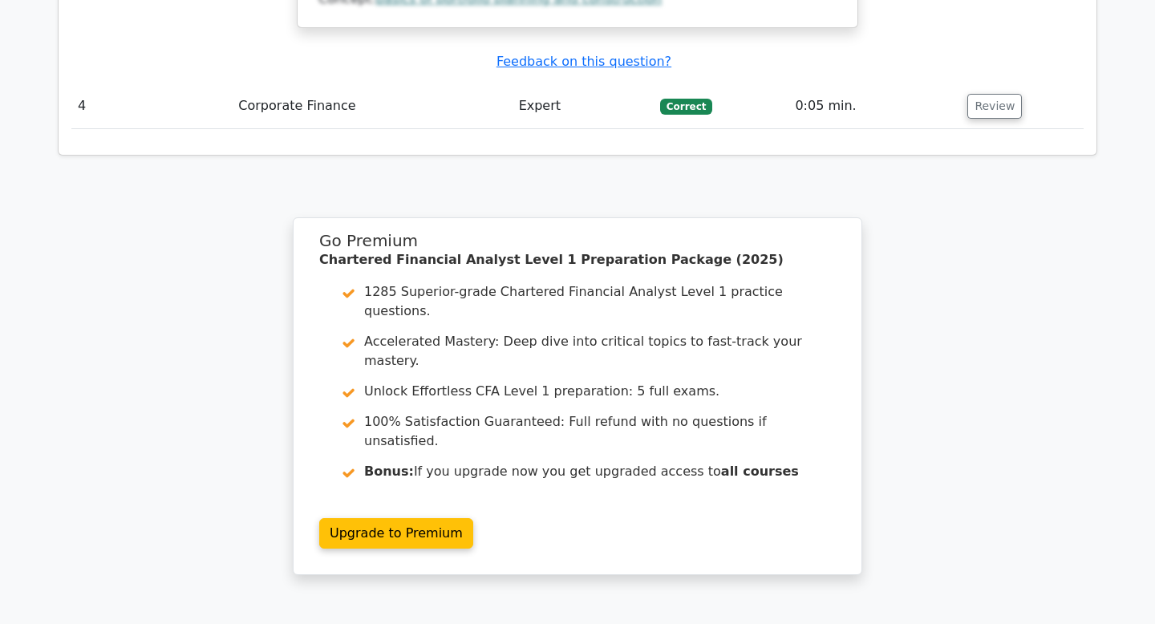
scroll to position [2890, 0]
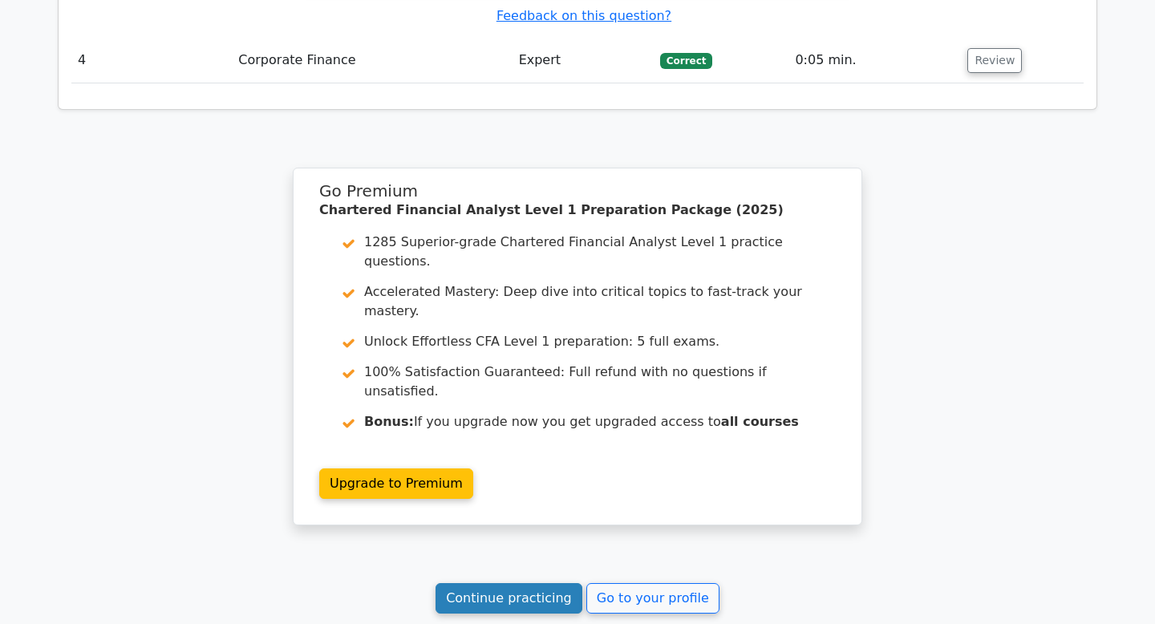
click at [502, 583] on link "Continue practicing" at bounding box center [509, 598] width 147 height 30
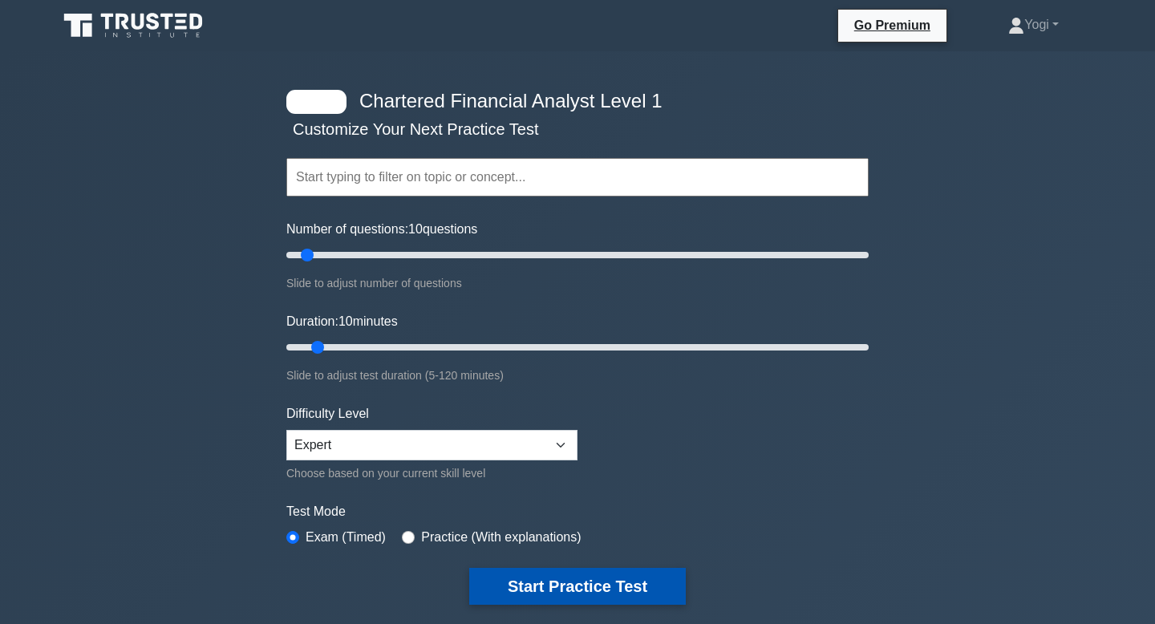
click at [590, 569] on button "Start Practice Test" at bounding box center [577, 586] width 217 height 37
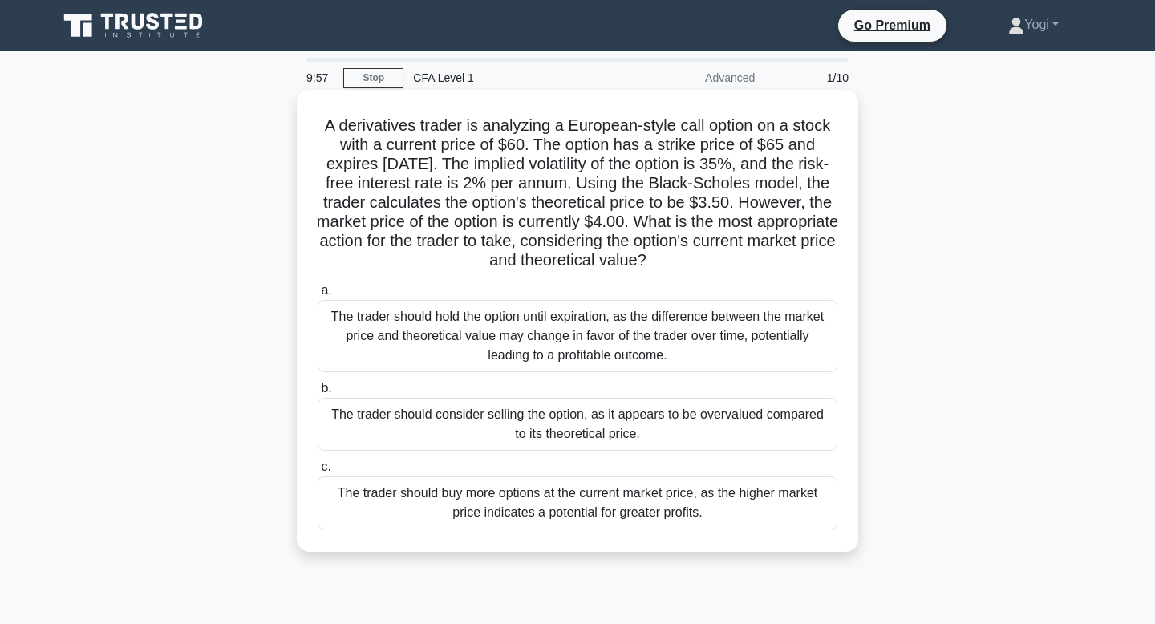
click at [663, 421] on div "The trader should consider selling the option, as it appears to be overvalued c…" at bounding box center [578, 424] width 520 height 53
click at [318, 394] on input "b. The trader should consider selling the option, as it appears to be overvalue…" at bounding box center [318, 388] width 0 height 10
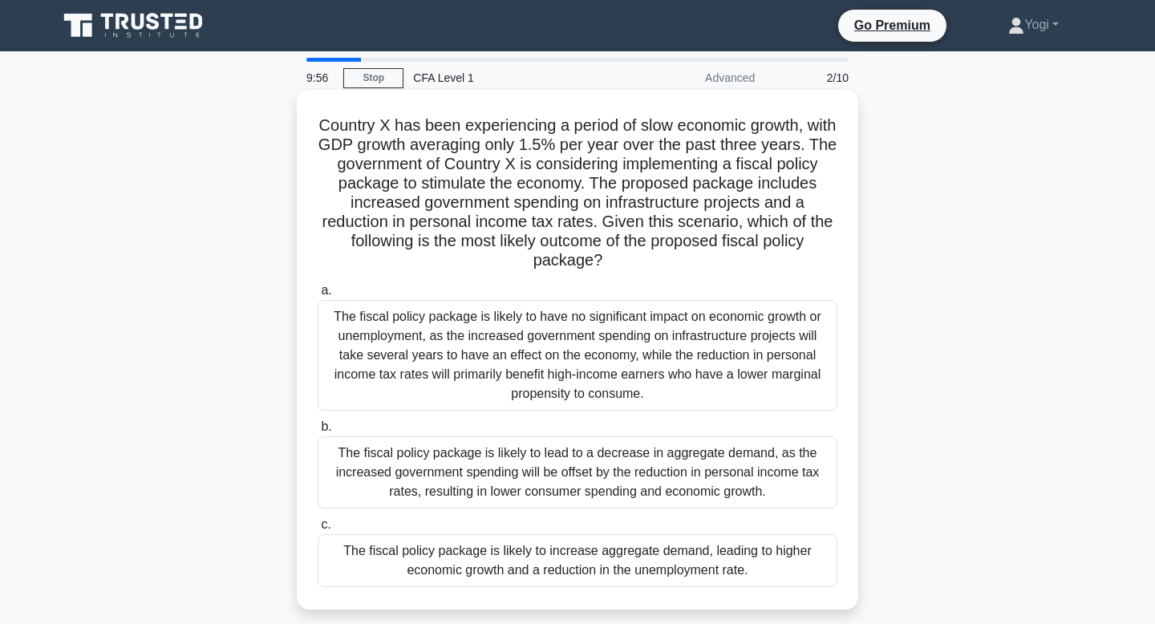
click at [658, 560] on div "The fiscal policy package is likely to increase aggregate demand, leading to hi…" at bounding box center [578, 560] width 520 height 53
click at [318, 530] on input "c. The fiscal policy package is likely to increase aggregate demand, leading to…" at bounding box center [318, 525] width 0 height 10
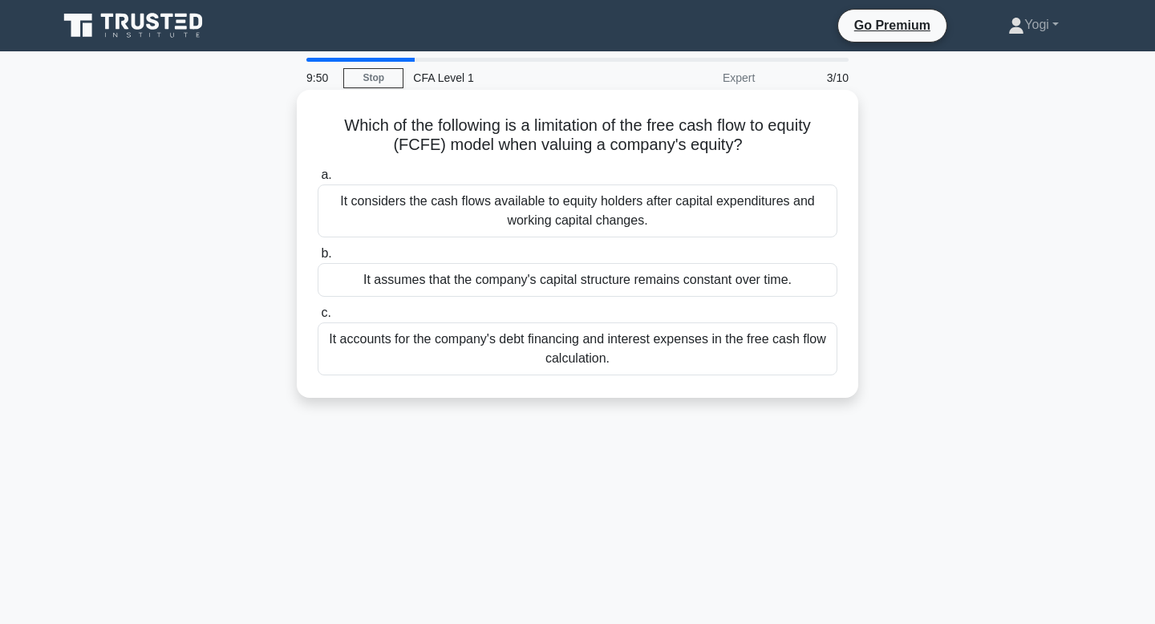
click at [659, 276] on div "It assumes that the company's capital structure remains constant over time." at bounding box center [578, 280] width 520 height 34
click at [318, 259] on input "b. It assumes that the company's capital structure remains constant over time." at bounding box center [318, 254] width 0 height 10
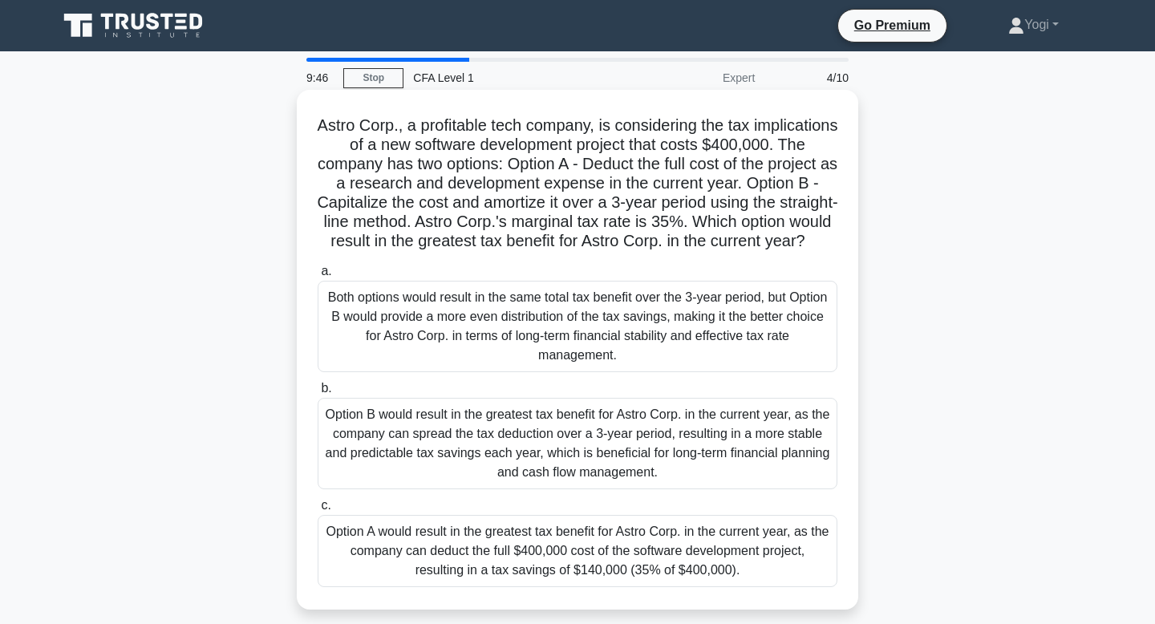
click at [637, 558] on div "Option A would result in the greatest tax benefit for Astro Corp. in the curren…" at bounding box center [578, 551] width 520 height 72
click at [318, 511] on input "c. Option A would result in the greatest tax benefit for Astro Corp. in the cur…" at bounding box center [318, 506] width 0 height 10
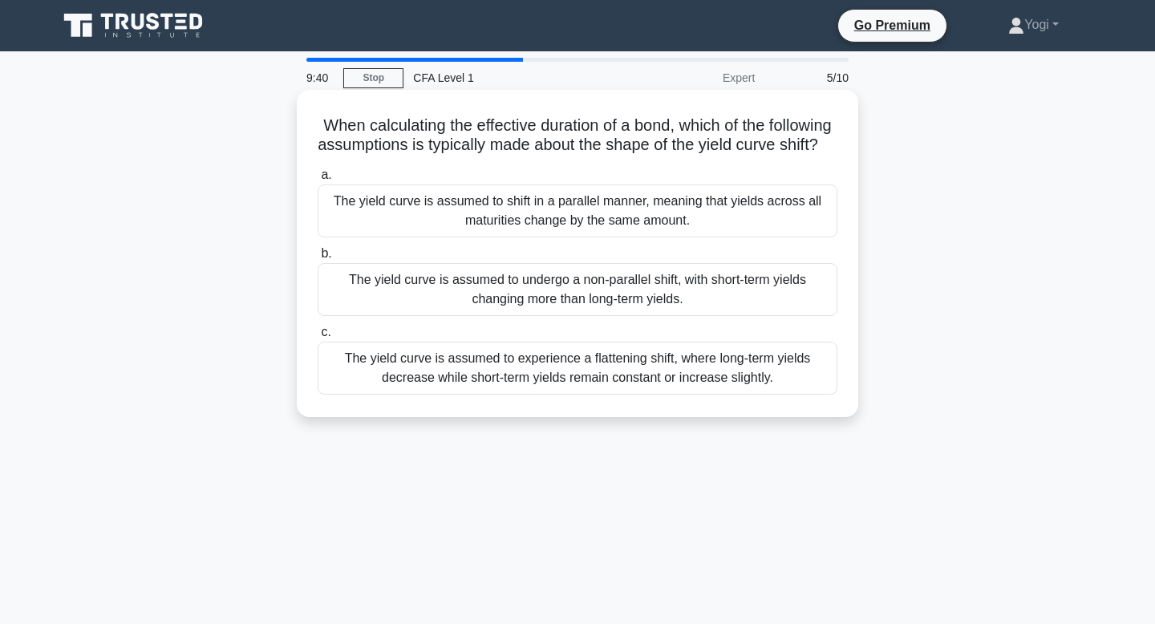
click at [674, 316] on div "The yield curve is assumed to undergo a non-parallel shift, with short-term yie…" at bounding box center [578, 289] width 520 height 53
click at [318, 259] on input "b. The yield curve is assumed to undergo a non-parallel shift, with short-term …" at bounding box center [318, 254] width 0 height 10
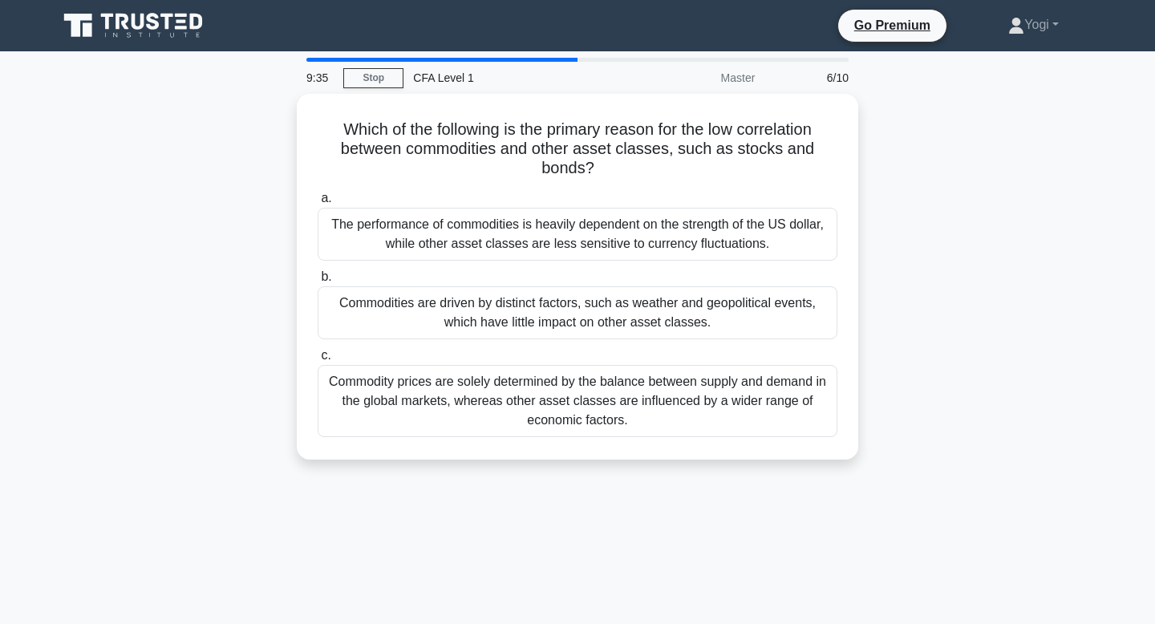
click at [674, 328] on div "Commodities are driven by distinct factors, such as weather and geopolitical ev…" at bounding box center [578, 312] width 520 height 53
click at [318, 282] on input "b. Commodities are driven by distinct factors, such as weather and geopolitical…" at bounding box center [318, 277] width 0 height 10
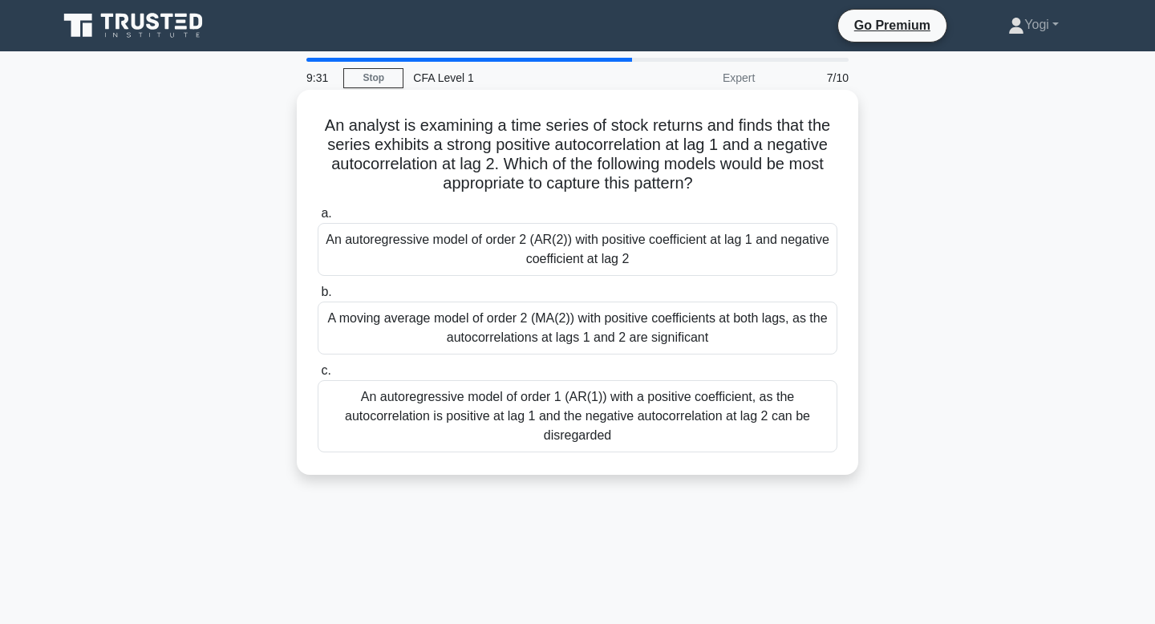
click at [696, 244] on div "An autoregressive model of order 2 (AR(2)) with positive coefficient at lag 1 a…" at bounding box center [578, 249] width 520 height 53
click at [318, 219] on input "a. An autoregressive model of order 2 (AR(2)) with positive coefficient at lag …" at bounding box center [318, 214] width 0 height 10
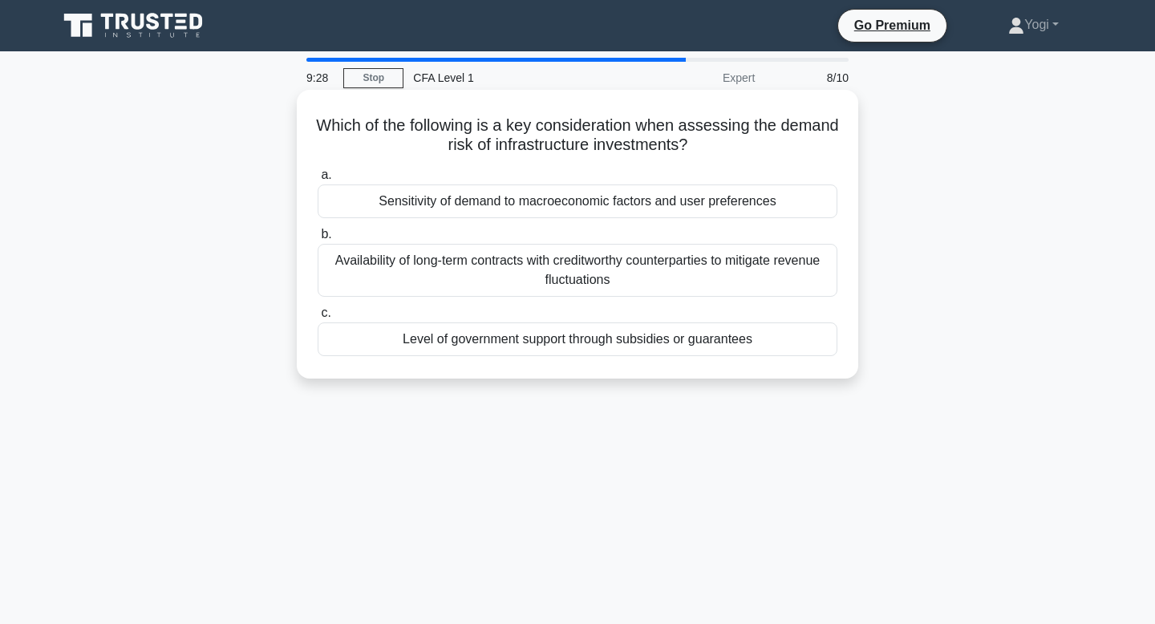
click at [740, 343] on div "Level of government support through subsidies or guarantees" at bounding box center [578, 340] width 520 height 34
click at [318, 318] on input "c. Level of government support through subsidies or guarantees" at bounding box center [318, 313] width 0 height 10
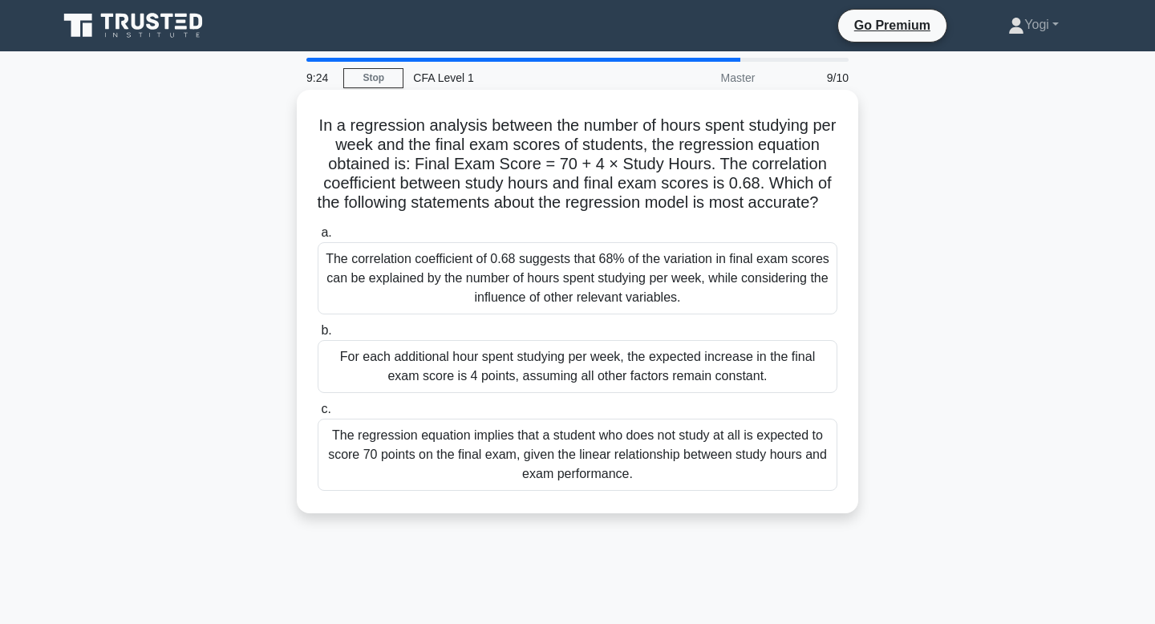
click at [743, 382] on div "For each additional hour spent studying per week, the expected increase in the …" at bounding box center [578, 366] width 520 height 53
click at [318, 336] on input "b. For each additional hour spent studying per week, the expected increase in t…" at bounding box center [318, 331] width 0 height 10
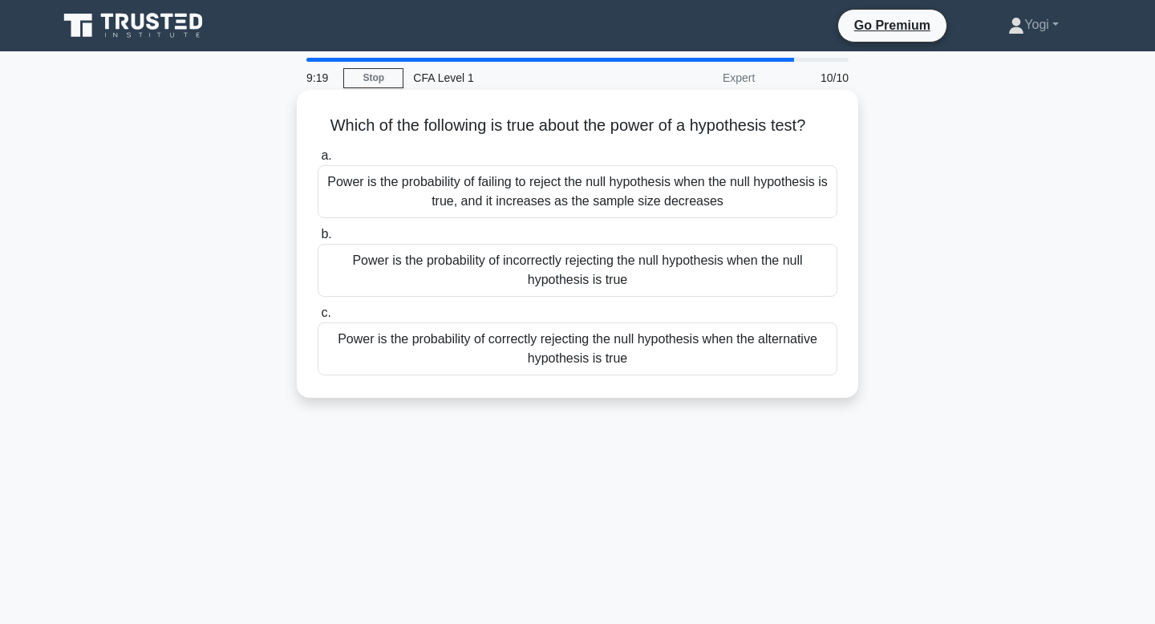
click at [724, 342] on div "Power is the probability of correctly rejecting the null hypothesis when the al…" at bounding box center [578, 349] width 520 height 53
click at [318, 318] on input "c. Power is the probability of correctly rejecting the null hypothesis when the…" at bounding box center [318, 313] width 0 height 10
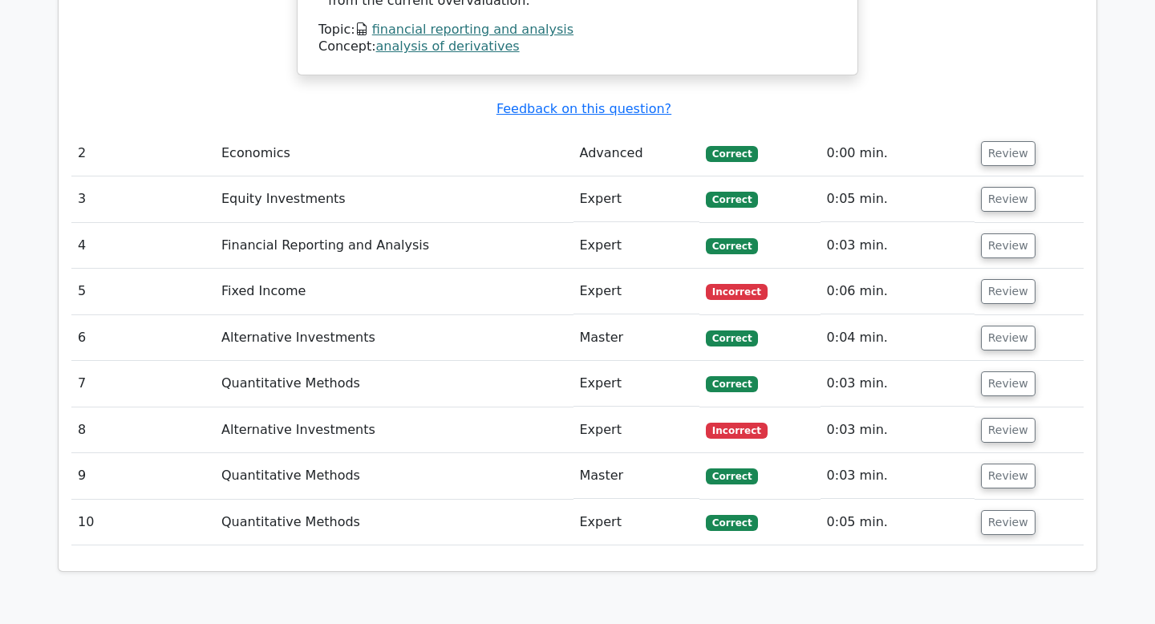
scroll to position [2217, 0]
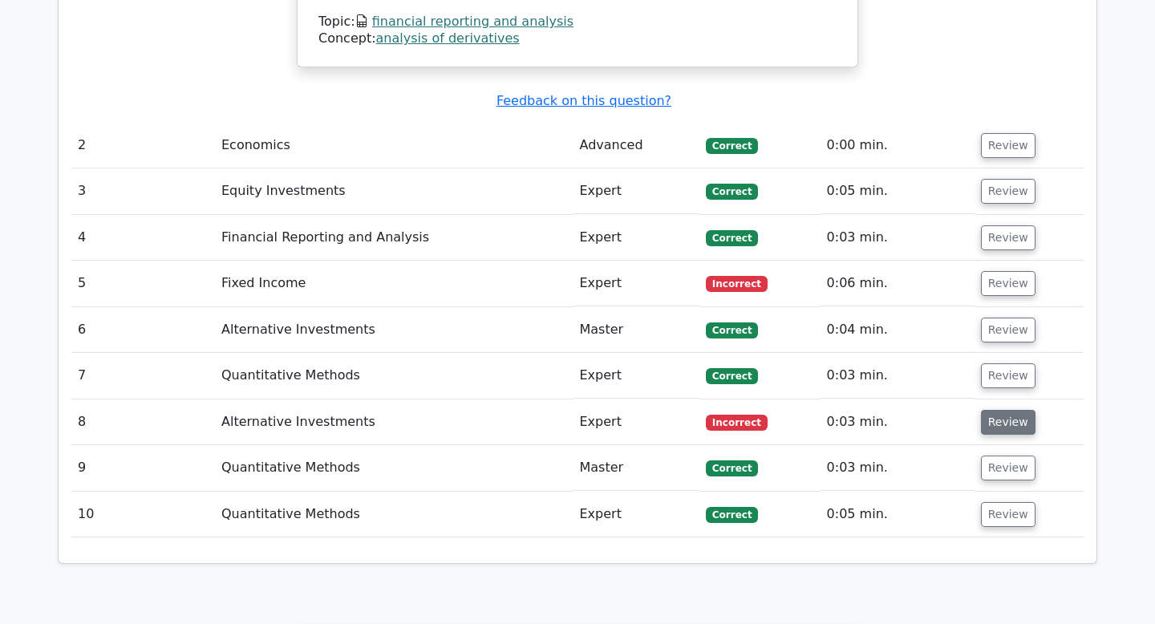
click at [988, 410] on button "Review" at bounding box center [1008, 422] width 55 height 25
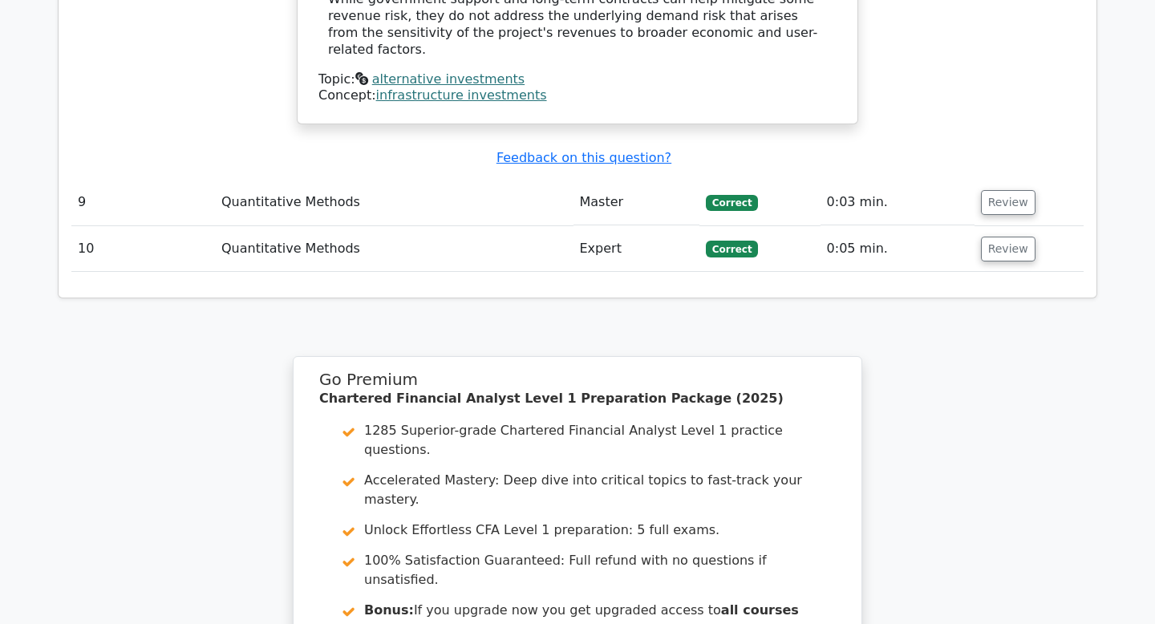
scroll to position [3312, 0]
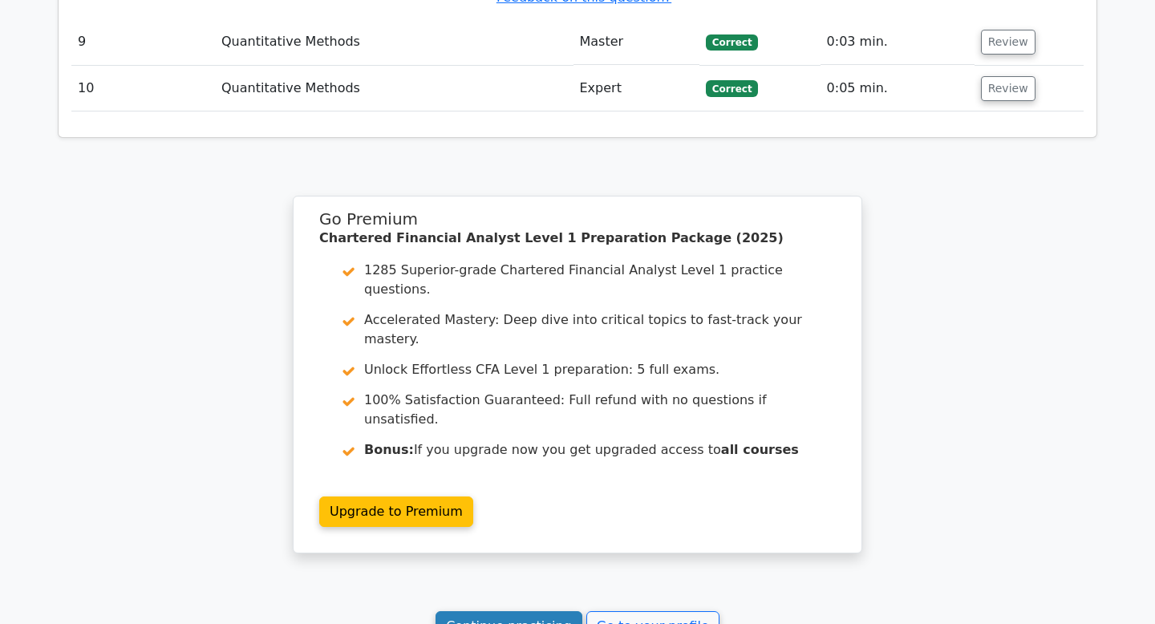
click at [531, 611] on link "Continue practicing" at bounding box center [509, 626] width 147 height 30
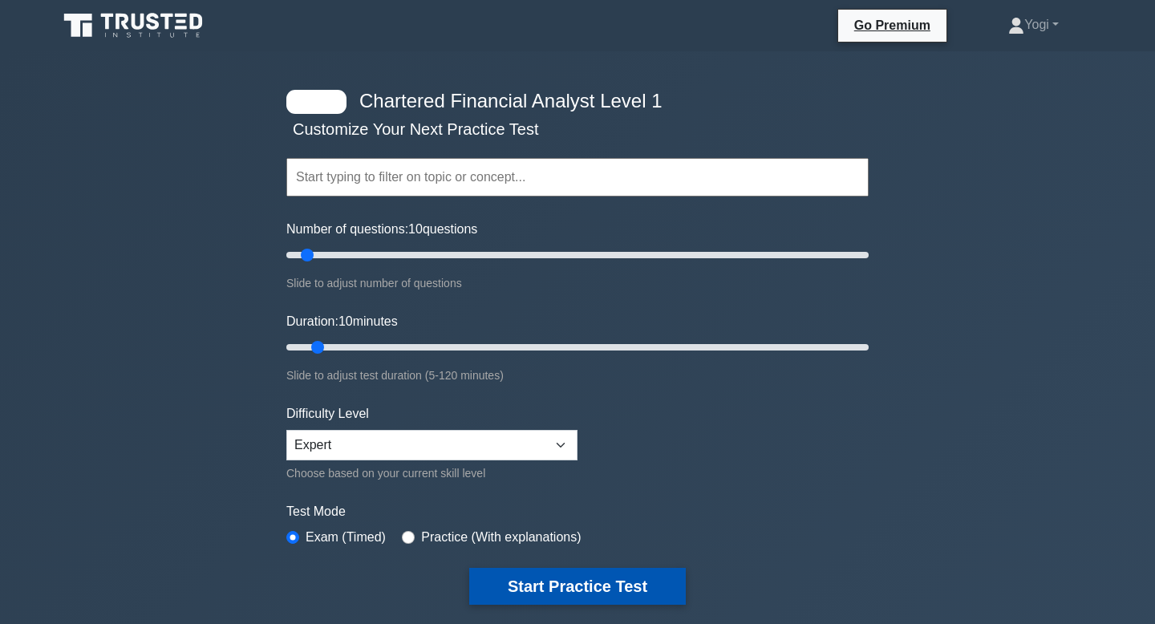
click at [546, 595] on button "Start Practice Test" at bounding box center [577, 586] width 217 height 37
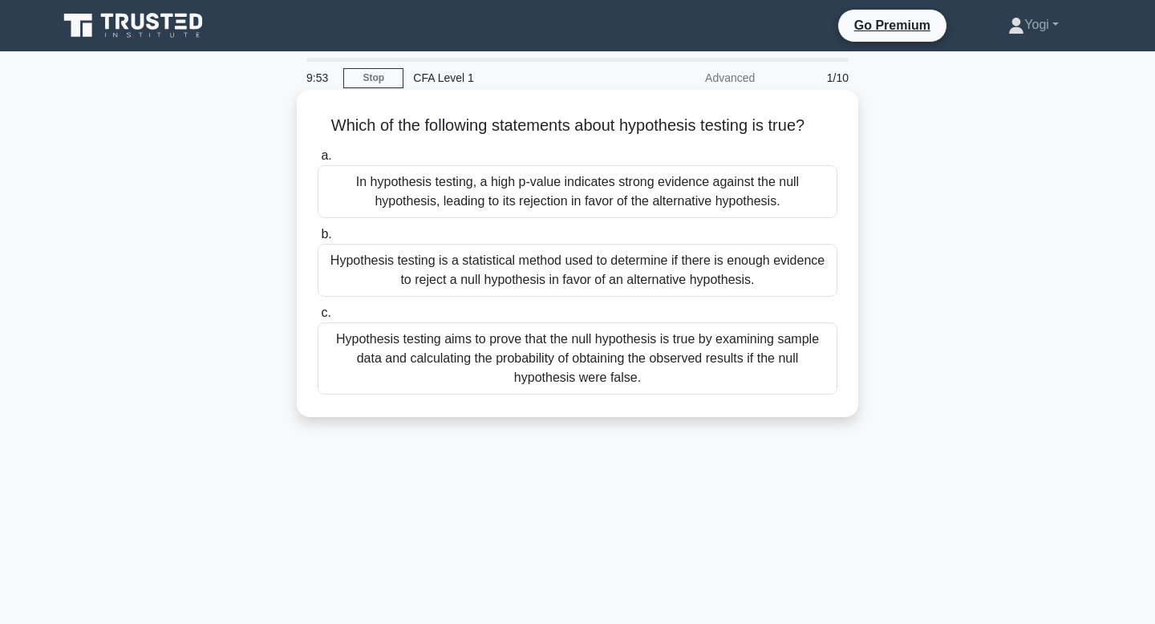
click at [599, 276] on div "Hypothesis testing is a statistical method used to determine if there is enough…" at bounding box center [578, 270] width 520 height 53
click at [318, 240] on input "b. Hypothesis testing is a statistical method used to determine if there is eno…" at bounding box center [318, 234] width 0 height 10
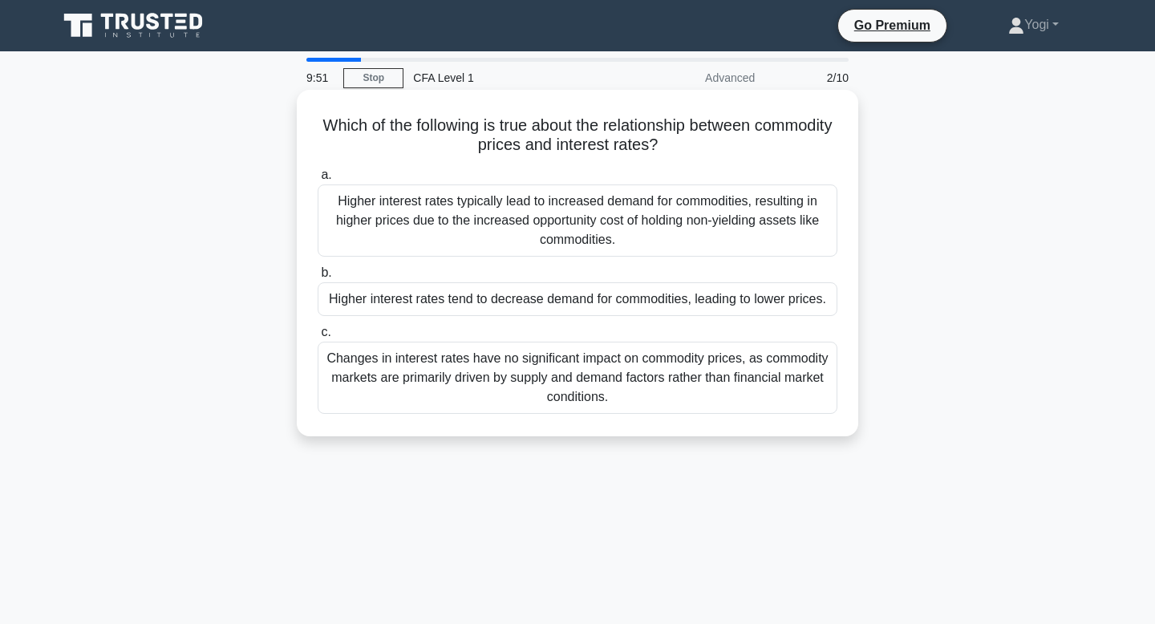
click at [599, 306] on div "Higher interest rates tend to decrease demand for commodities, leading to lower…" at bounding box center [578, 299] width 520 height 34
click at [318, 278] on input "b. Higher interest rates tend to decrease demand for commodities, leading to lo…" at bounding box center [318, 273] width 0 height 10
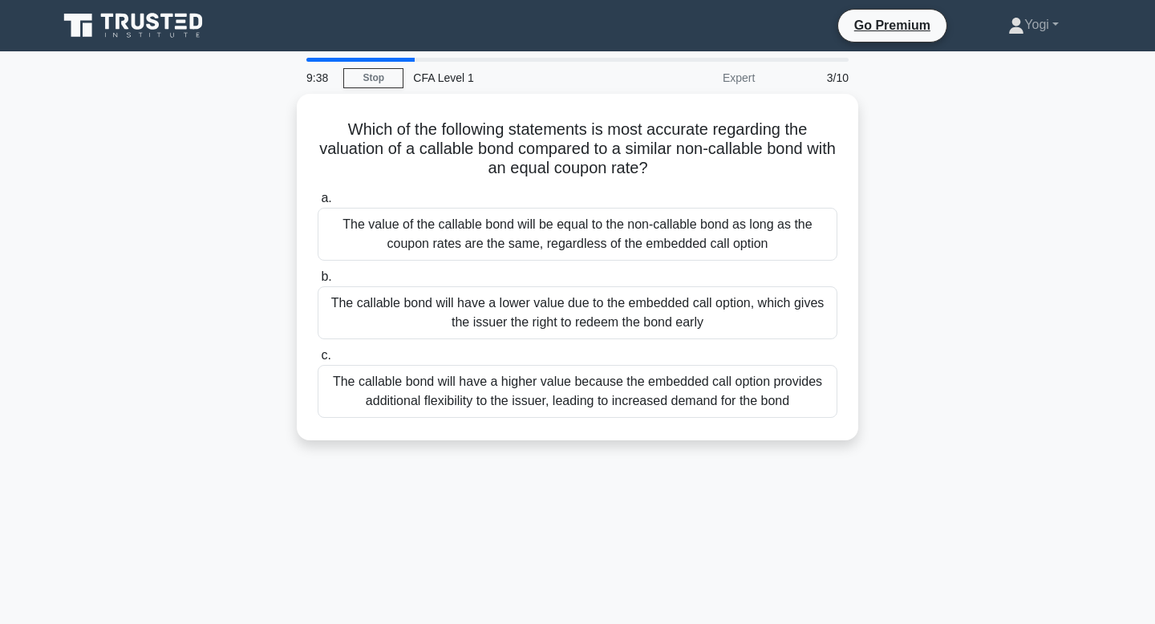
click at [599, 306] on div "The callable bond will have a lower value due to the embedded call option, whic…" at bounding box center [578, 312] width 520 height 53
click at [318, 282] on input "b. The callable bond will have a lower value due to the embedded call option, w…" at bounding box center [318, 277] width 0 height 10
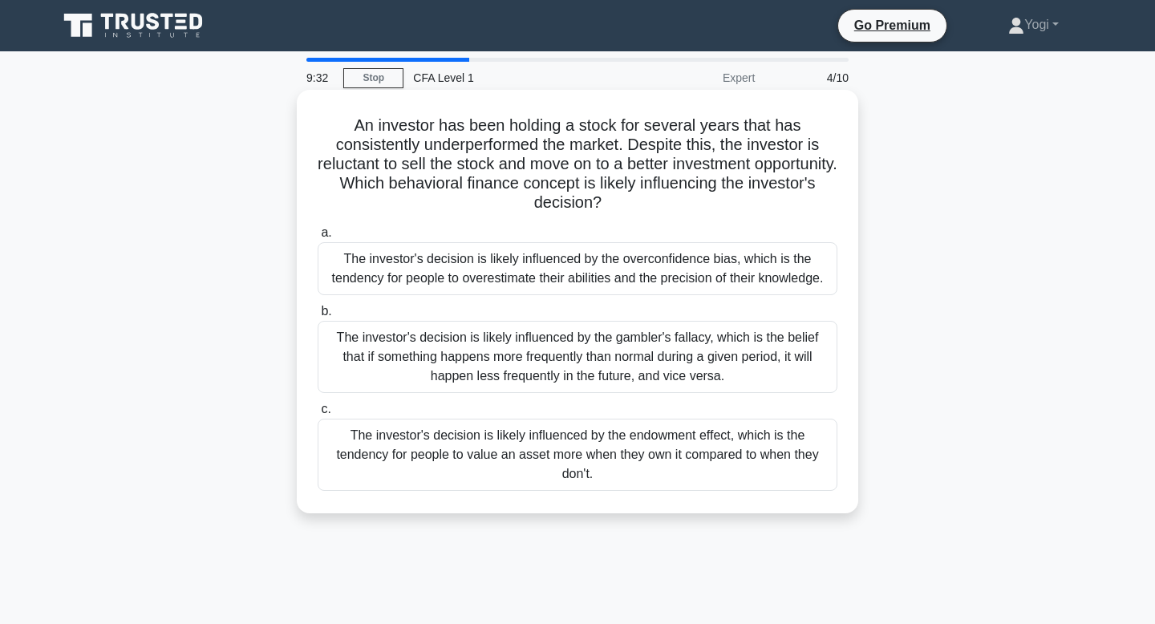
click at [617, 274] on div "The investor's decision is likely influenced by the overconfidence bias, which …" at bounding box center [578, 268] width 520 height 53
click at [318, 238] on input "a. The investor's decision is likely influenced by the overconfidence bias, whi…" at bounding box center [318, 233] width 0 height 10
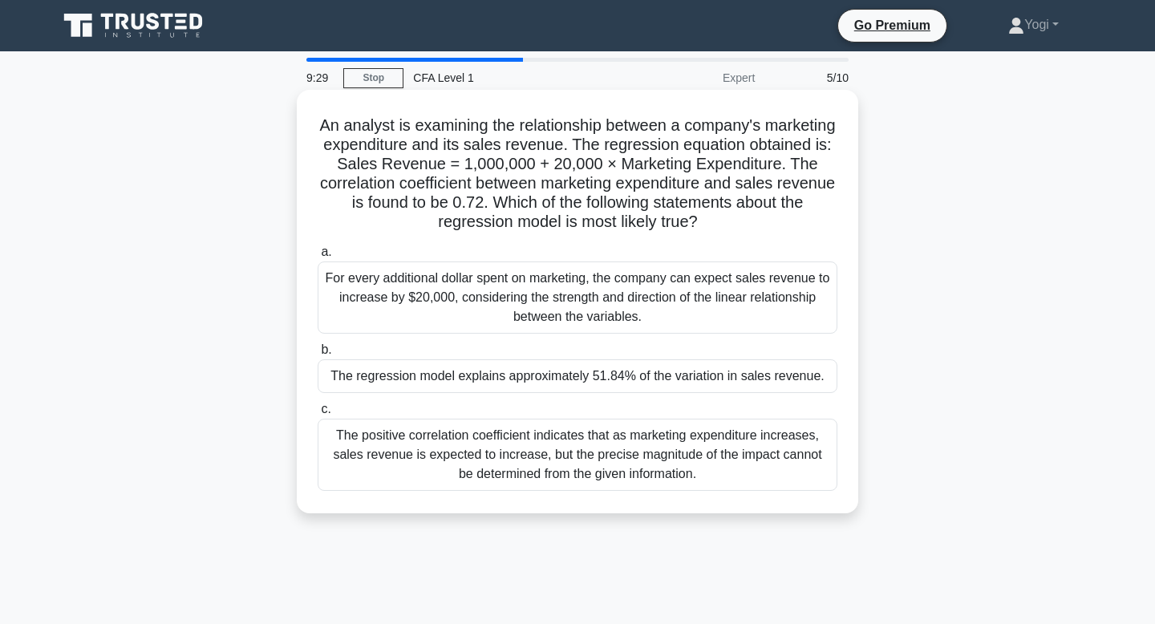
click at [614, 391] on div "The regression model explains approximately 51.84% of the variation in sales re…" at bounding box center [578, 376] width 520 height 34
click at [318, 355] on input "b. The regression model explains approximately 51.84% of the variation in sales…" at bounding box center [318, 350] width 0 height 10
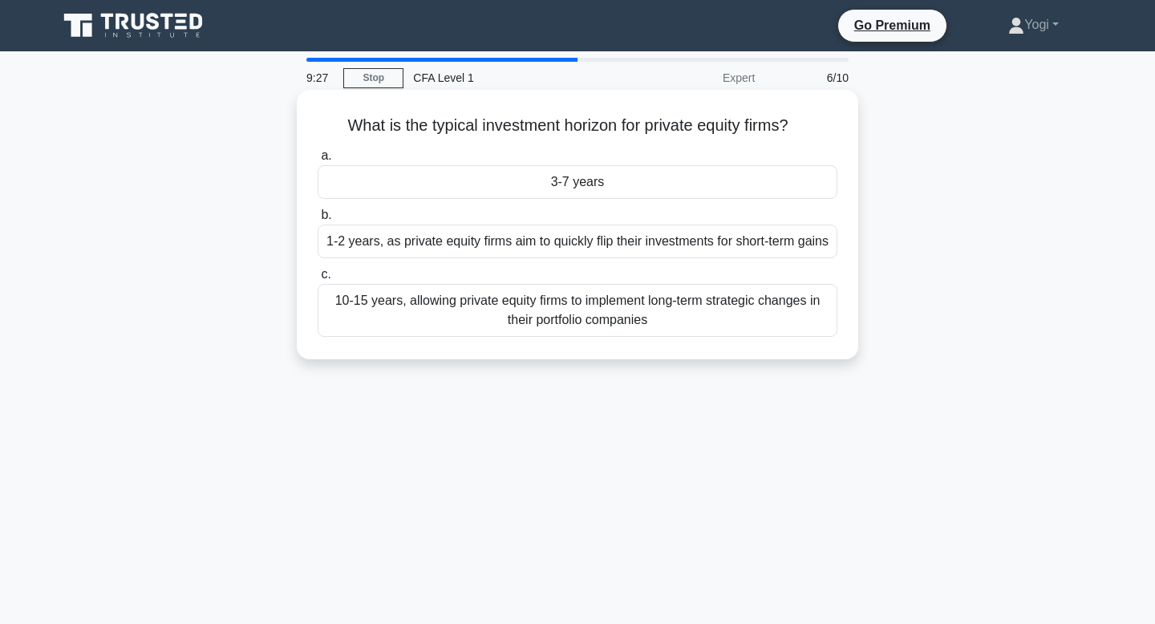
click at [629, 193] on div "3-7 years" at bounding box center [578, 182] width 520 height 34
click at [318, 161] on input "a. 3-7 years" at bounding box center [318, 156] width 0 height 10
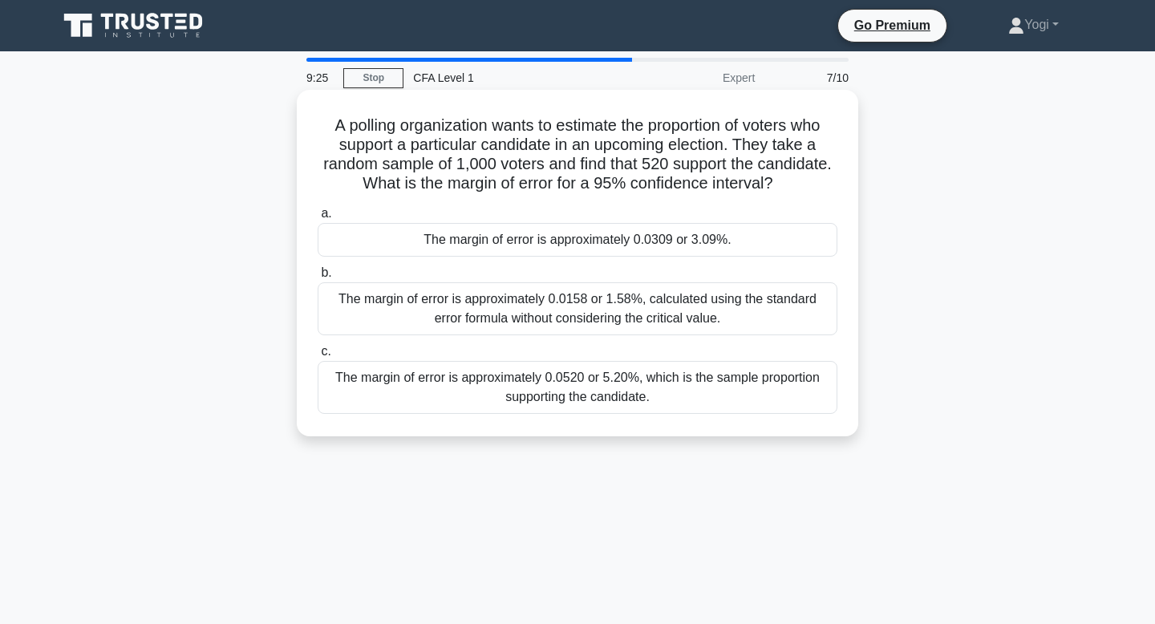
click at [631, 252] on div "The margin of error is approximately 0.0309 or 3.09%." at bounding box center [578, 240] width 520 height 34
click at [318, 219] on input "a. The margin of error is approximately 0.0309 or 3.09%." at bounding box center [318, 214] width 0 height 10
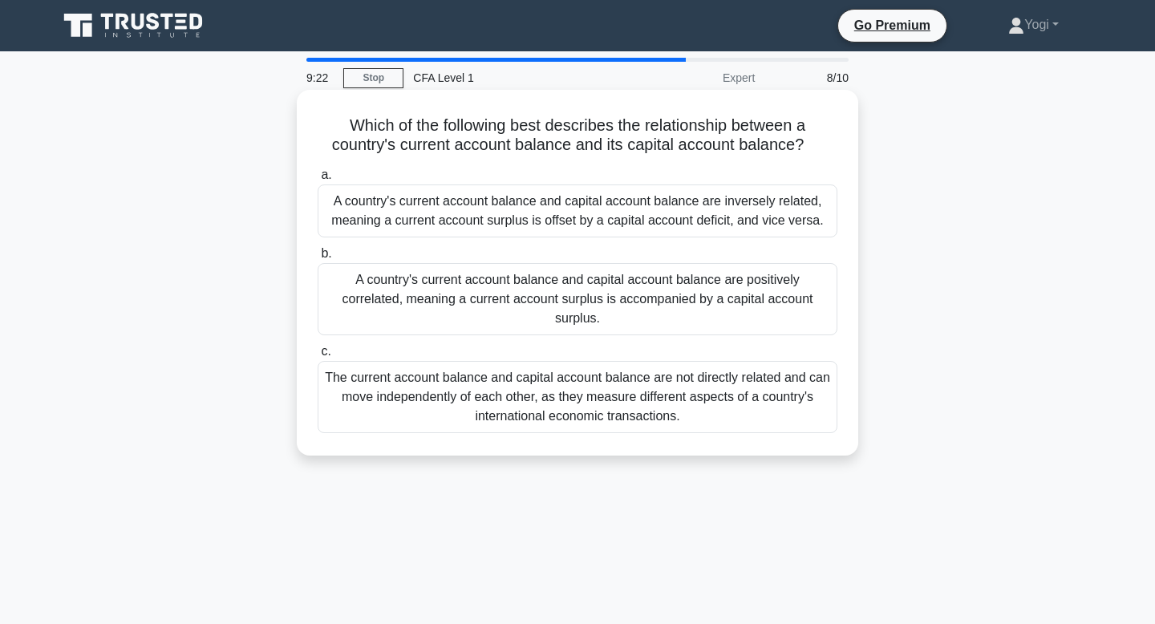
click at [654, 198] on div "A country's current account balance and capital account balance are inversely r…" at bounding box center [578, 211] width 520 height 53
click at [318, 181] on input "a. A country's current account balance and capital account balance are inversel…" at bounding box center [318, 175] width 0 height 10
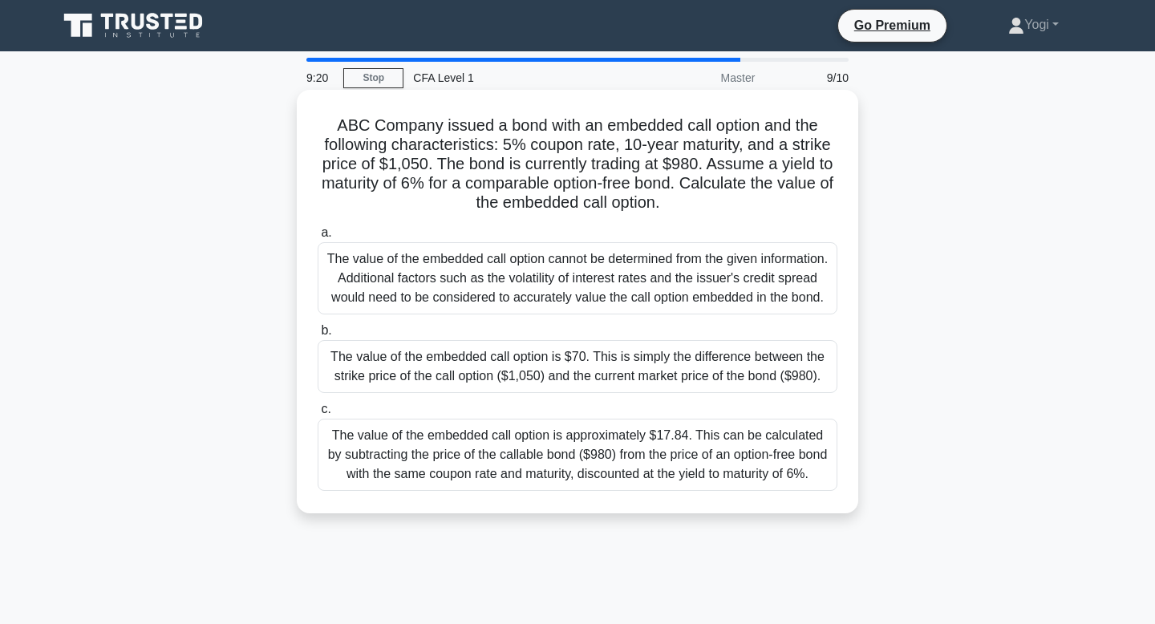
click at [619, 393] on div "The value of the embedded call option is $70. This is simply the difference bet…" at bounding box center [578, 366] width 520 height 53
click at [318, 336] on input "b. The value of the embedded call option is $70. This is simply the difference …" at bounding box center [318, 331] width 0 height 10
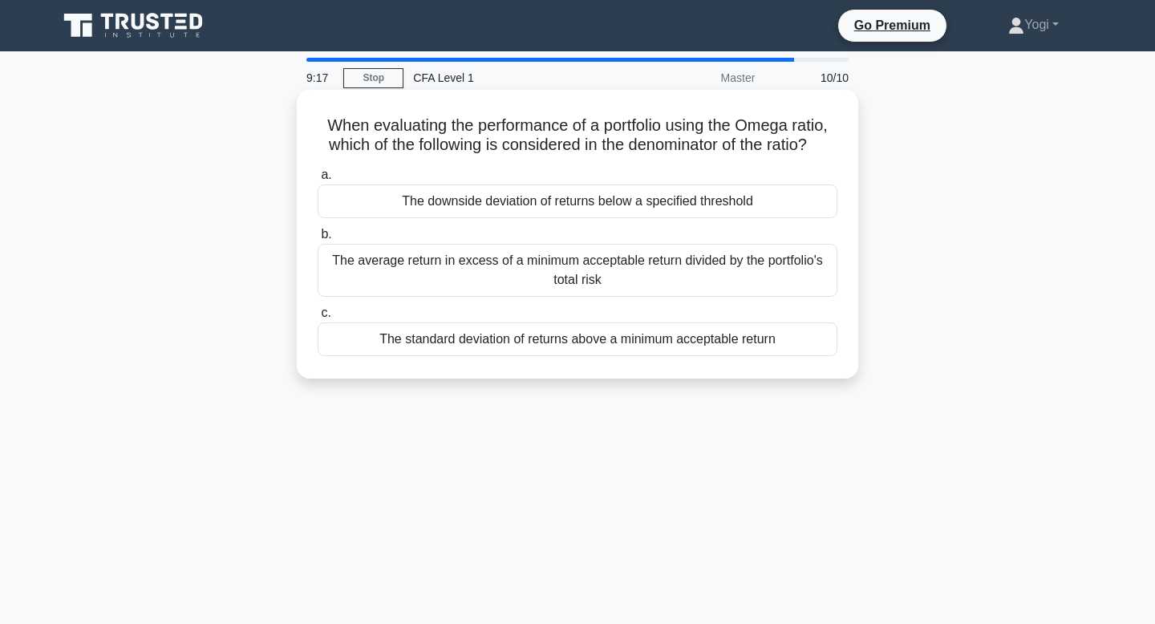
click at [674, 214] on div "The downside deviation of returns below a specified threshold" at bounding box center [578, 202] width 520 height 34
click at [318, 181] on input "a. The downside deviation of returns below a specified threshold" at bounding box center [318, 175] width 0 height 10
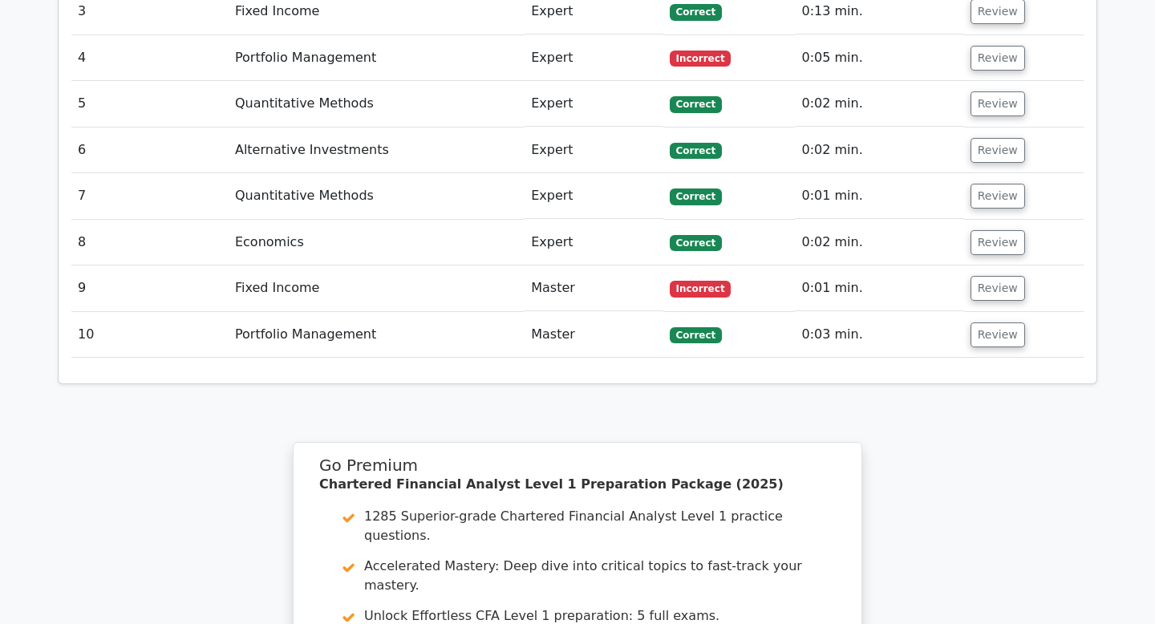
scroll to position [1780, 0]
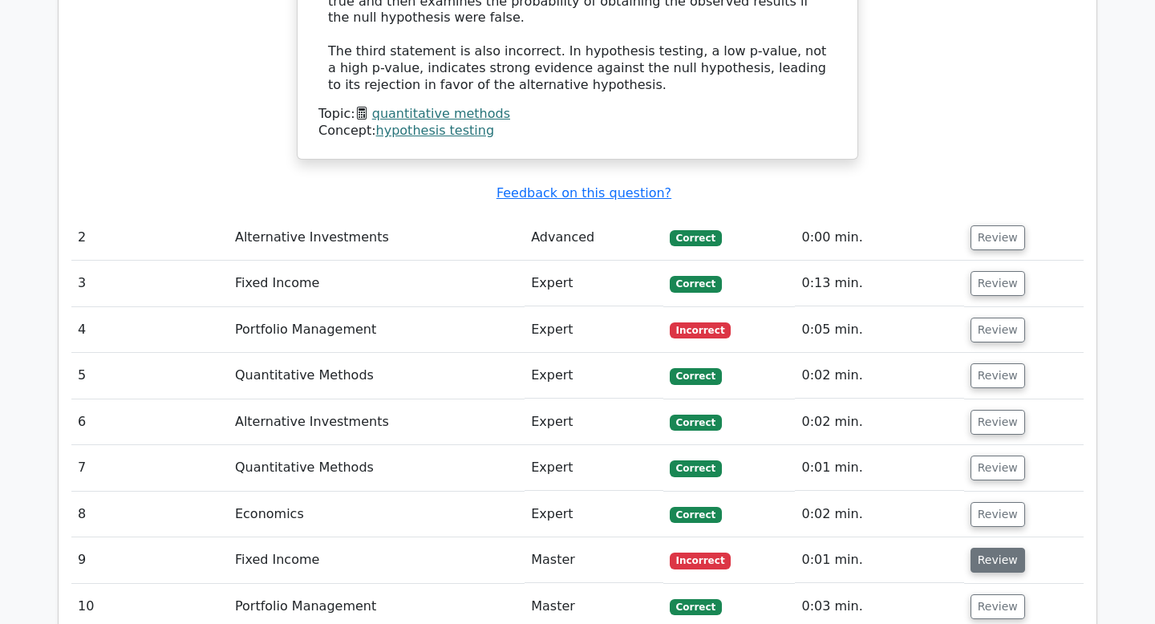
click at [995, 548] on button "Review" at bounding box center [998, 560] width 55 height 25
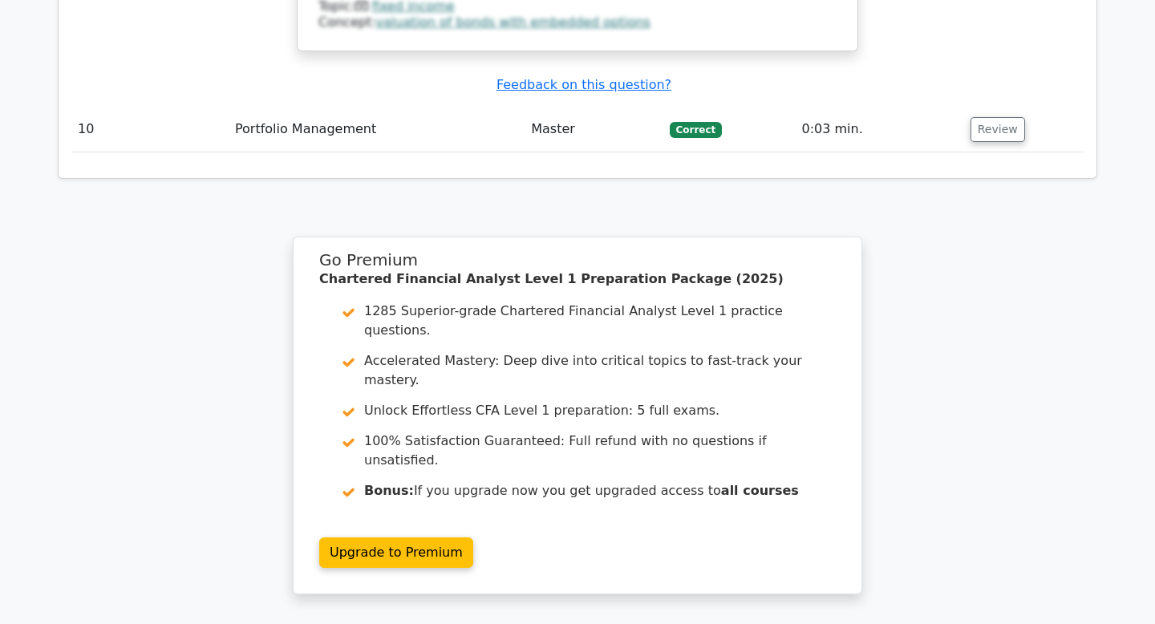
scroll to position [3304, 0]
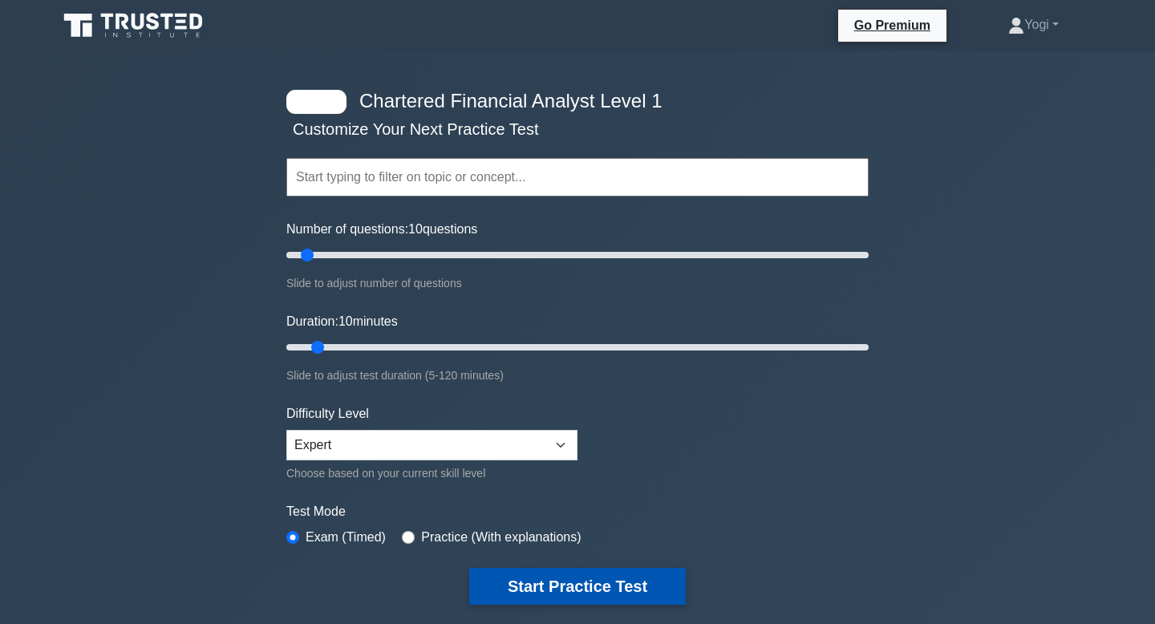
click at [623, 582] on button "Start Practice Test" at bounding box center [577, 586] width 217 height 37
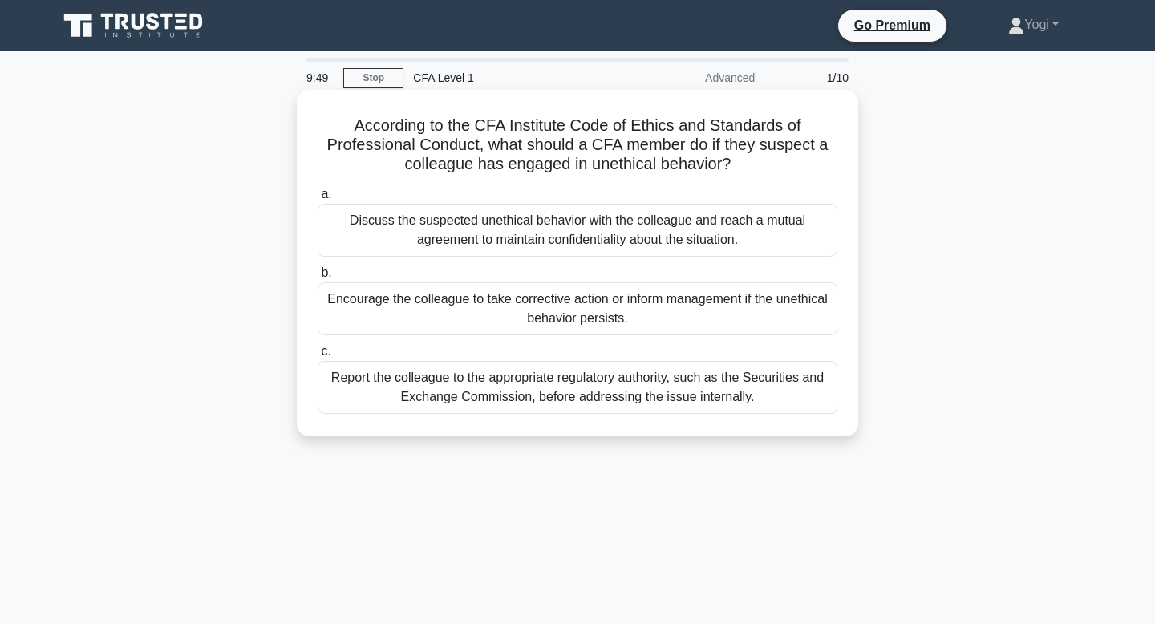
click at [689, 306] on div "Encourage the colleague to take corrective action or inform management if the u…" at bounding box center [578, 308] width 520 height 53
click at [318, 278] on input "b. Encourage the colleague to take corrective action or inform management if th…" at bounding box center [318, 273] width 0 height 10
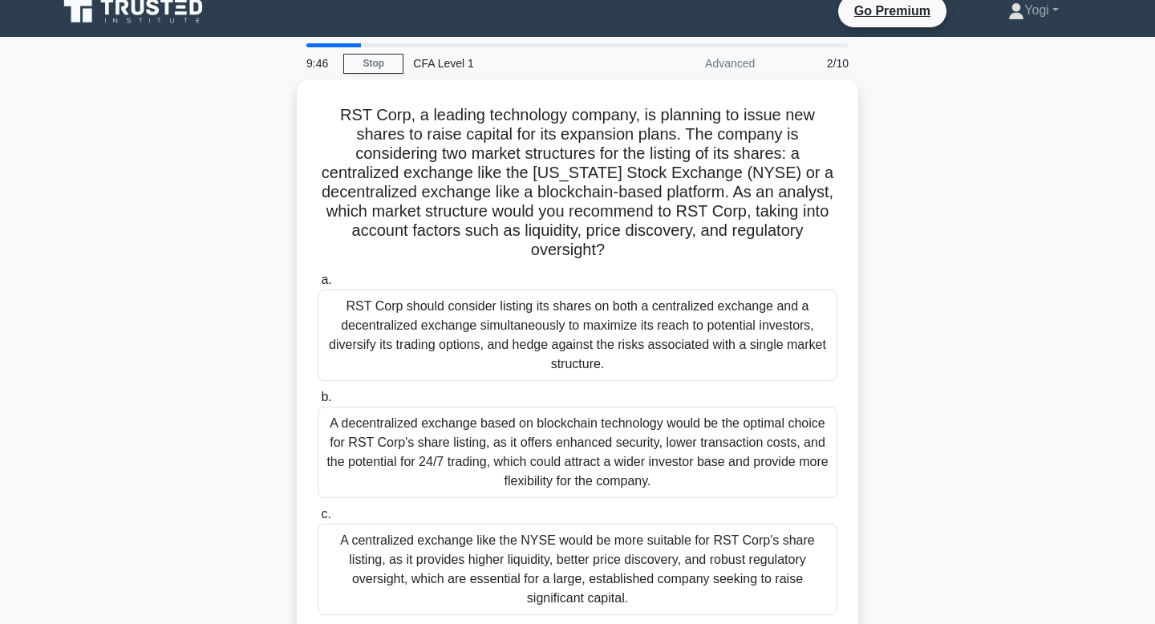
scroll to position [25, 0]
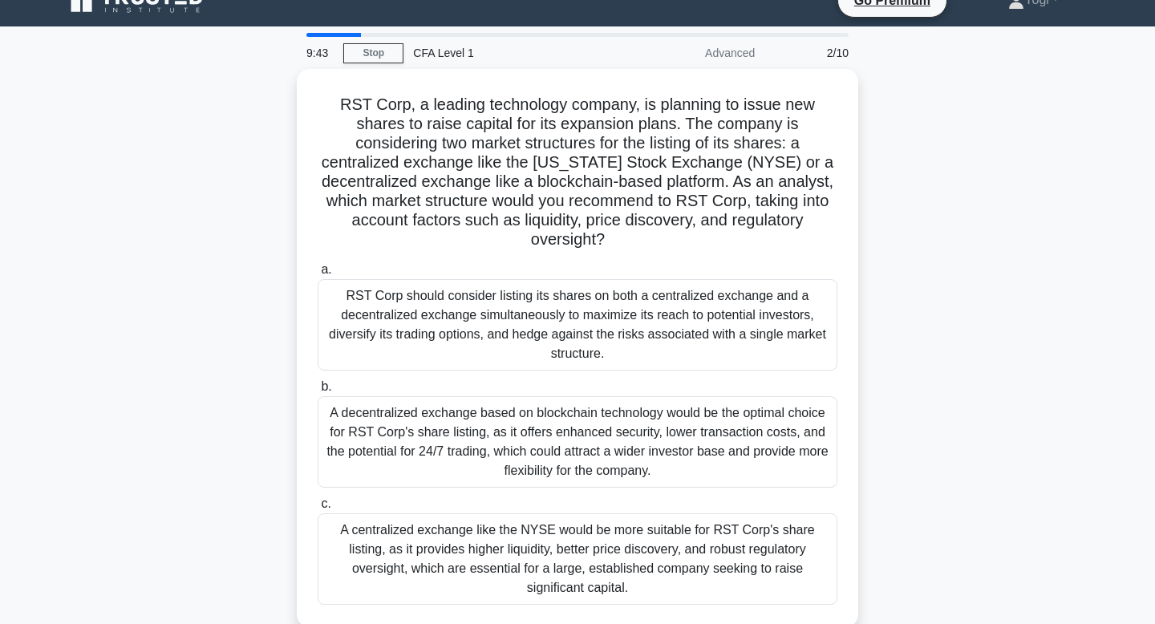
click at [689, 306] on div "RST Corp should consider listing its shares on both a centralized exchange and …" at bounding box center [578, 324] width 520 height 91
click at [318, 275] on input "a. RST Corp should consider listing its shares on both a centralized exchange a…" at bounding box center [318, 270] width 0 height 10
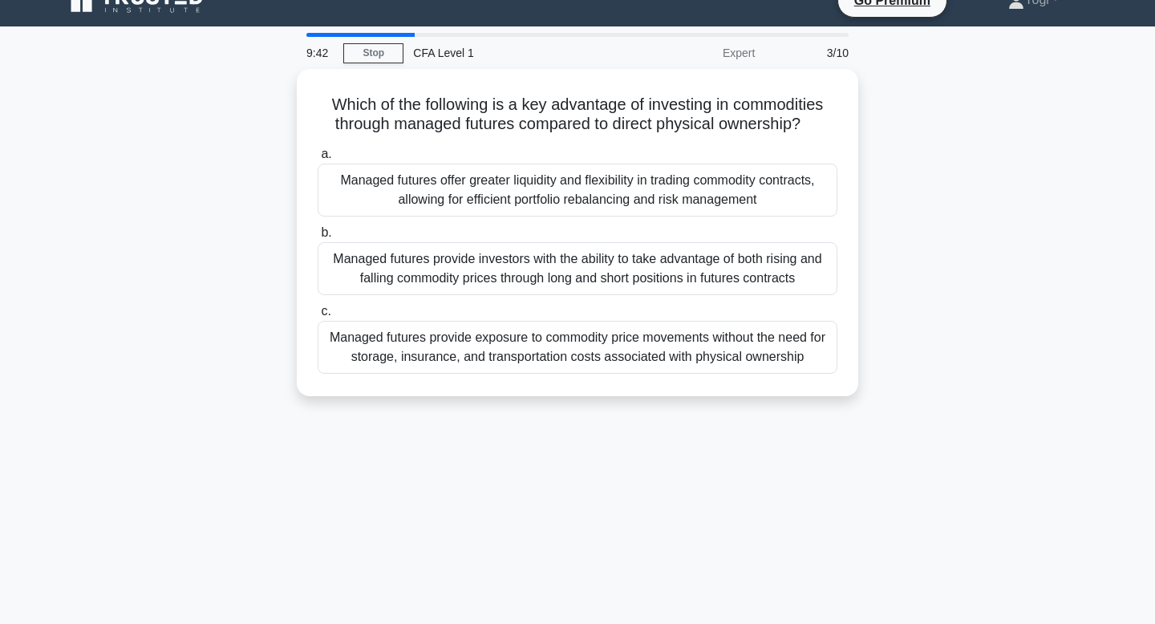
scroll to position [0, 0]
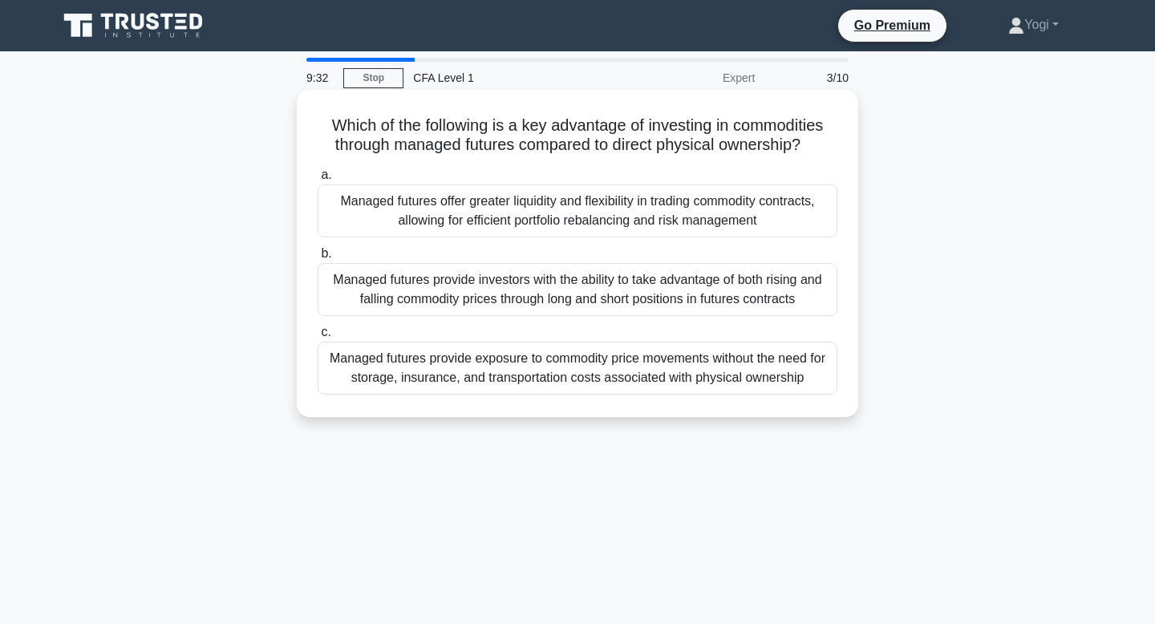
click at [665, 210] on div "Managed futures offer greater liquidity and flexibility in trading commodity co…" at bounding box center [578, 211] width 520 height 53
click at [318, 181] on input "a. Managed futures offer greater liquidity and flexibility in trading commodity…" at bounding box center [318, 175] width 0 height 10
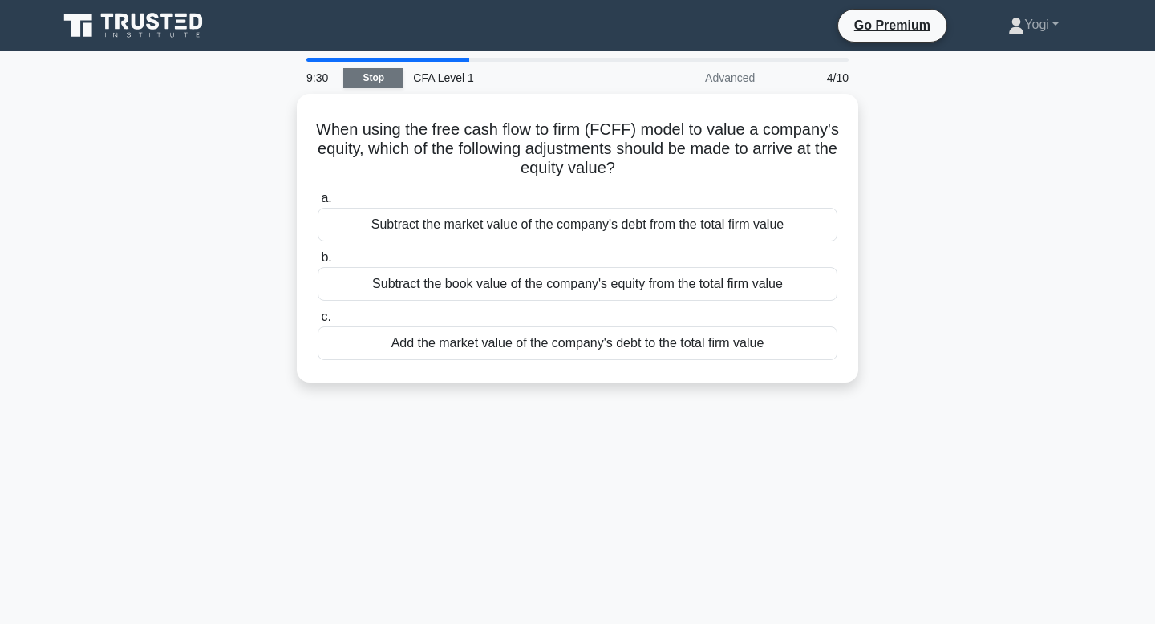
click at [369, 80] on link "Stop" at bounding box center [373, 78] width 60 height 20
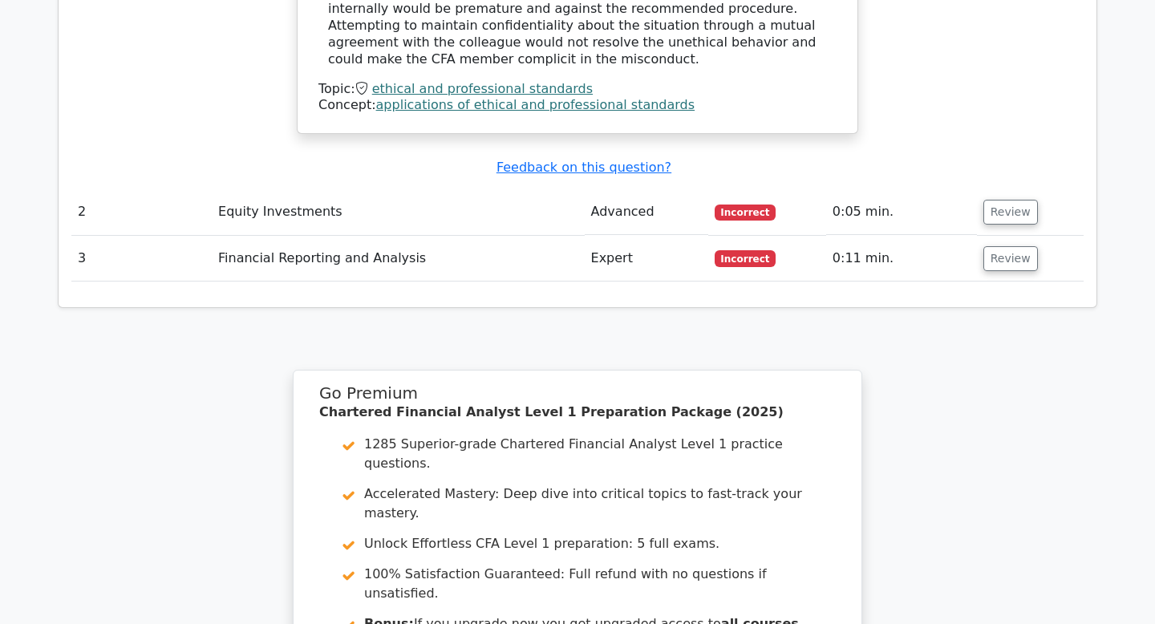
scroll to position [1776, 0]
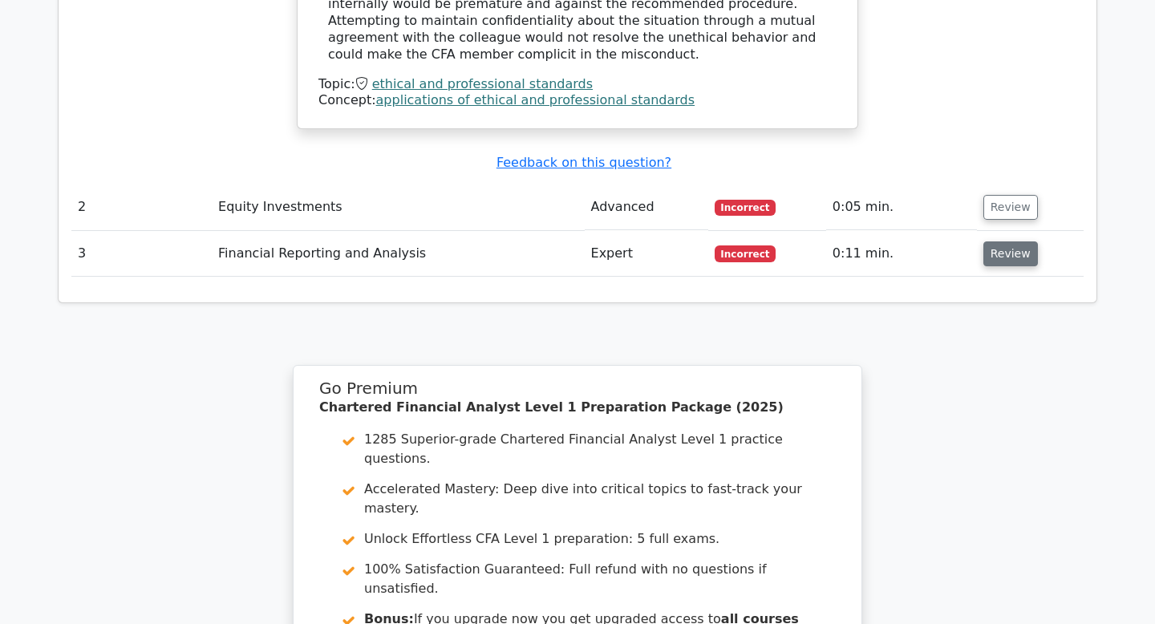
click at [1007, 241] on button "Review" at bounding box center [1011, 253] width 55 height 25
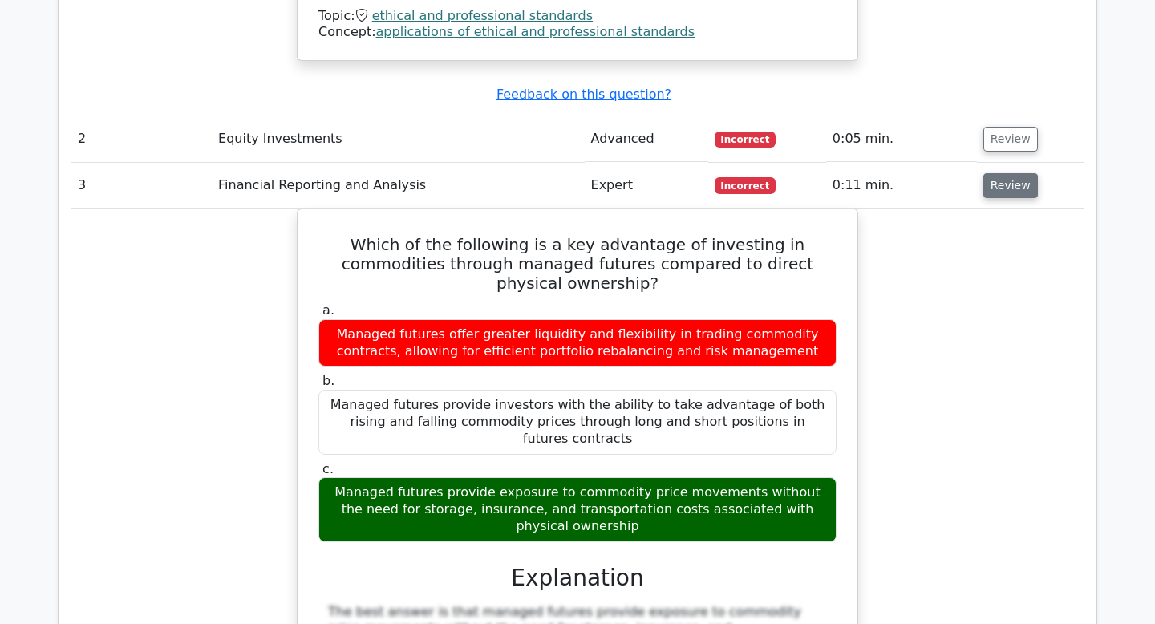
scroll to position [1852, 0]
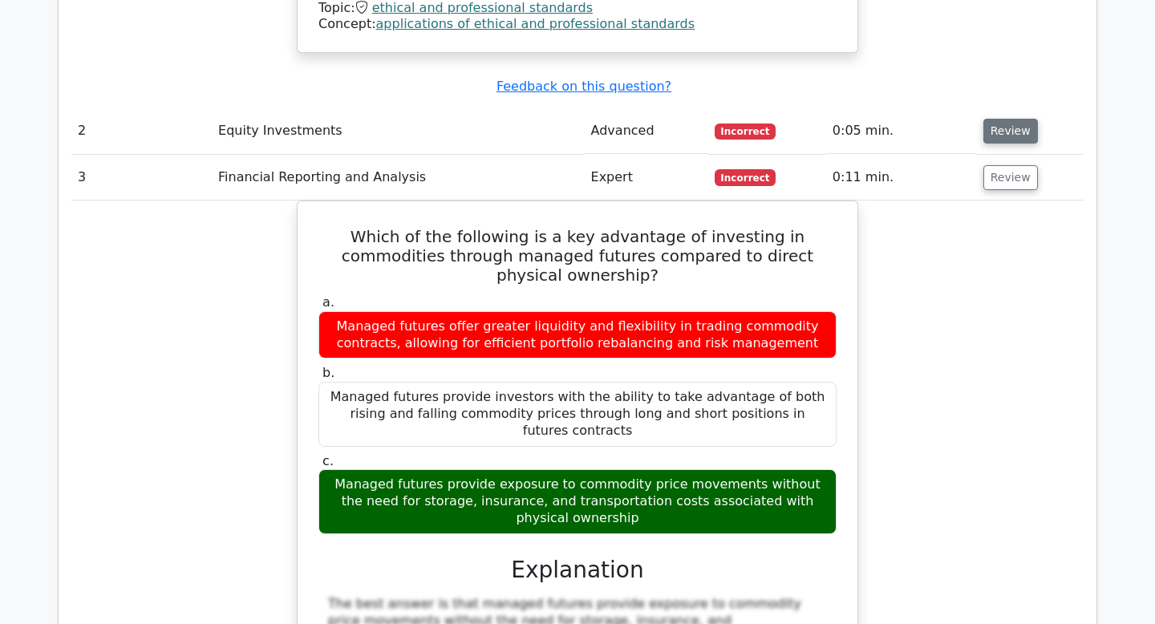
click at [998, 119] on button "Review" at bounding box center [1011, 131] width 55 height 25
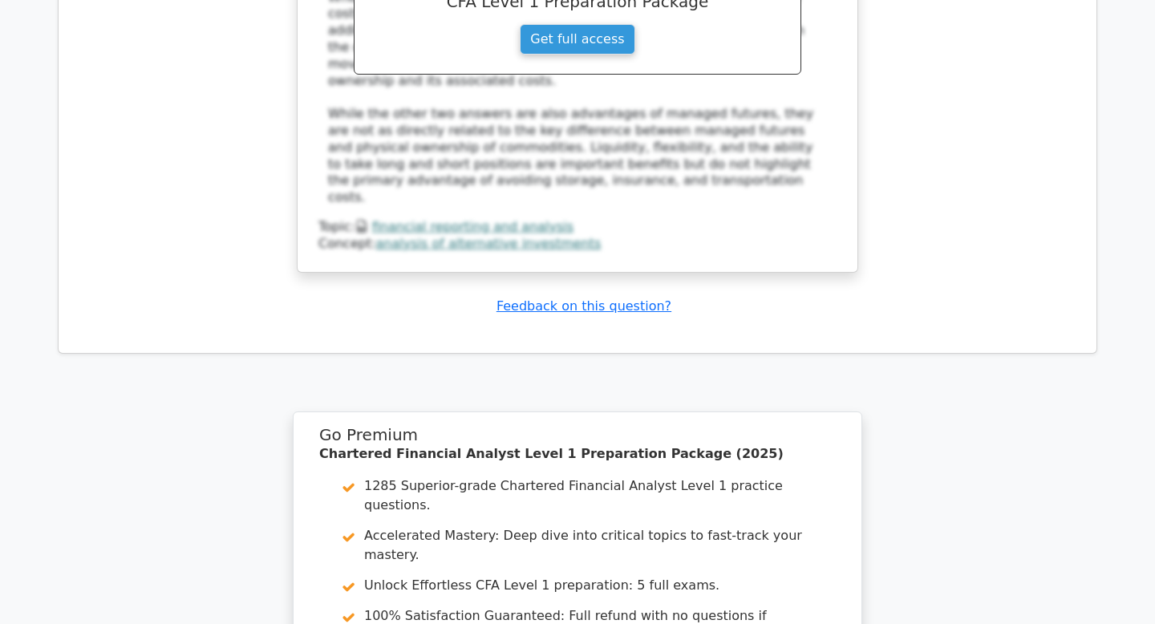
scroll to position [3760, 0]
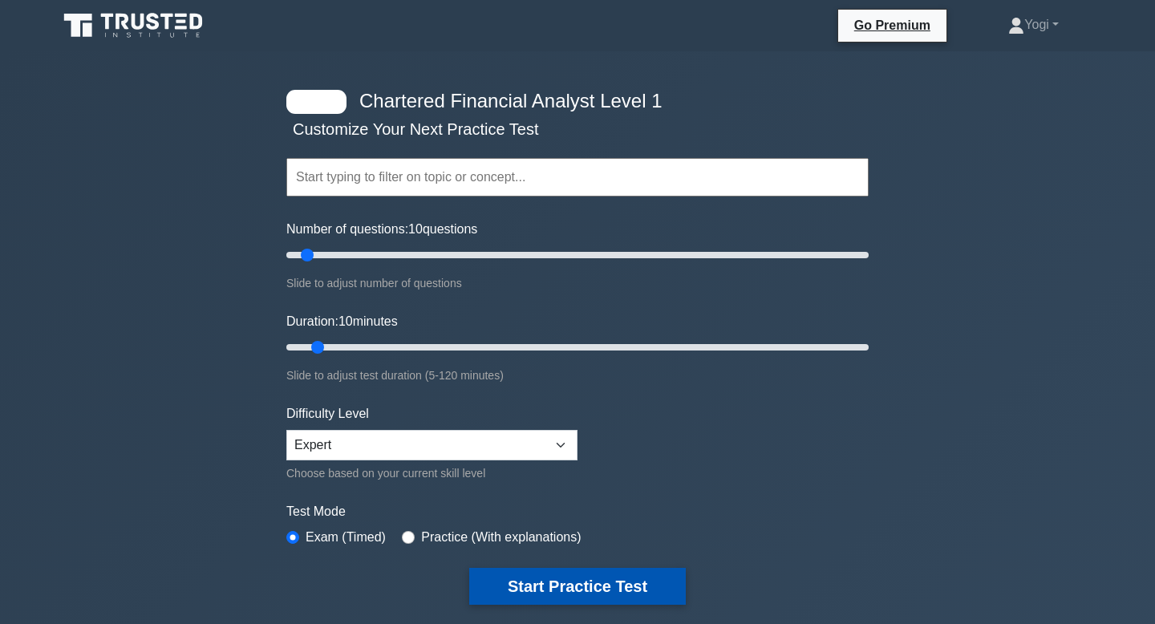
click at [584, 580] on button "Start Practice Test" at bounding box center [577, 586] width 217 height 37
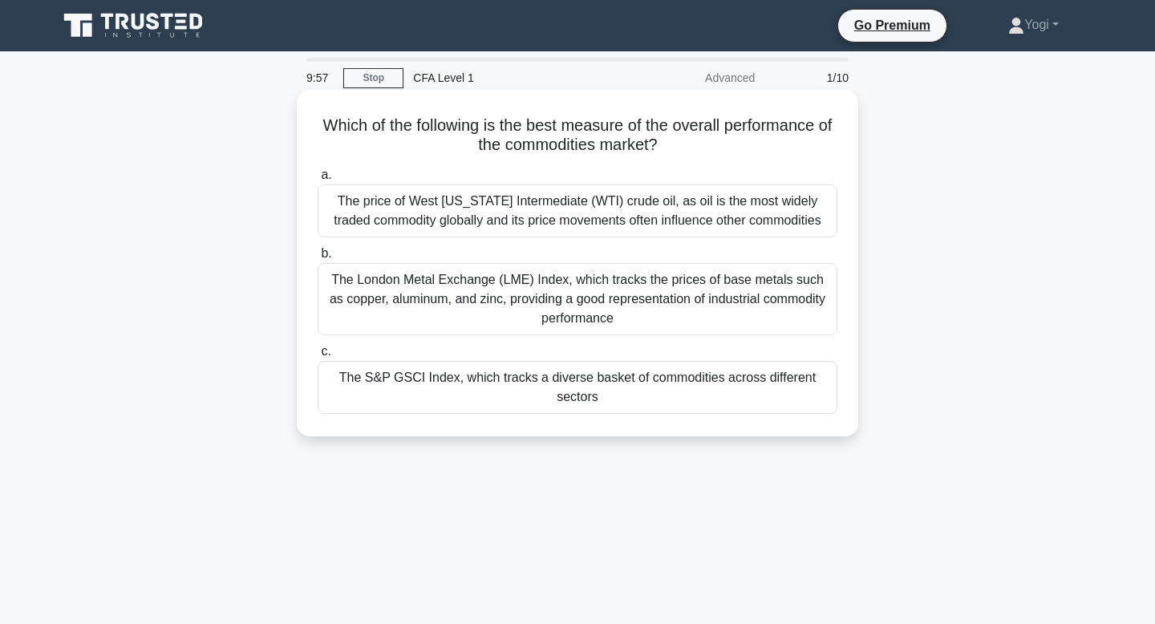
click at [607, 387] on div "The S&P GSCI Index, which tracks a diverse basket of commodities across differe…" at bounding box center [578, 387] width 520 height 53
click at [318, 357] on input "c. The S&P GSCI Index, which tracks a diverse basket of commodities across diff…" at bounding box center [318, 352] width 0 height 10
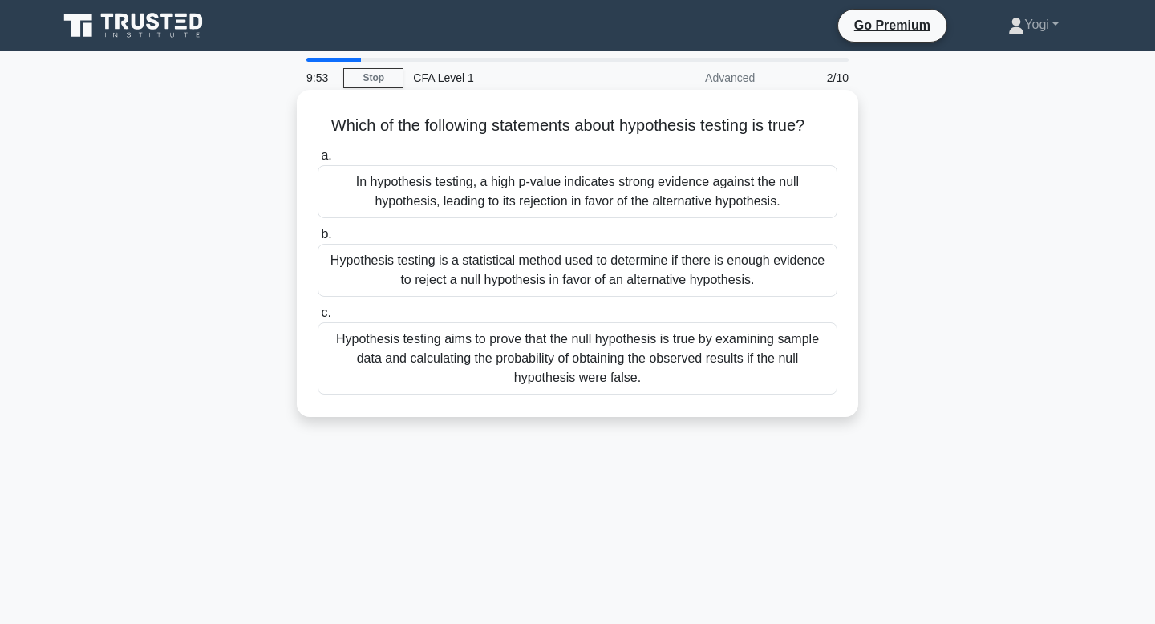
click at [603, 275] on div "Hypothesis testing is a statistical method used to determine if there is enough…" at bounding box center [578, 270] width 520 height 53
click at [318, 240] on input "b. Hypothesis testing is a statistical method used to determine if there is eno…" at bounding box center [318, 234] width 0 height 10
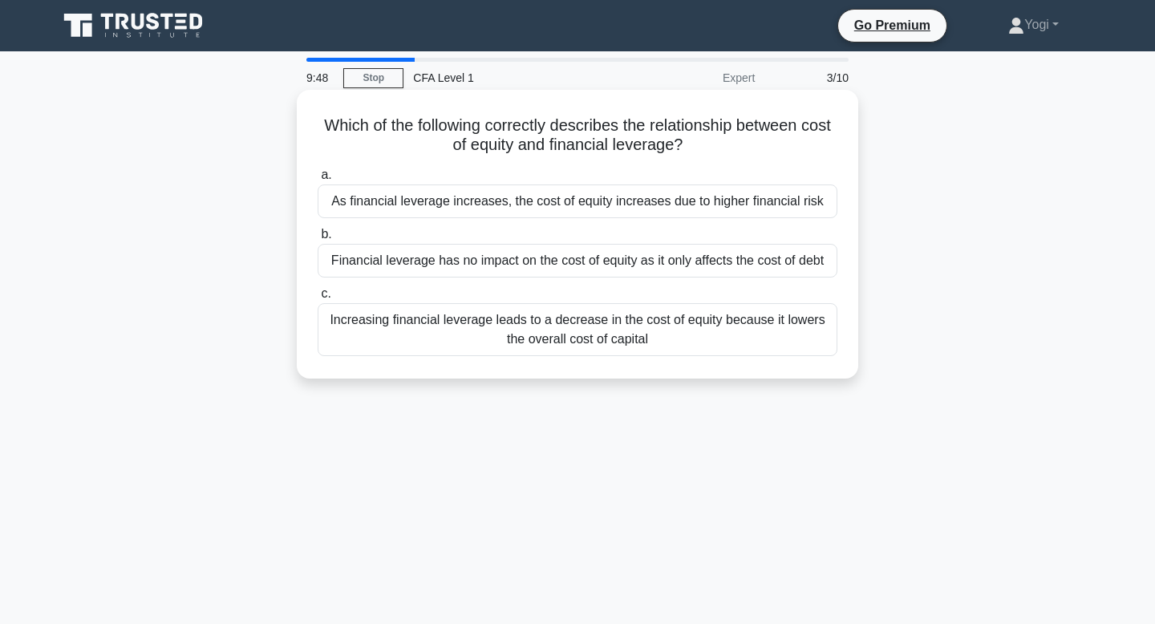
click at [586, 201] on div "As financial leverage increases, the cost of equity increases due to higher fin…" at bounding box center [578, 202] width 520 height 34
click at [318, 181] on input "a. As financial leverage increases, the cost of equity increases due to higher …" at bounding box center [318, 175] width 0 height 10
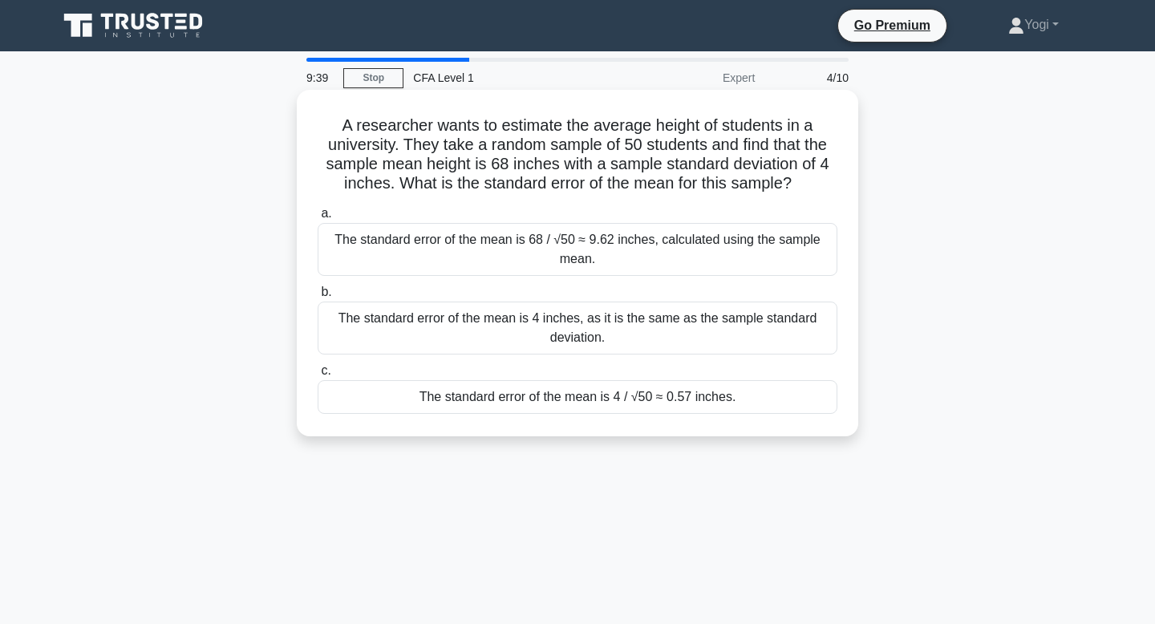
click at [597, 401] on div "The standard error of the mean is 4 / √50 ≈ 0.57 inches." at bounding box center [578, 397] width 520 height 34
click at [318, 376] on input "c. The standard error of the mean is 4 / √50 ≈ 0.57 inches." at bounding box center [318, 371] width 0 height 10
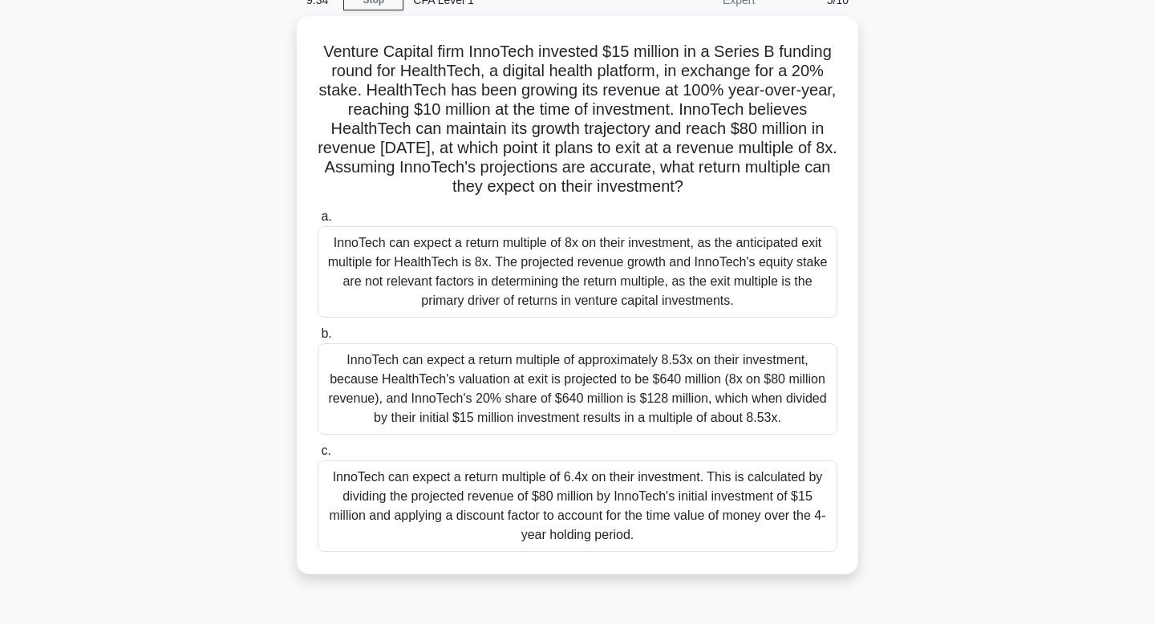
scroll to position [79, 0]
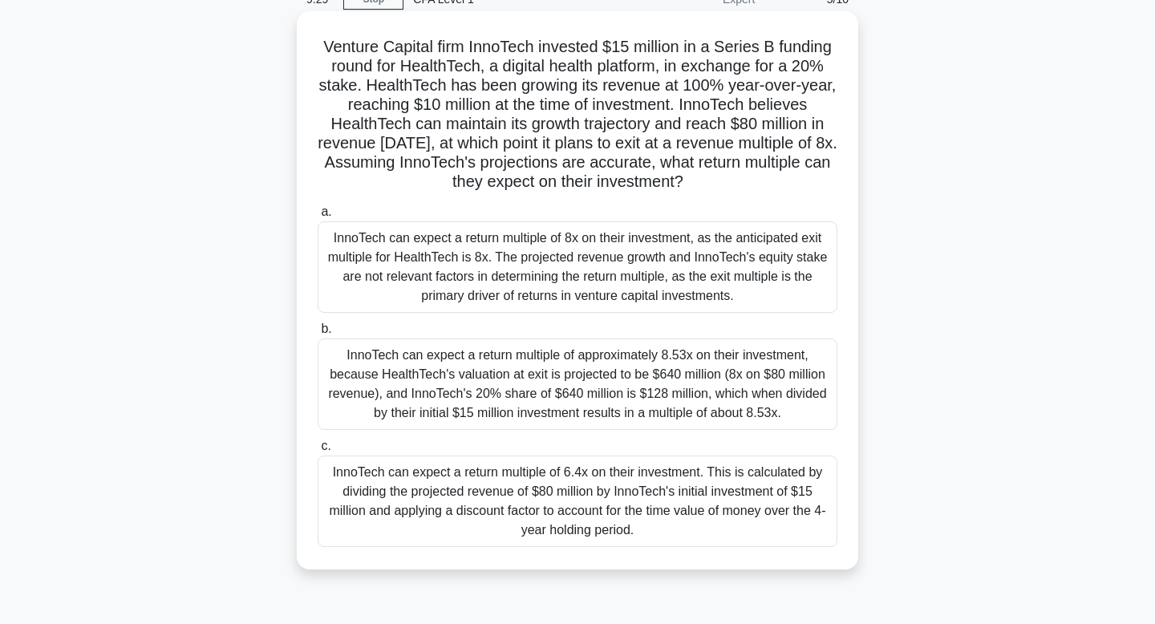
click at [615, 531] on div "InnoTech can expect a return multiple of 6.4x on their investment. This is calc…" at bounding box center [578, 501] width 520 height 91
click at [318, 452] on input "c. InnoTech can expect a return multiple of 6.4x on their investment. This is c…" at bounding box center [318, 446] width 0 height 10
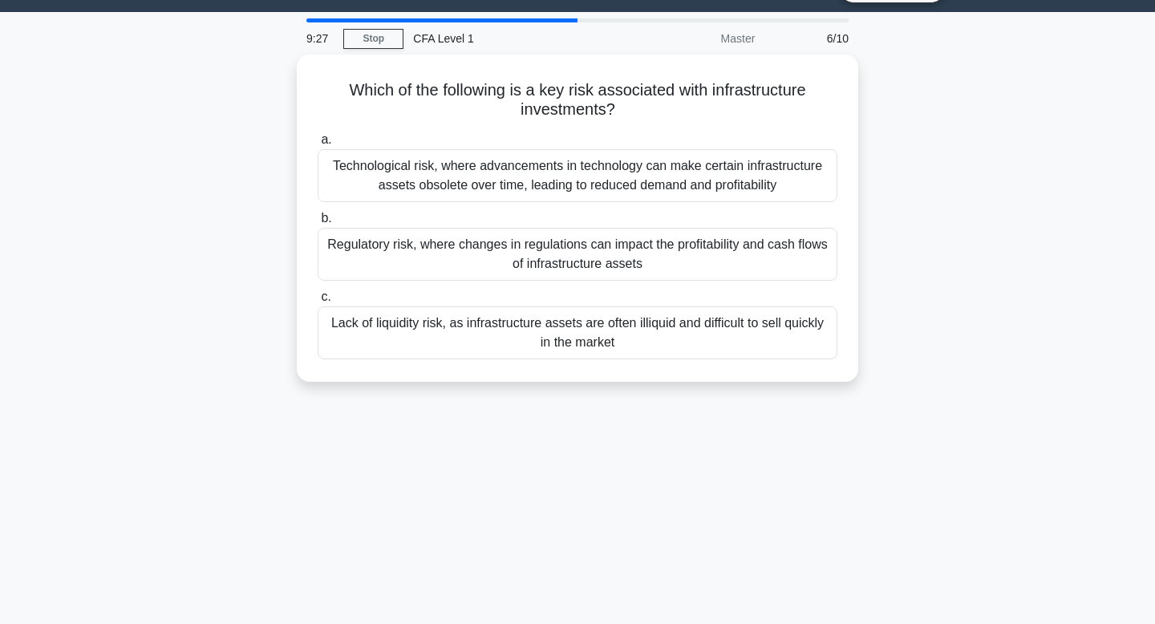
scroll to position [0, 0]
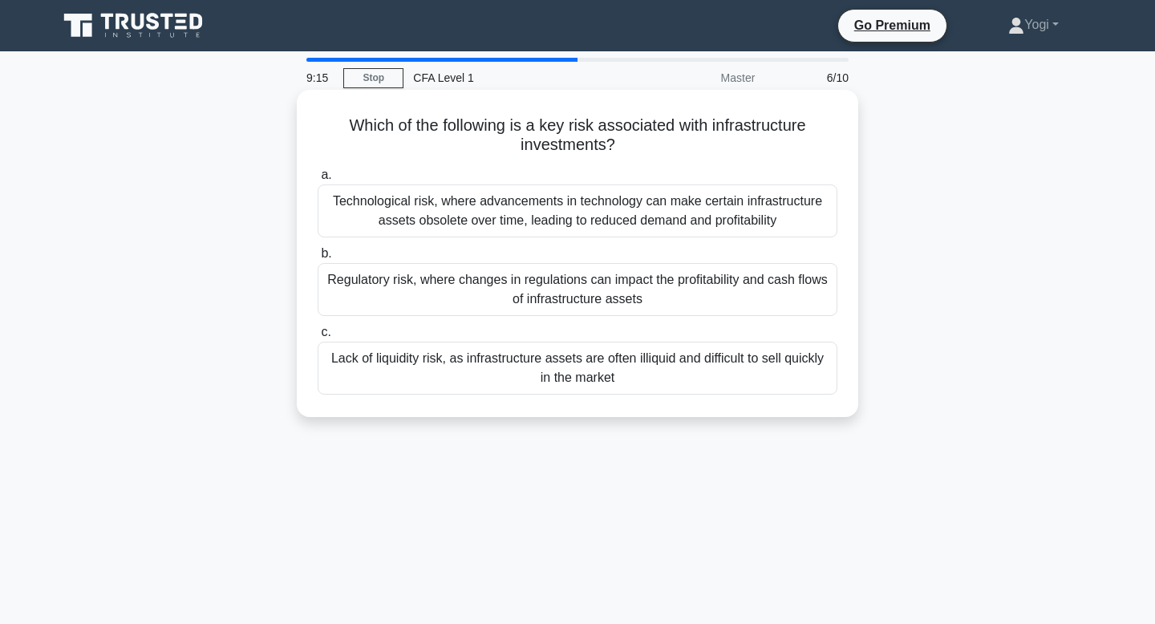
click at [558, 308] on div "Regulatory risk, where changes in regulations can impact the profitability and …" at bounding box center [578, 289] width 520 height 53
click at [318, 259] on input "b. Regulatory risk, where changes in regulations can impact the profitability a…" at bounding box center [318, 254] width 0 height 10
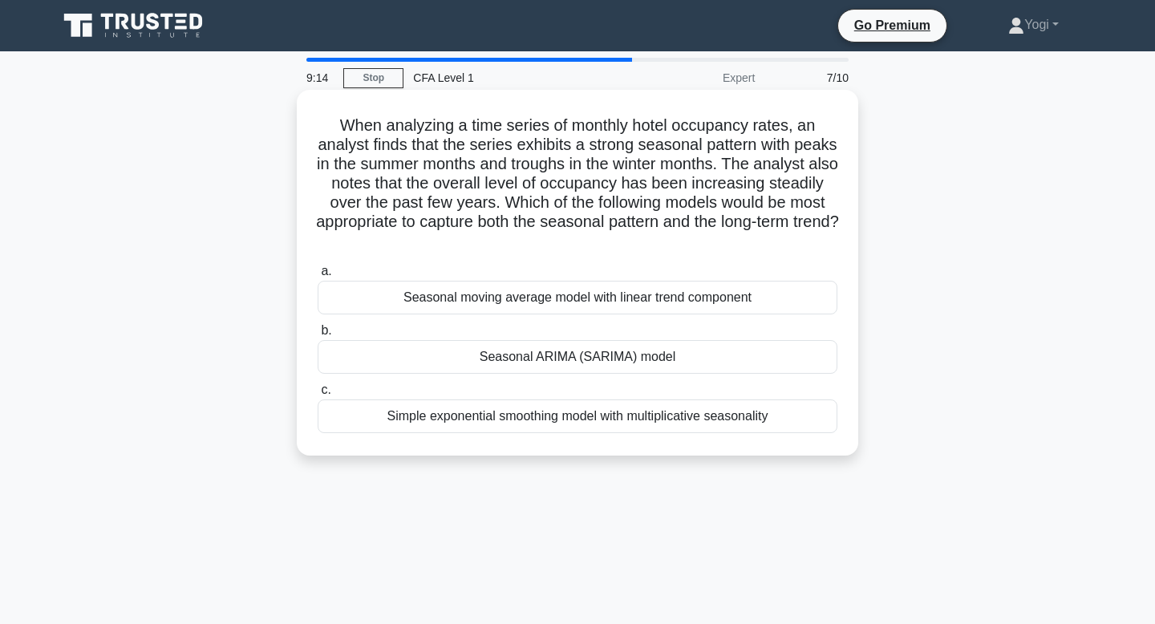
click at [562, 358] on div "Seasonal ARIMA (SARIMA) model" at bounding box center [578, 357] width 520 height 34
click at [318, 336] on input "b. Seasonal ARIMA (SARIMA) model" at bounding box center [318, 331] width 0 height 10
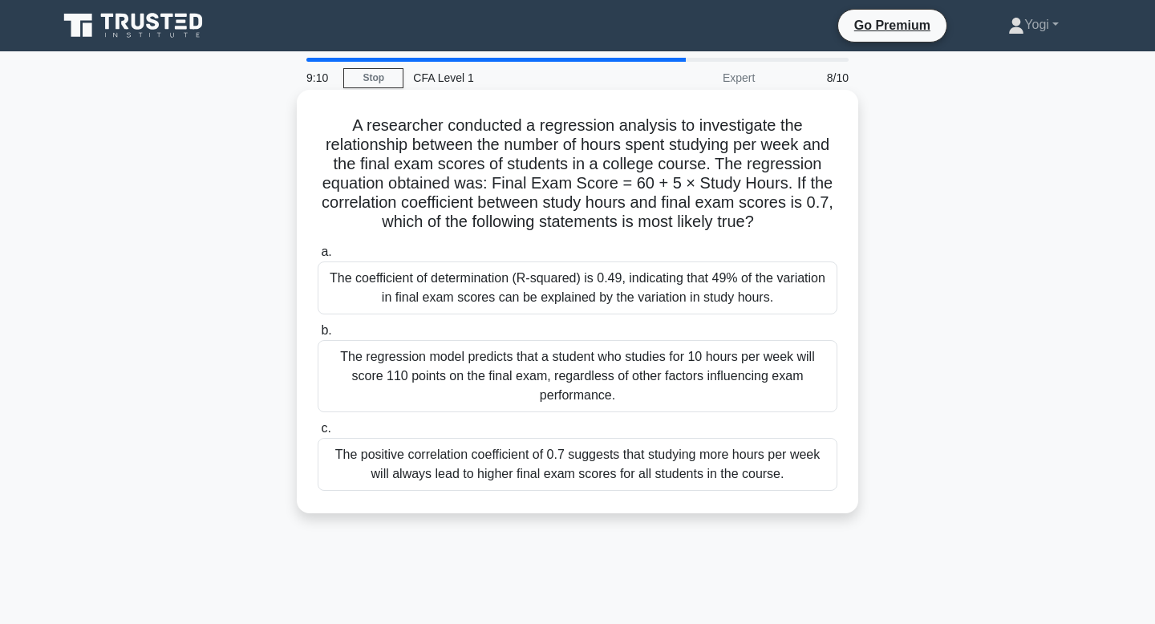
click at [572, 281] on div "The coefficient of determination (R-squared) is 0.49, indicating that 49% of th…" at bounding box center [578, 288] width 520 height 53
click at [318, 258] on input "a. The coefficient of determination (R-squared) is 0.49, indicating that 49% of…" at bounding box center [318, 252] width 0 height 10
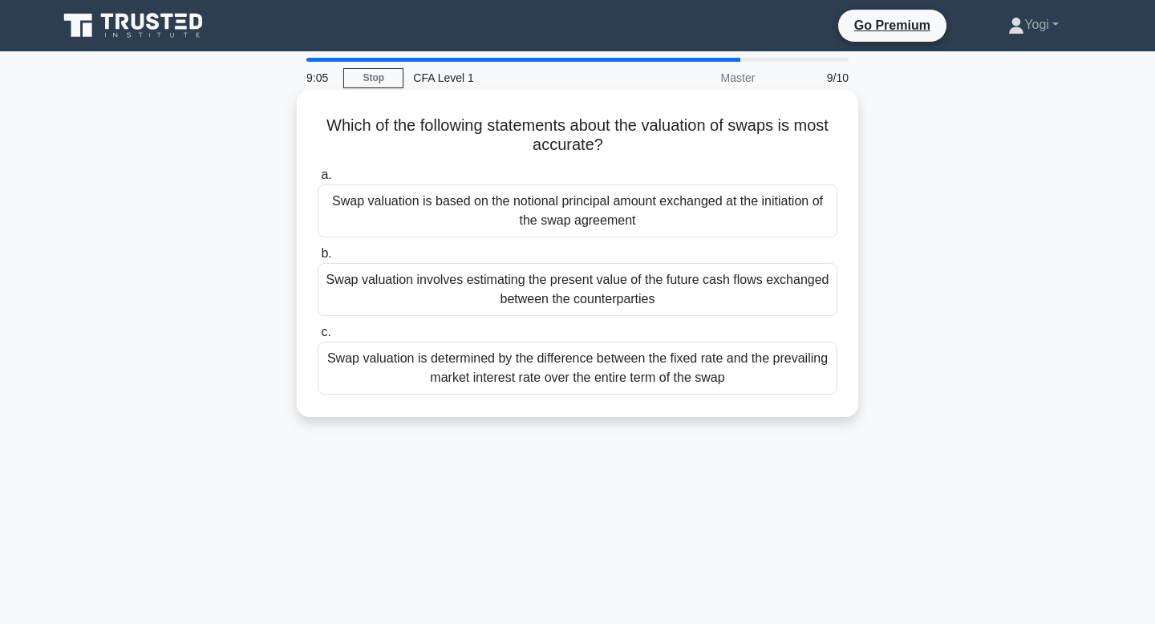
click at [582, 196] on div "Swap valuation is based on the notional principal amount exchanged at the initi…" at bounding box center [578, 211] width 520 height 53
click at [318, 181] on input "a. Swap valuation is based on the notional principal amount exchanged at the in…" at bounding box center [318, 175] width 0 height 10
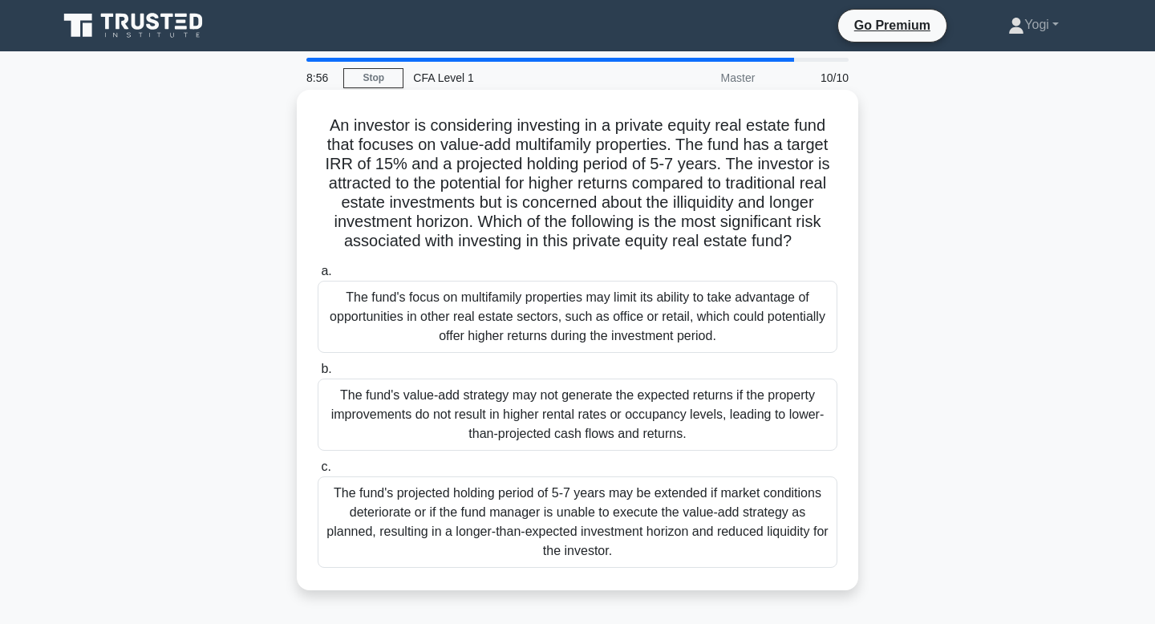
click at [593, 401] on div "The fund's value-add strategy may not generate the expected returns if the prop…" at bounding box center [578, 415] width 520 height 72
click at [318, 375] on input "b. The fund's value-add strategy may not generate the expected returns if the p…" at bounding box center [318, 369] width 0 height 10
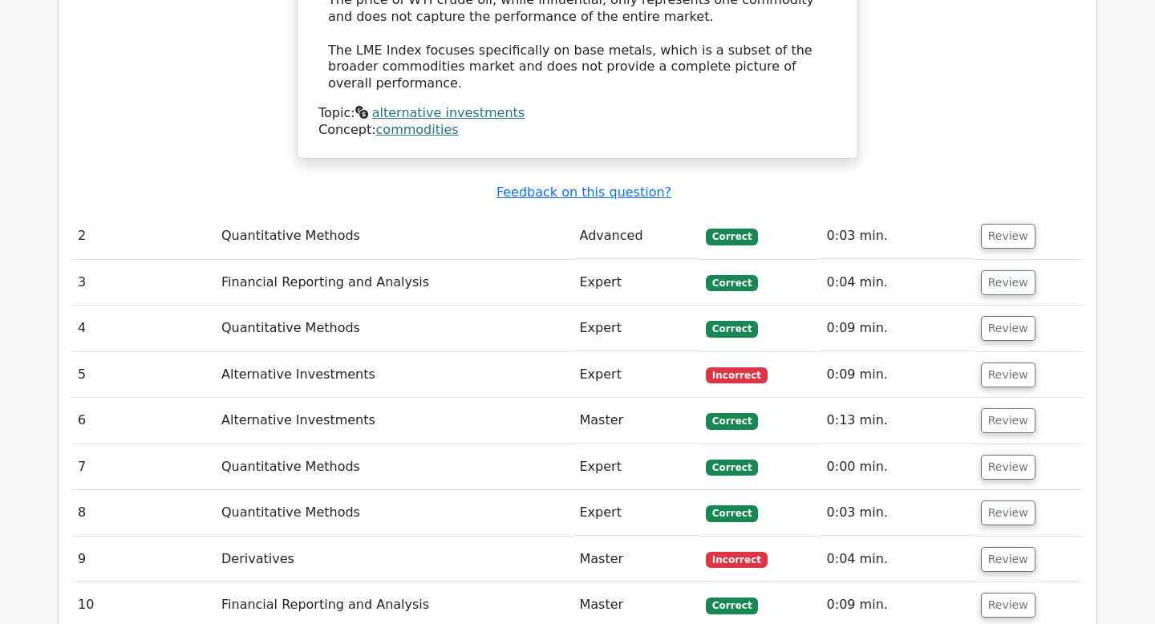
scroll to position [1696, 0]
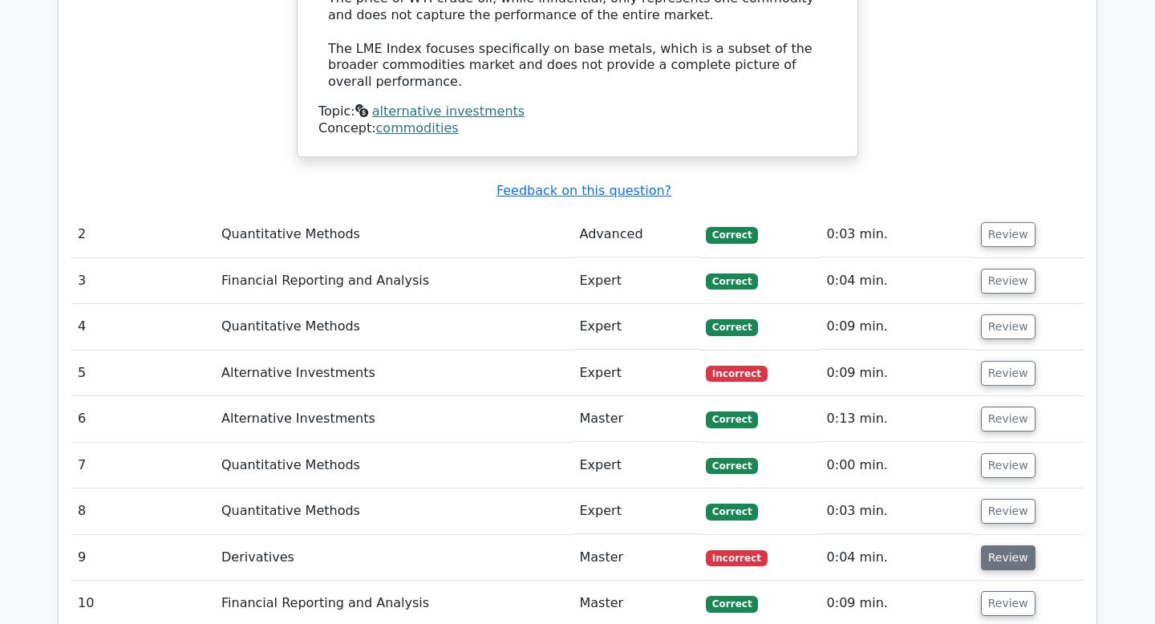
click at [1004, 546] on button "Review" at bounding box center [1008, 558] width 55 height 25
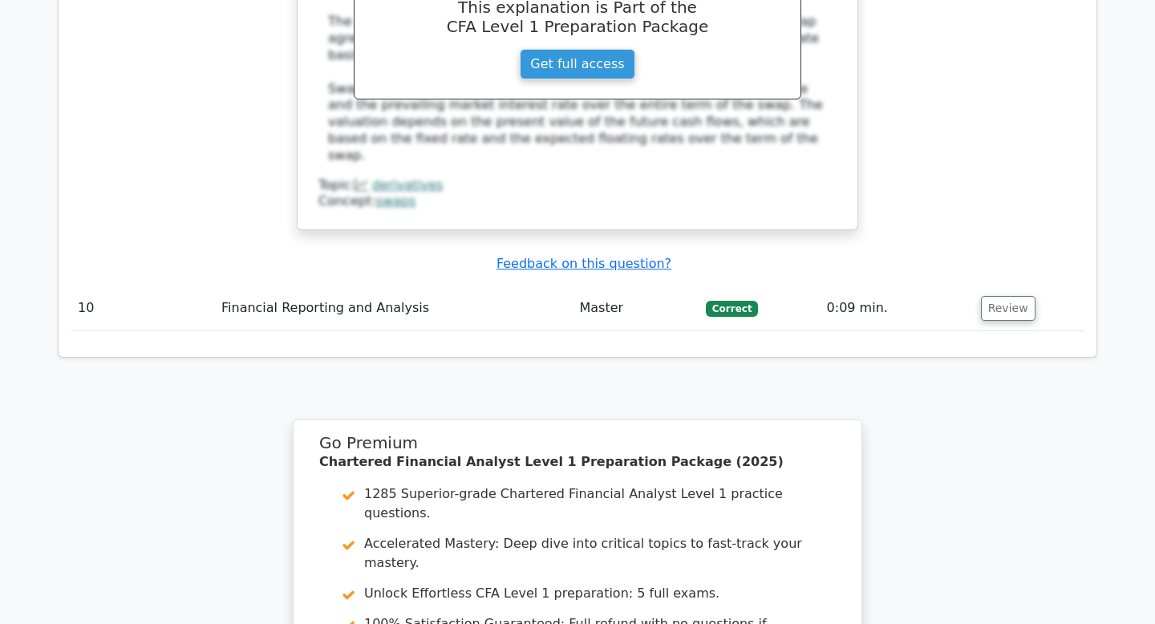
scroll to position [2978, 0]
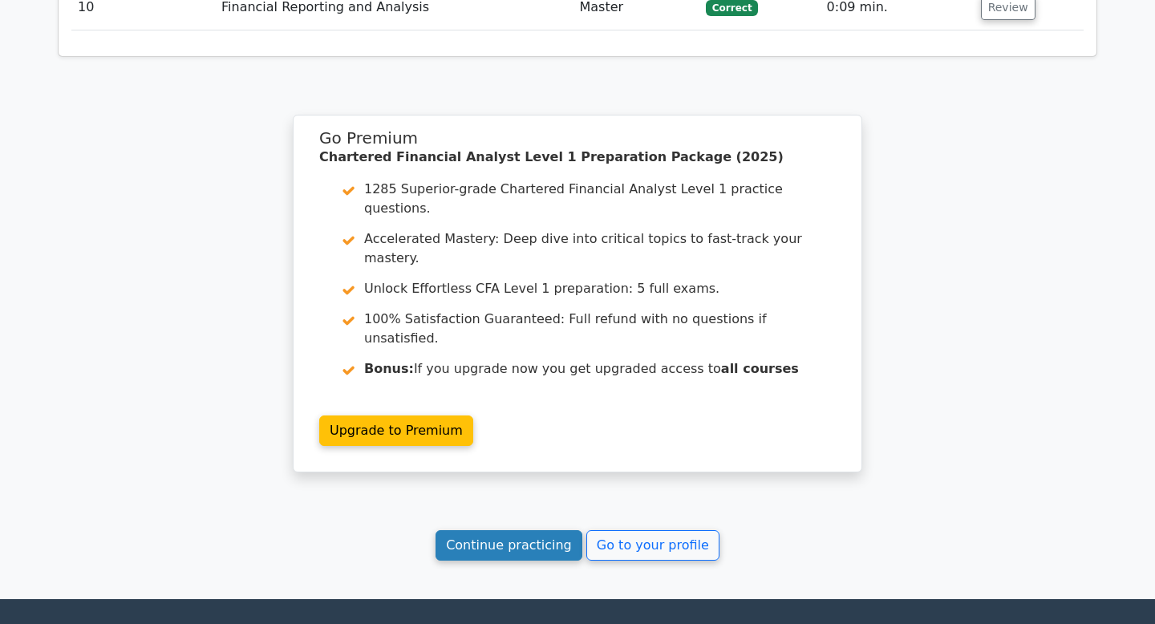
click at [532, 530] on link "Continue practicing" at bounding box center [509, 545] width 147 height 30
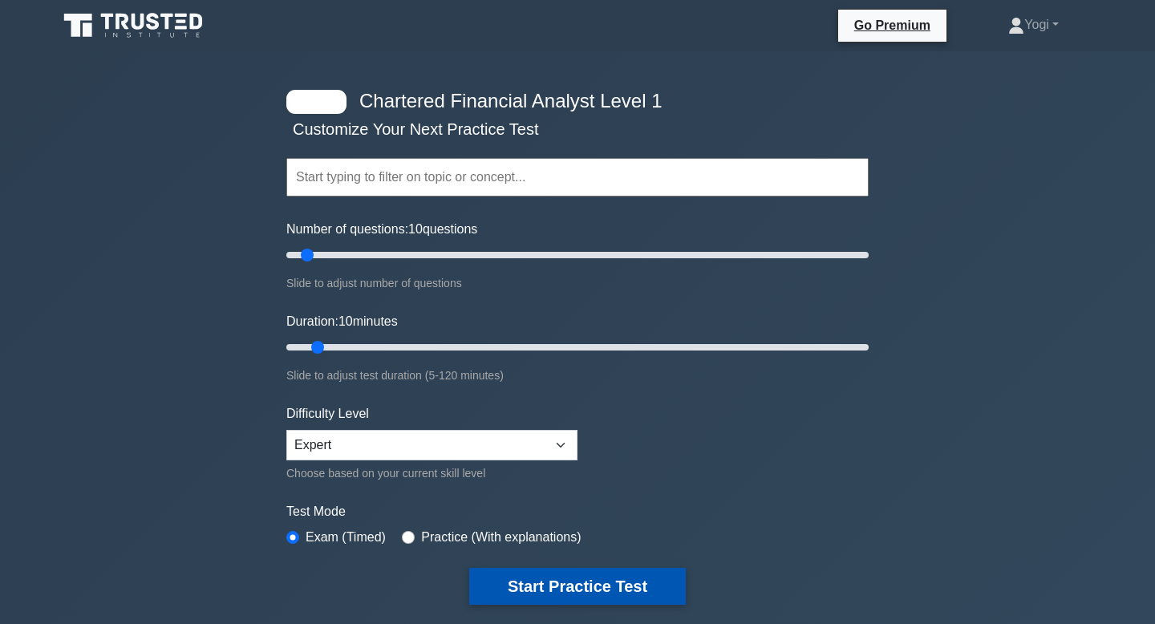
click at [642, 589] on button "Start Practice Test" at bounding box center [577, 586] width 217 height 37
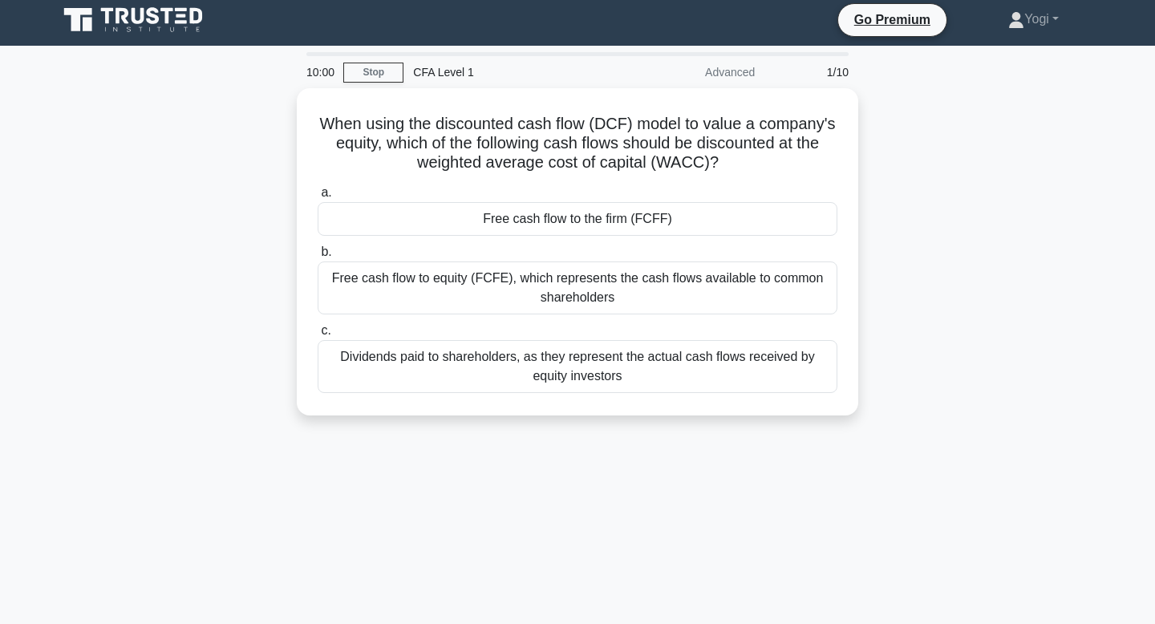
scroll to position [8, 0]
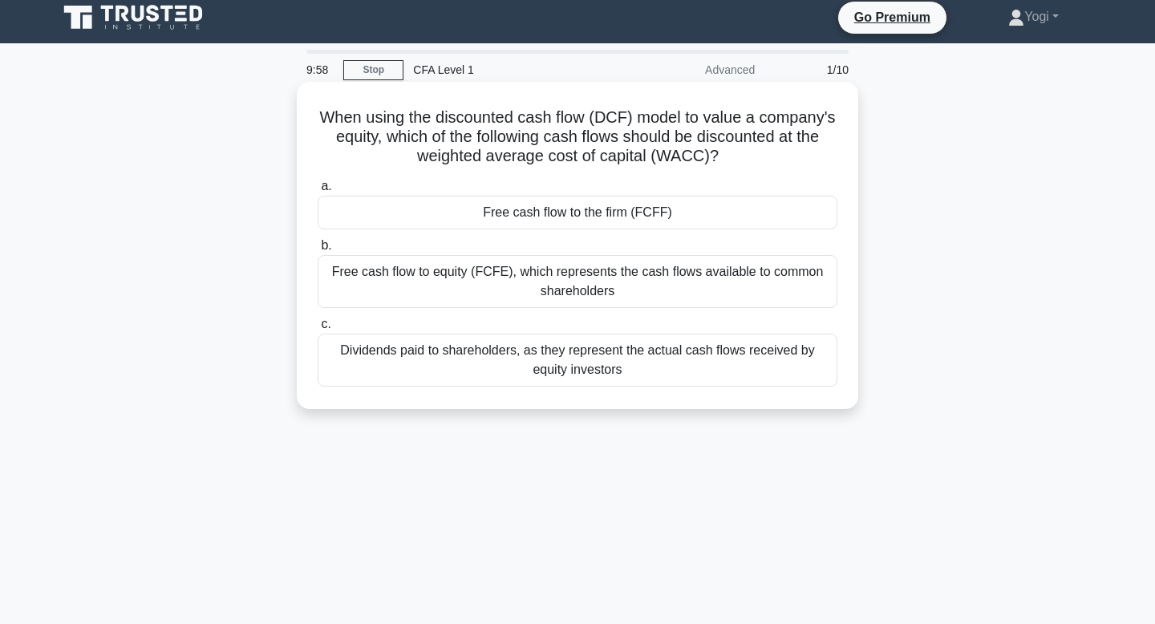
click at [632, 222] on div "Free cash flow to the firm (FCFF)" at bounding box center [578, 213] width 520 height 34
click at [318, 192] on input "a. Free cash flow to the firm (FCFF)" at bounding box center [318, 186] width 0 height 10
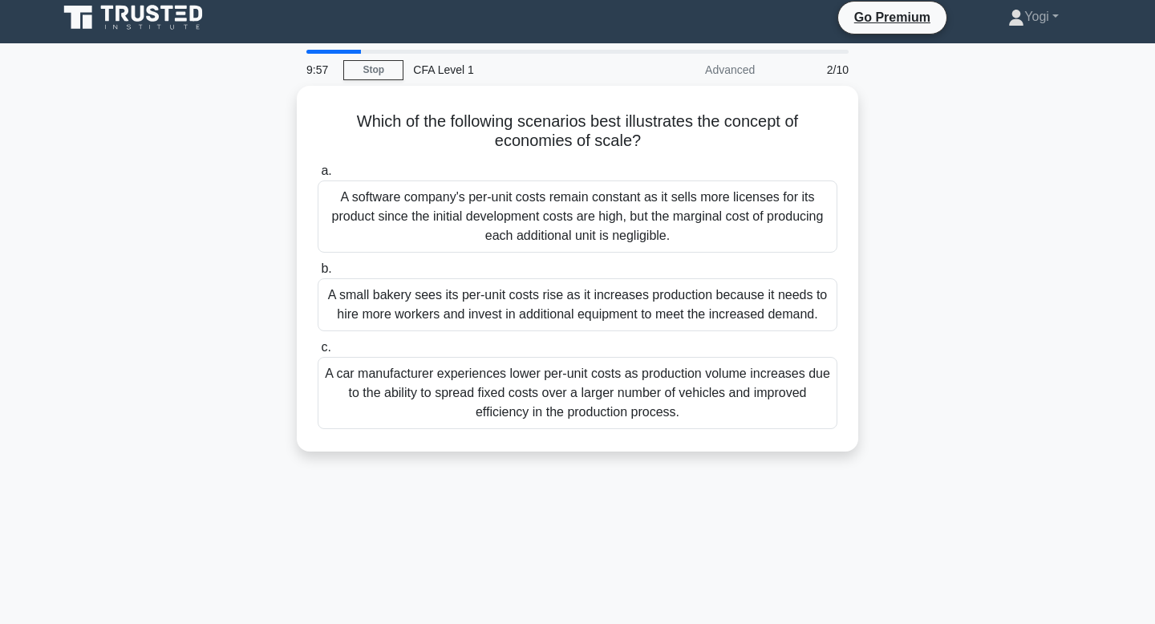
scroll to position [0, 0]
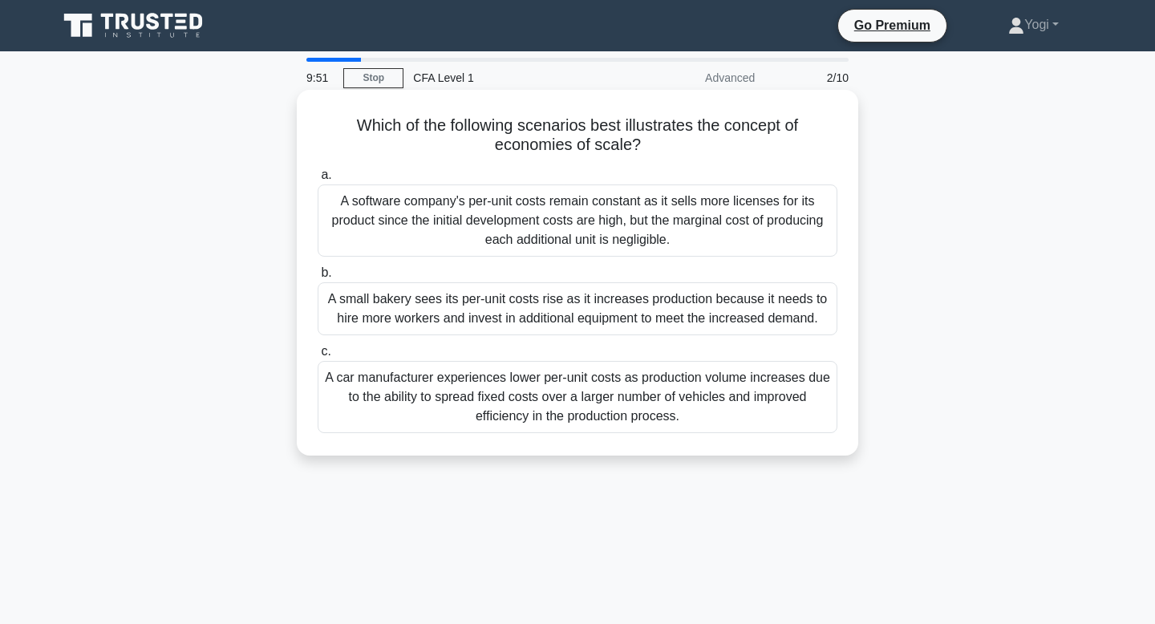
click at [627, 310] on div "A small bakery sees its per-unit costs rise as it increases production because …" at bounding box center [578, 308] width 520 height 53
click at [318, 278] on input "b. A small bakery sees its per-unit costs rise as it increases production becau…" at bounding box center [318, 273] width 0 height 10
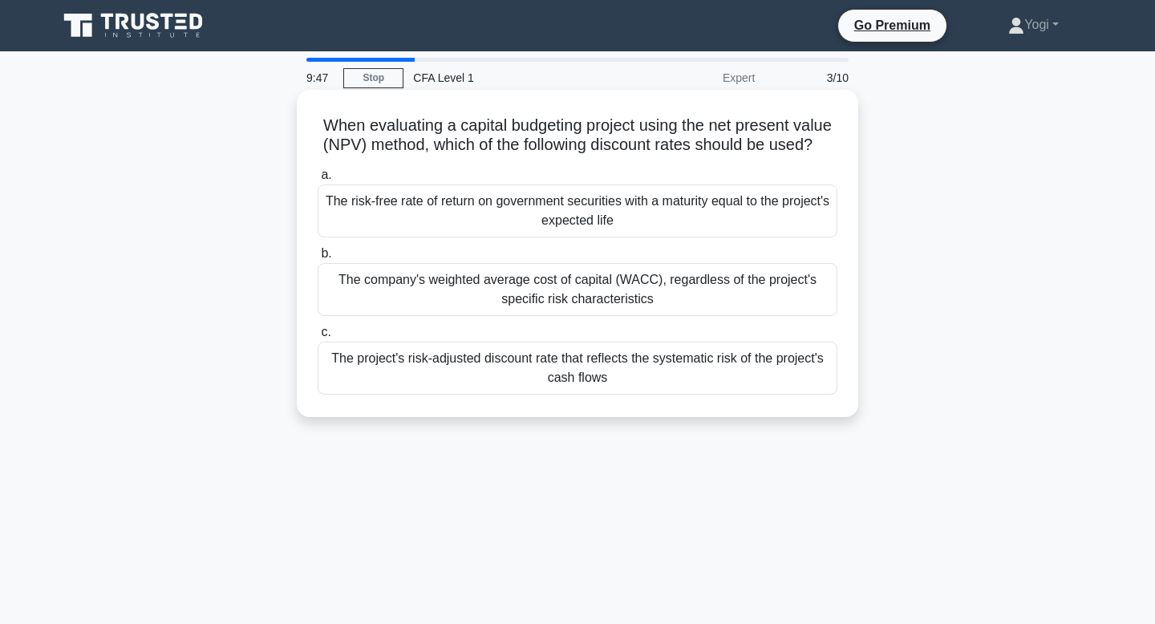
click at [630, 358] on div "The project's risk-adjusted discount rate that reflects the systematic risk of …" at bounding box center [578, 368] width 520 height 53
click at [318, 338] on input "c. The project's risk-adjusted discount rate that reflects the systematic risk …" at bounding box center [318, 332] width 0 height 10
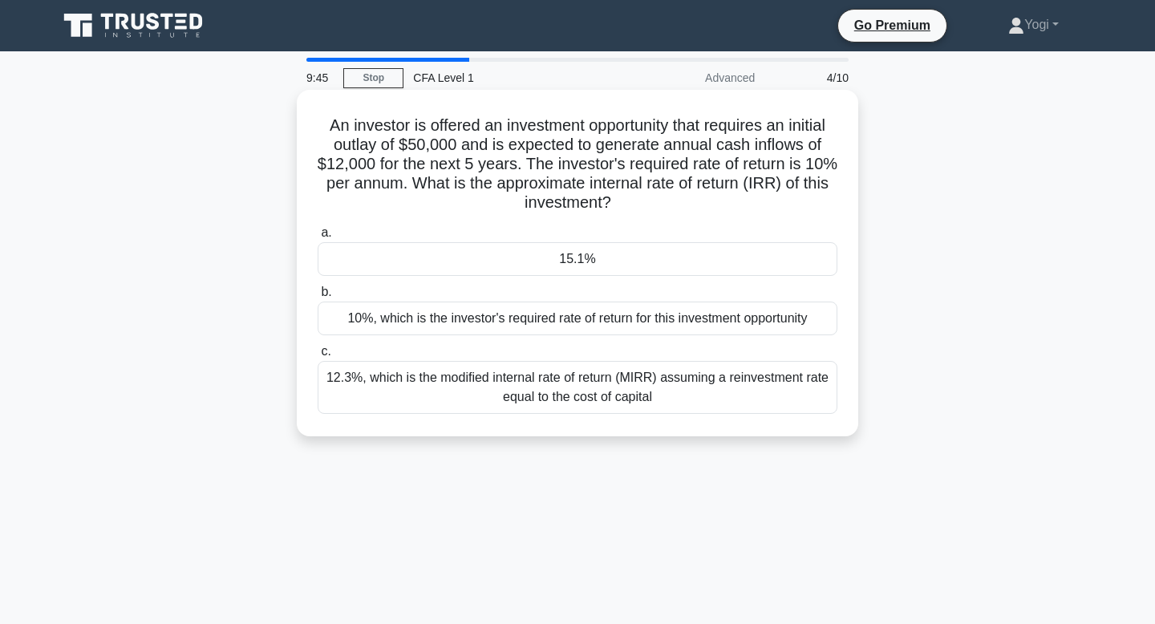
click at [627, 262] on div "15.1%" at bounding box center [578, 259] width 520 height 34
click at [318, 238] on input "a. 15.1%" at bounding box center [318, 233] width 0 height 10
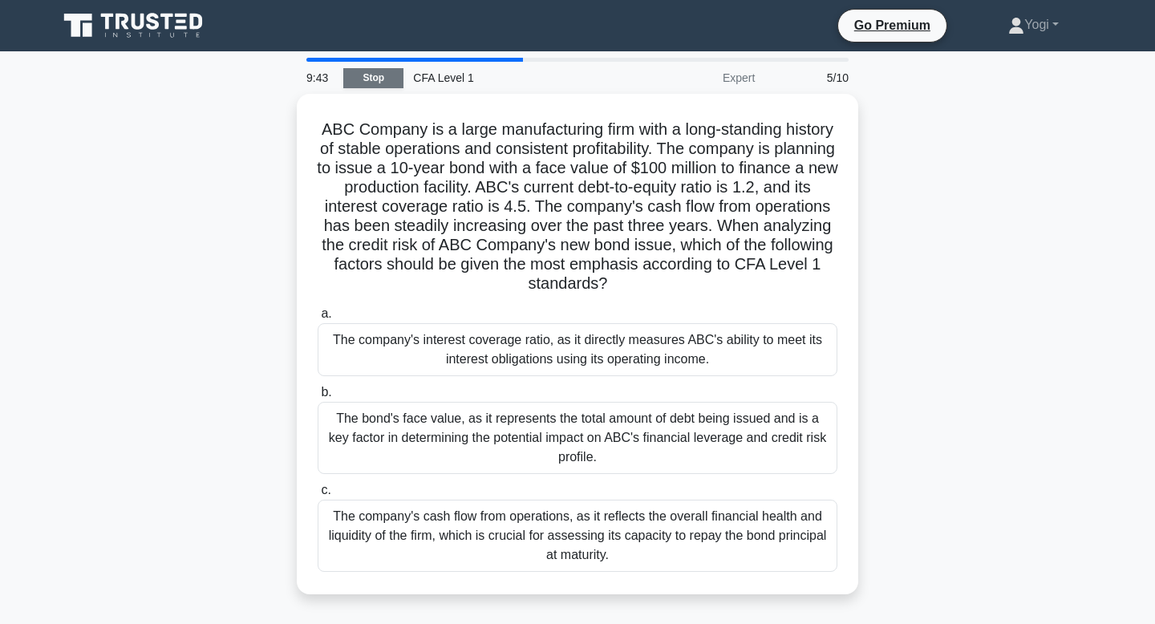
click at [371, 79] on link "Stop" at bounding box center [373, 78] width 60 height 20
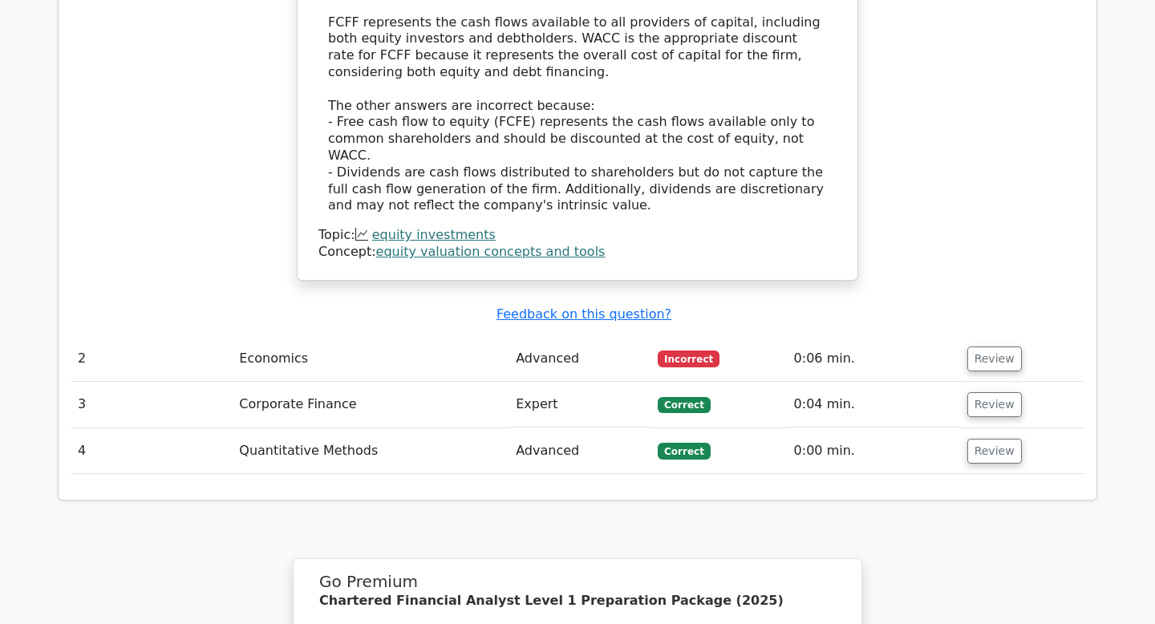
scroll to position [1803, 0]
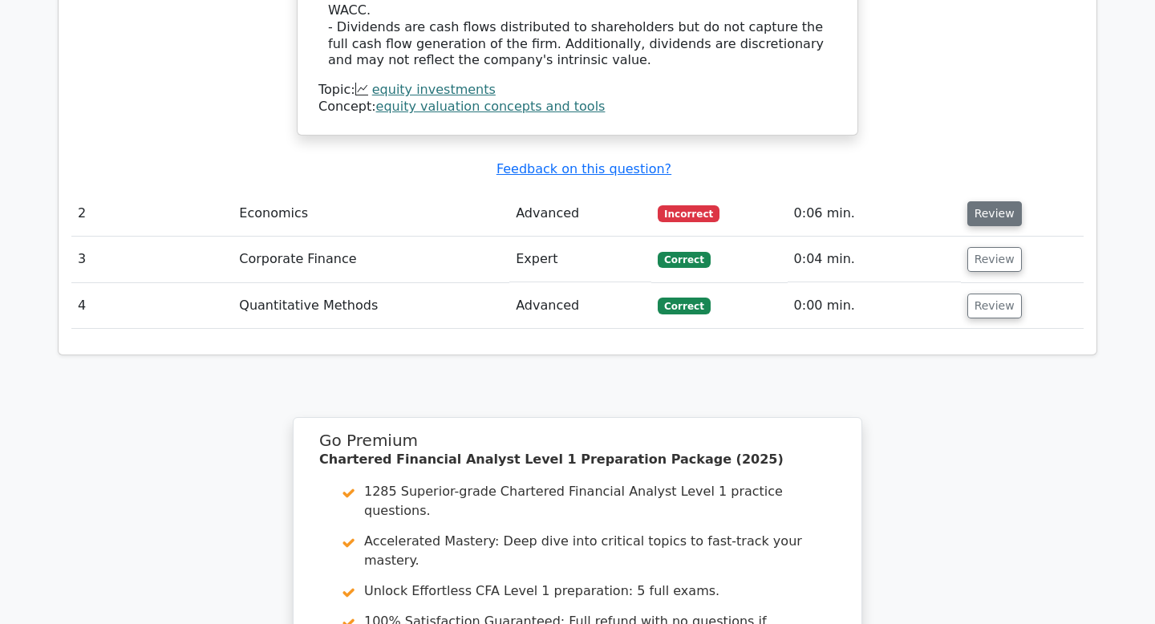
click at [980, 201] on button "Review" at bounding box center [995, 213] width 55 height 25
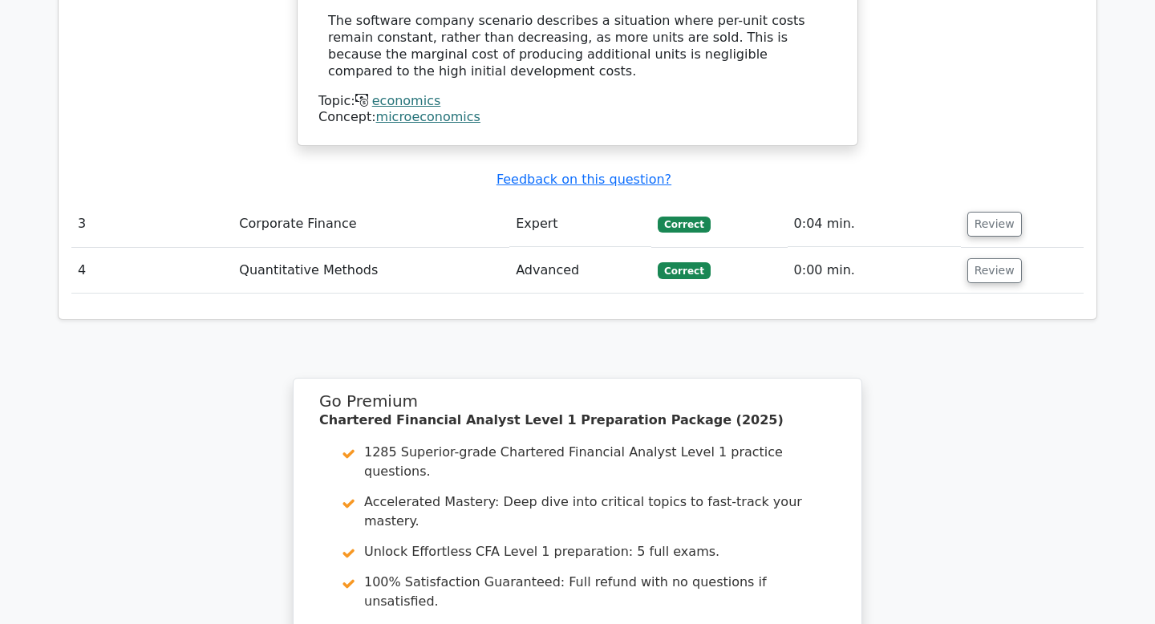
scroll to position [2954, 0]
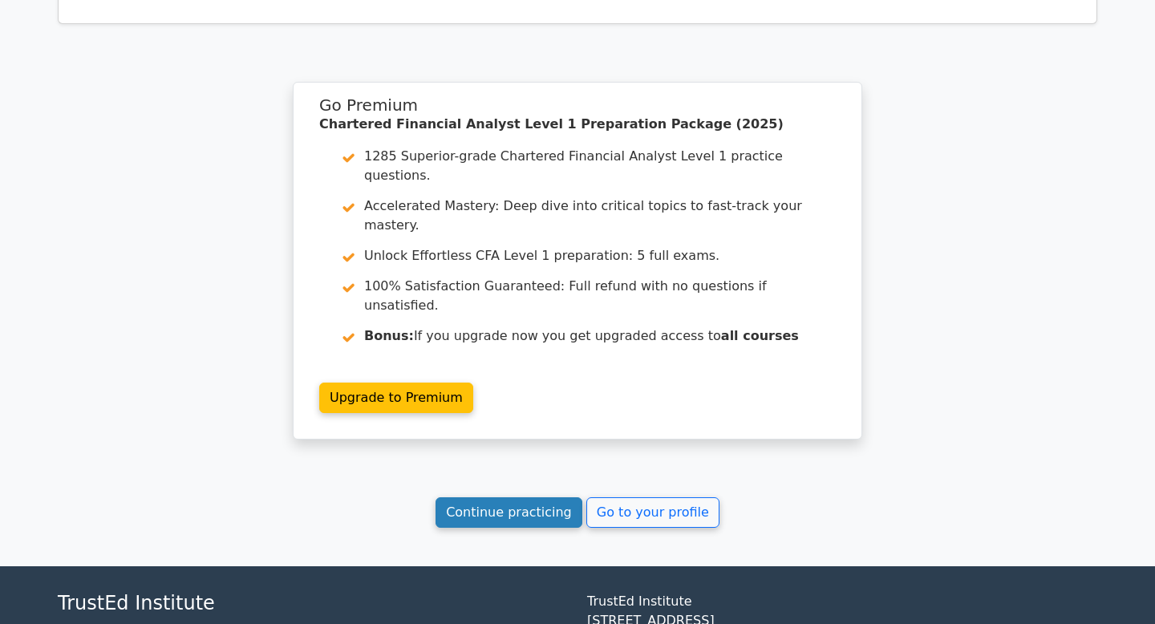
click at [499, 497] on link "Continue practicing" at bounding box center [509, 512] width 147 height 30
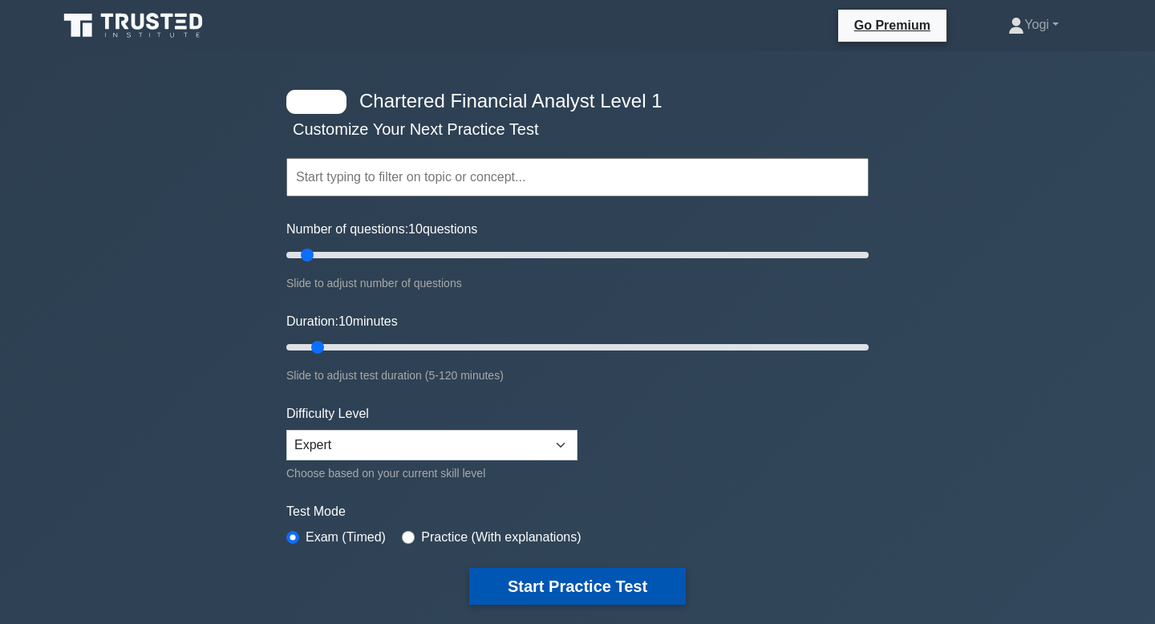
click at [570, 589] on button "Start Practice Test" at bounding box center [577, 586] width 217 height 37
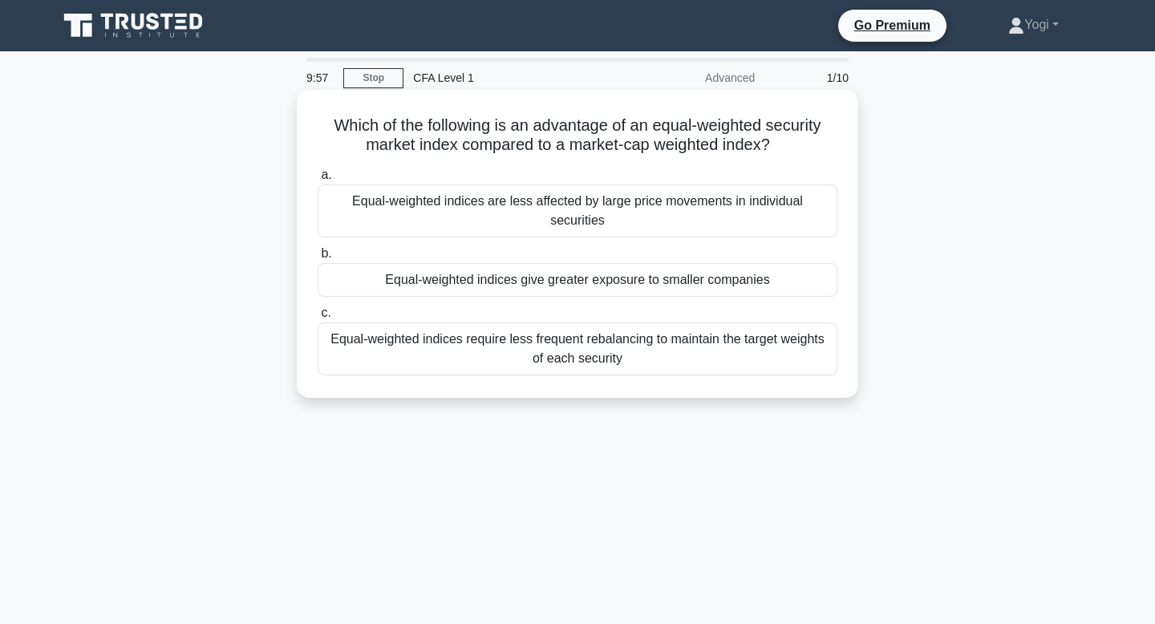
click at [590, 265] on div "Equal-weighted indices give greater exposure to smaller companies" at bounding box center [578, 280] width 520 height 34
click at [318, 259] on input "b. Equal-weighted indices give greater exposure to smaller companies" at bounding box center [318, 254] width 0 height 10
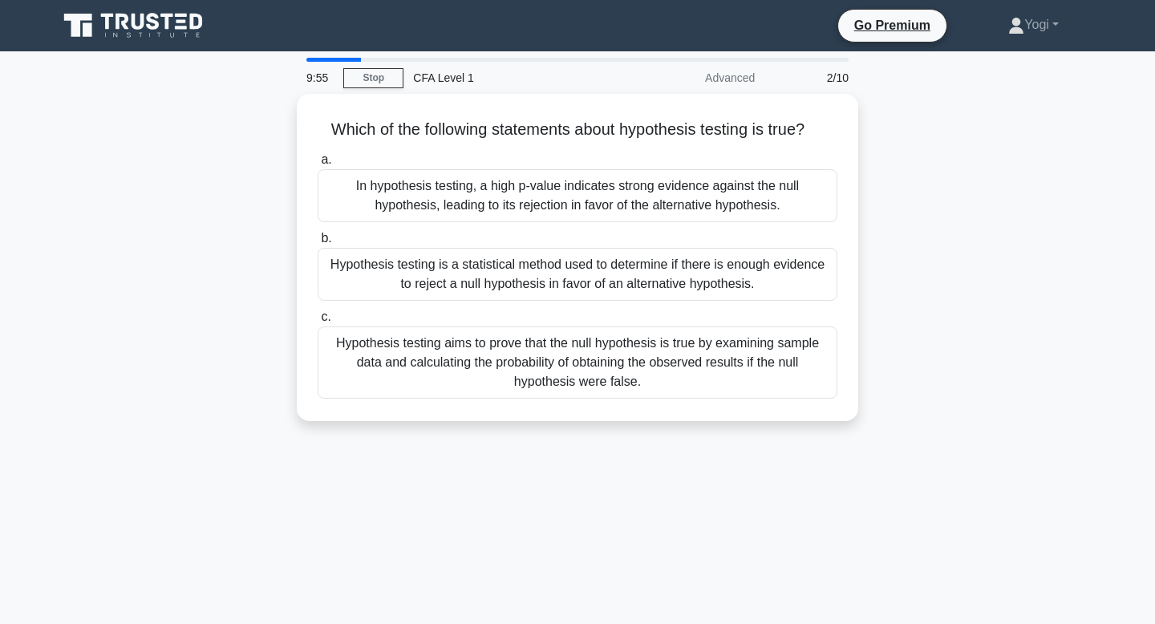
click at [590, 265] on div "Hypothesis testing is a statistical method used to determine if there is enough…" at bounding box center [578, 274] width 520 height 53
click at [318, 244] on input "b. Hypothesis testing is a statistical method used to determine if there is eno…" at bounding box center [318, 238] width 0 height 10
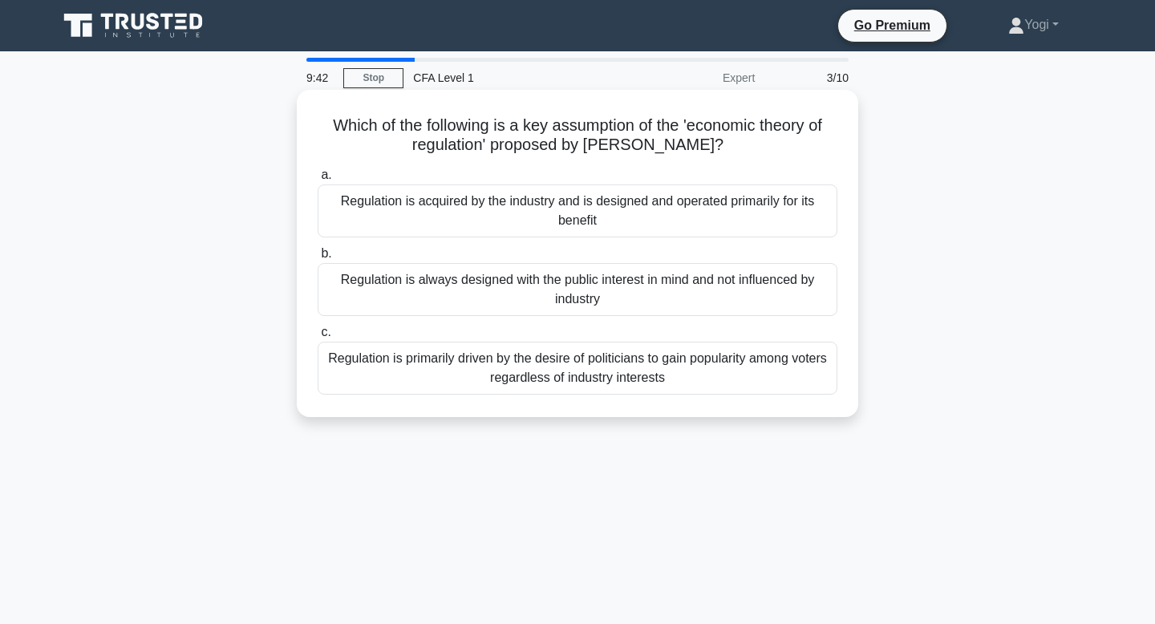
click at [588, 200] on div "Regulation is acquired by the industry and is designed and operated primarily f…" at bounding box center [578, 211] width 520 height 53
click at [318, 181] on input "a. Regulation is acquired by the industry and is designed and operated primaril…" at bounding box center [318, 175] width 0 height 10
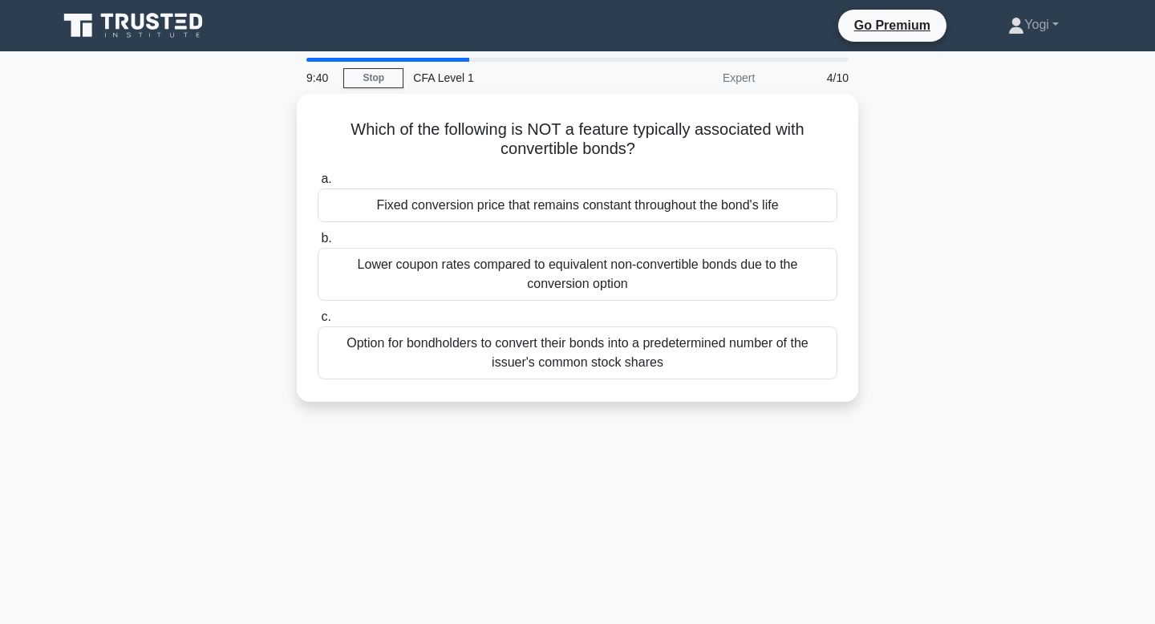
click at [588, 200] on div "Fixed conversion price that remains constant throughout the bond's life" at bounding box center [578, 206] width 520 height 34
click at [318, 185] on input "a. Fixed conversion price that remains constant throughout the bond's life" at bounding box center [318, 179] width 0 height 10
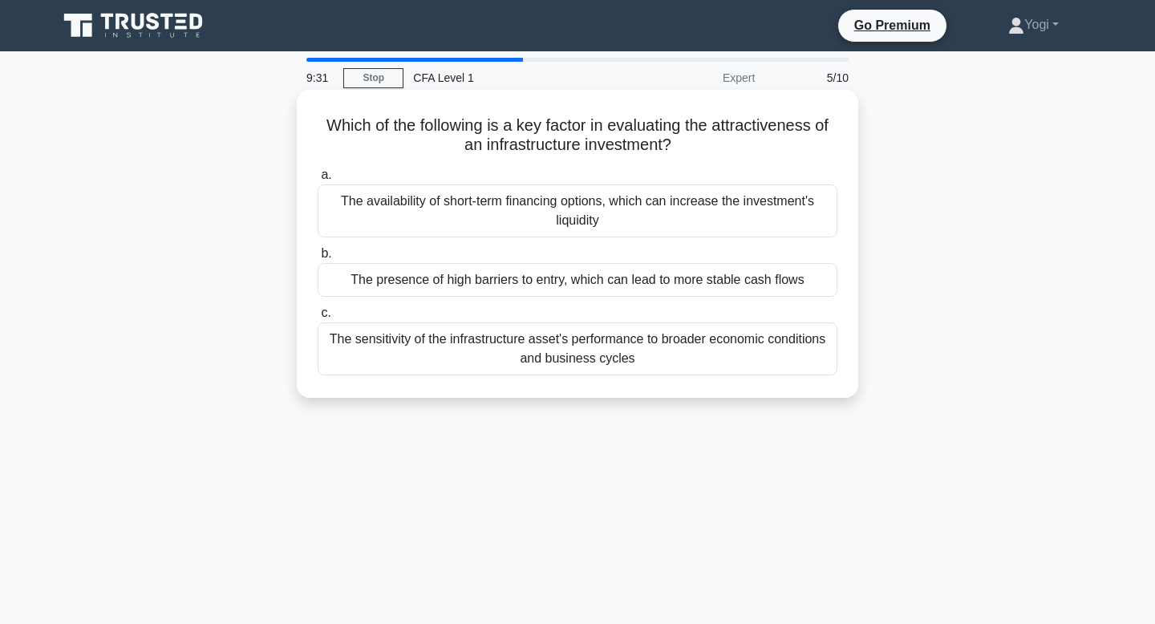
click at [606, 278] on div "The presence of high barriers to entry, which can lead to more stable cash flows" at bounding box center [578, 280] width 520 height 34
click at [318, 259] on input "b. The presence of high barriers to entry, which can lead to more stable cash f…" at bounding box center [318, 254] width 0 height 10
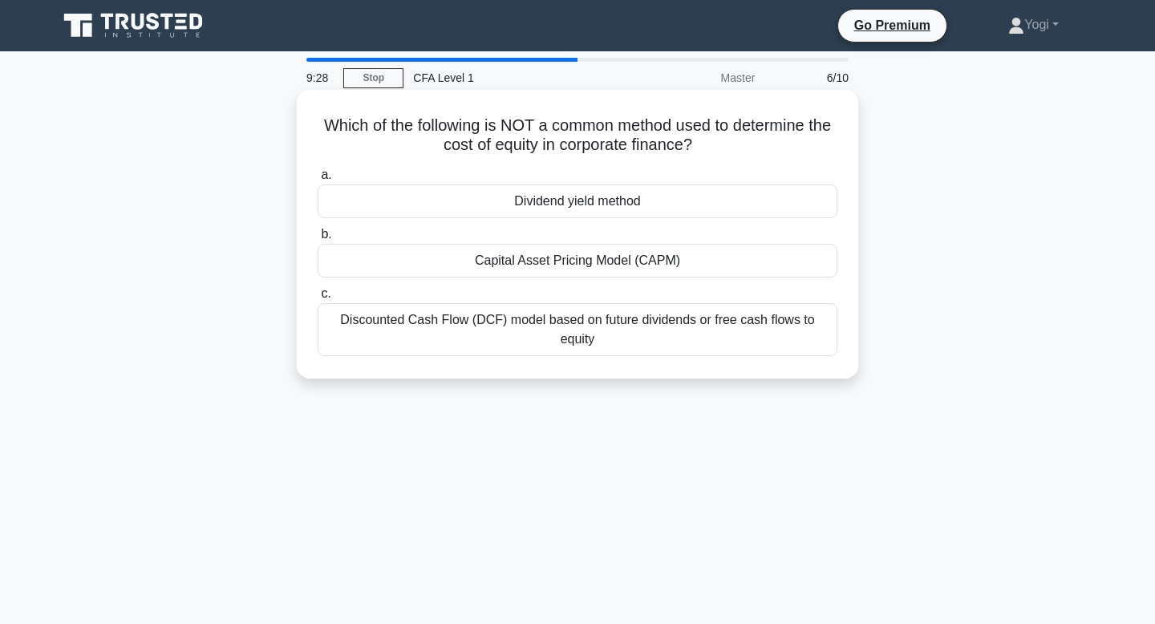
click at [621, 203] on div "Dividend yield method" at bounding box center [578, 202] width 520 height 34
click at [318, 181] on input "a. Dividend yield method" at bounding box center [318, 175] width 0 height 10
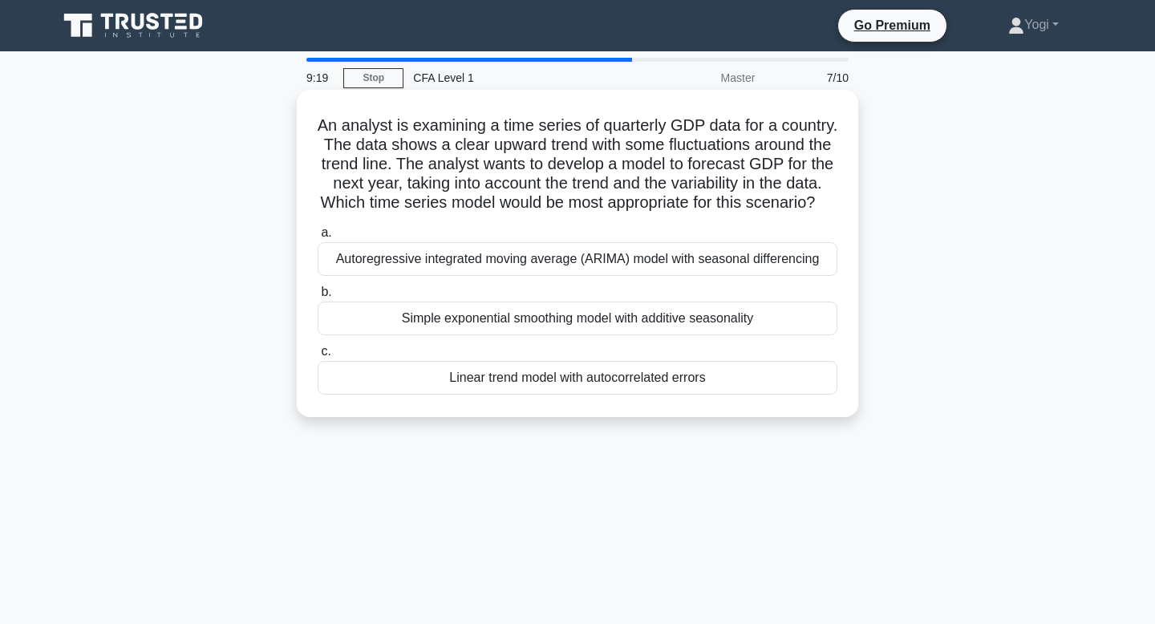
click at [614, 367] on div "Linear trend model with autocorrelated errors" at bounding box center [578, 378] width 520 height 34
click at [318, 357] on input "c. Linear trend model with autocorrelated errors" at bounding box center [318, 352] width 0 height 10
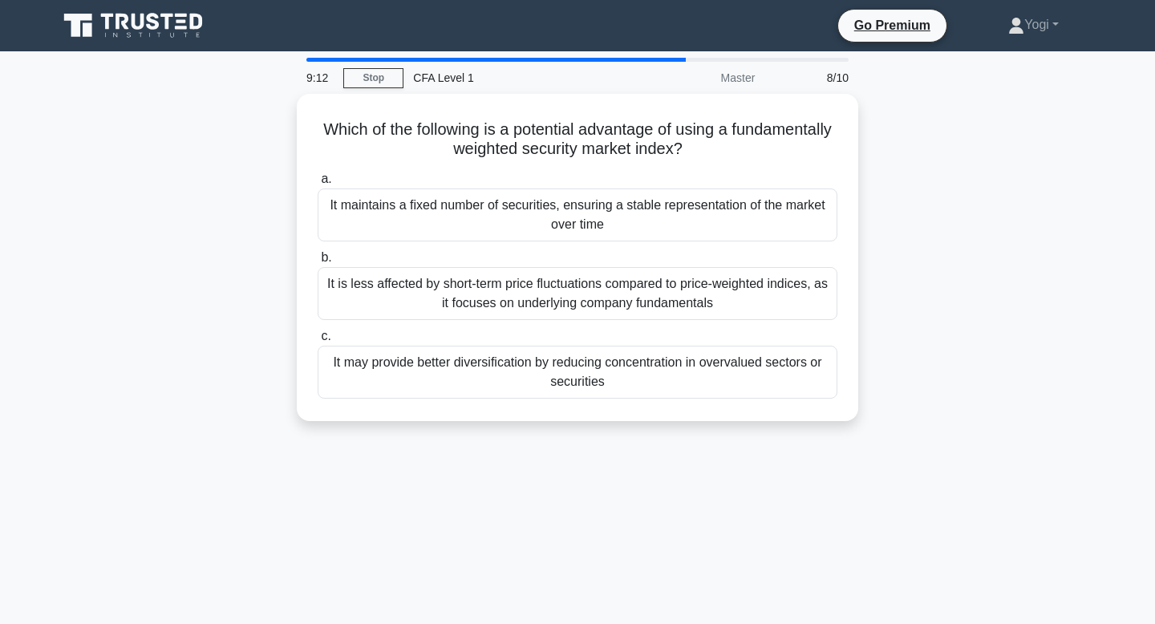
click at [614, 367] on div "It may provide better diversification by reducing concentration in overvalued s…" at bounding box center [578, 372] width 520 height 53
click at [318, 342] on input "c. It may provide better diversification by reducing concentration in overvalue…" at bounding box center [318, 336] width 0 height 10
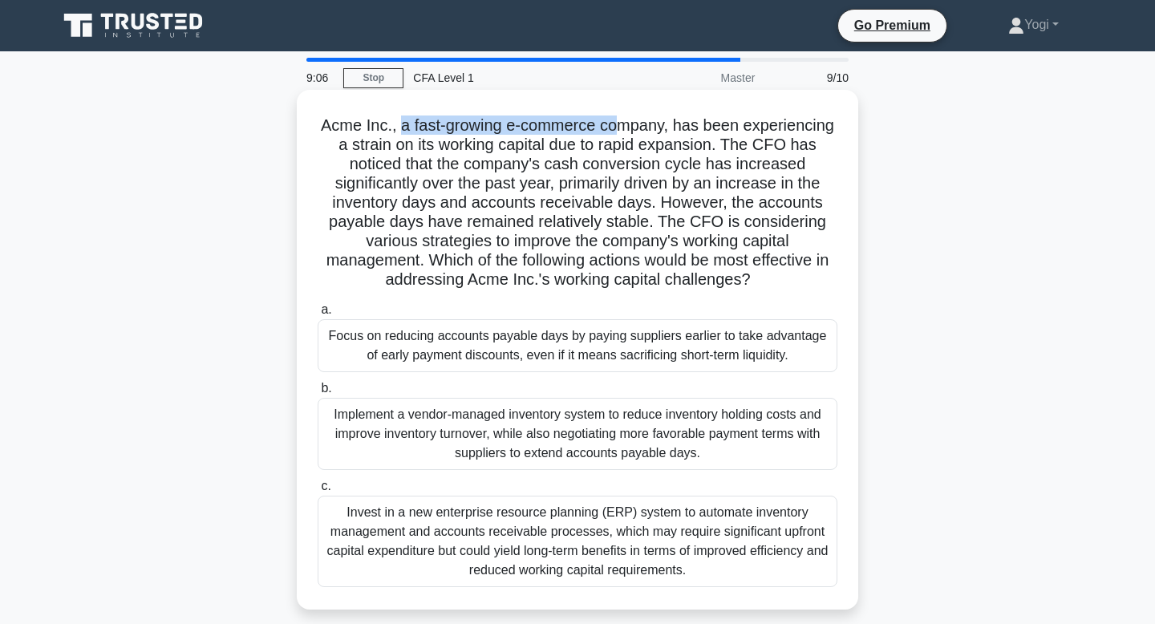
drag, startPoint x: 399, startPoint y: 127, endPoint x: 617, endPoint y: 133, distance: 218.3
click at [617, 133] on h5 "Acme Inc., a fast-growing e-commerce company, has been experiencing a strain on…" at bounding box center [577, 203] width 523 height 175
click at [631, 339] on div "Focus on reducing accounts payable days by paying suppliers earlier to take adv…" at bounding box center [578, 345] width 520 height 53
click at [318, 315] on input "a. Focus on reducing accounts payable days by paying suppliers earlier to take …" at bounding box center [318, 310] width 0 height 10
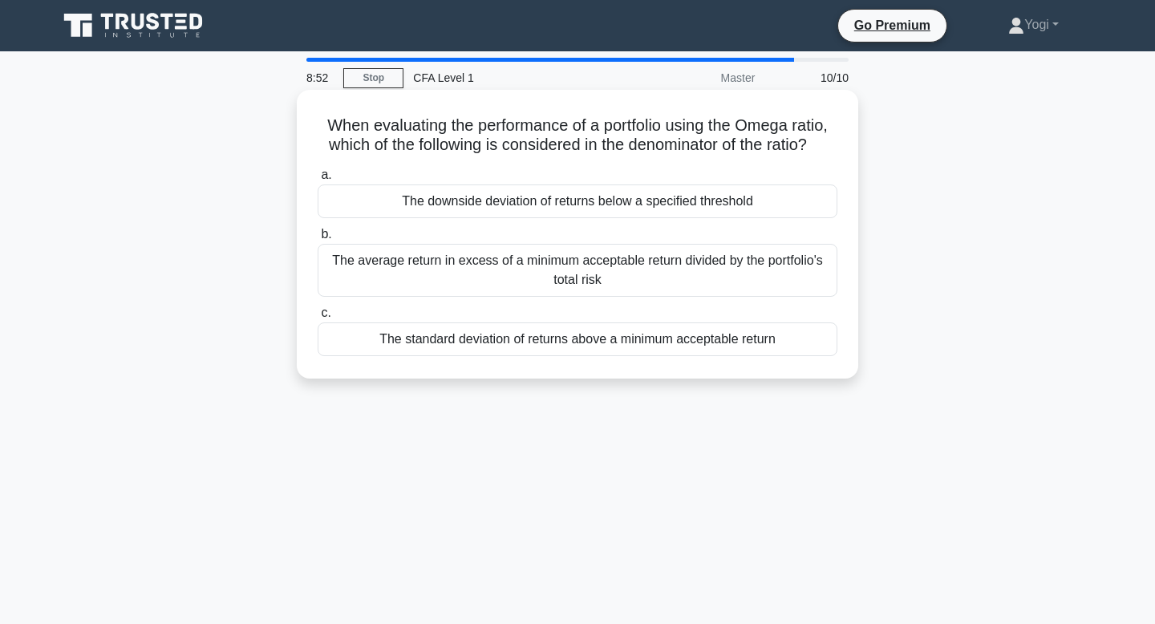
click at [640, 206] on div "The downside deviation of returns below a specified threshold" at bounding box center [578, 202] width 520 height 34
click at [318, 181] on input "a. The downside deviation of returns below a specified threshold" at bounding box center [318, 175] width 0 height 10
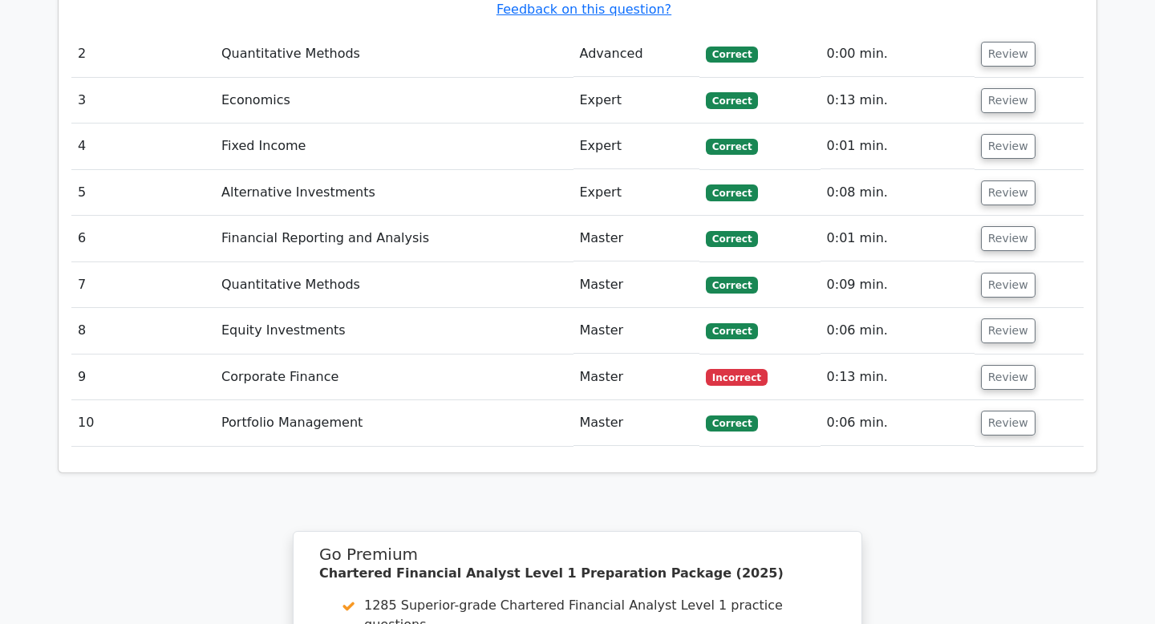
scroll to position [1992, 0]
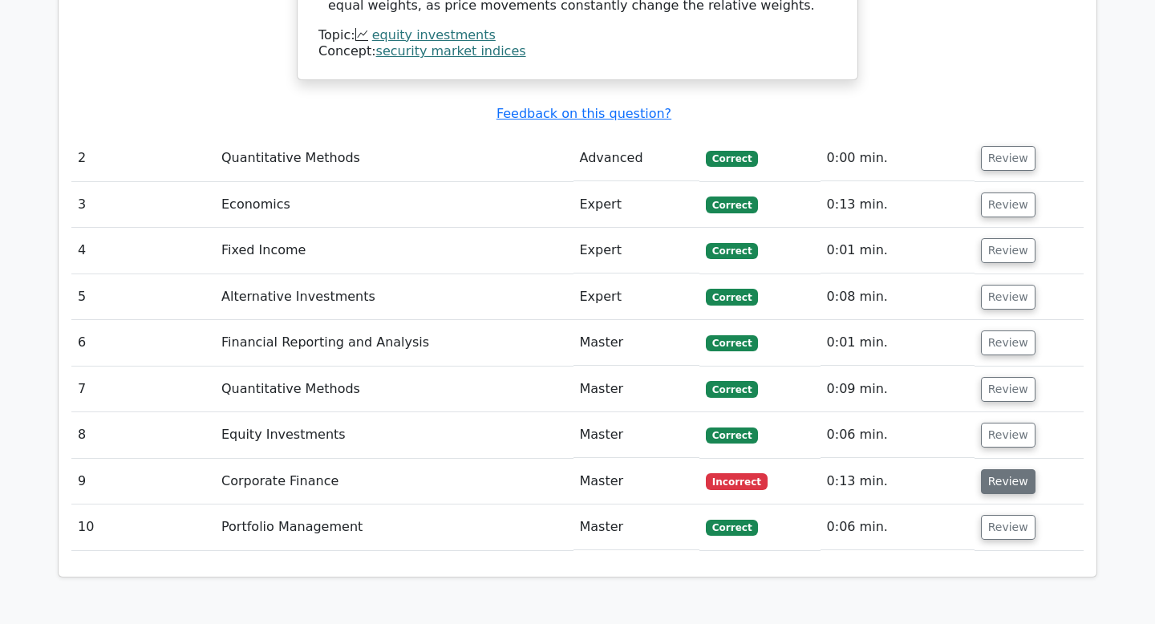
click at [1020, 469] on button "Review" at bounding box center [1008, 481] width 55 height 25
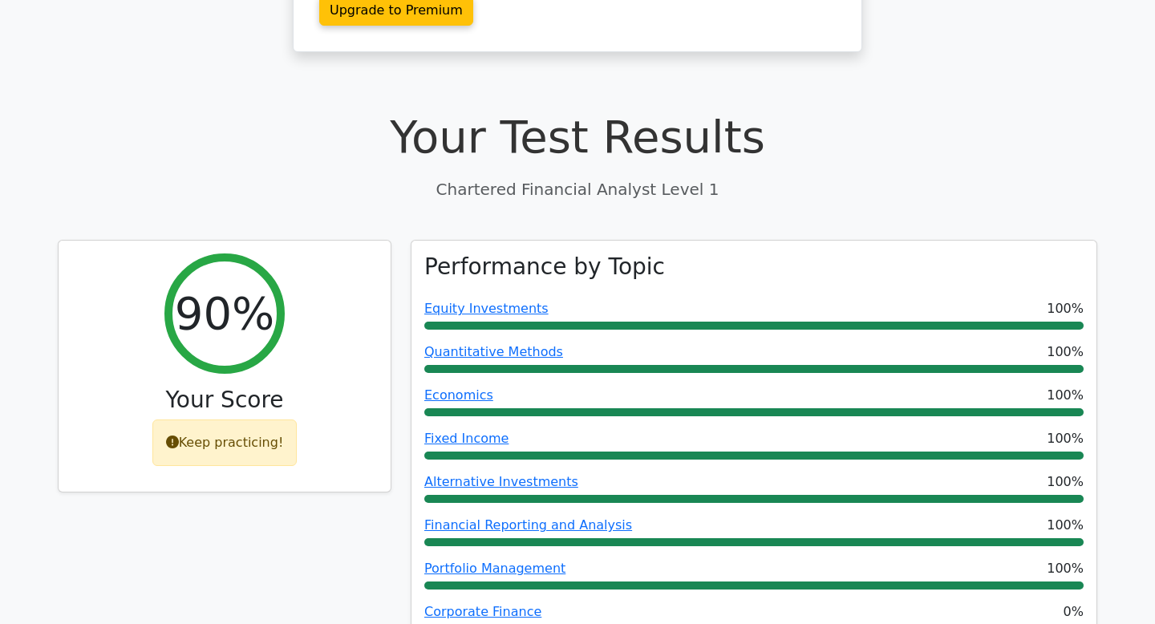
scroll to position [0, 0]
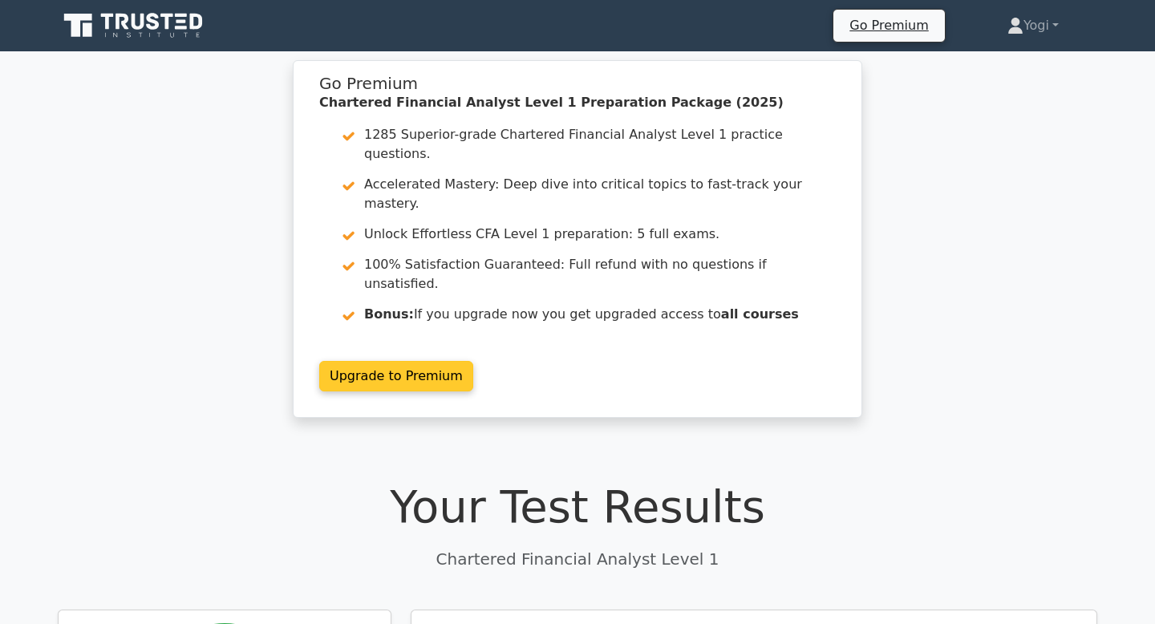
click at [417, 361] on link "Upgrade to Premium" at bounding box center [396, 376] width 154 height 30
